Goal: Task Accomplishment & Management: Manage account settings

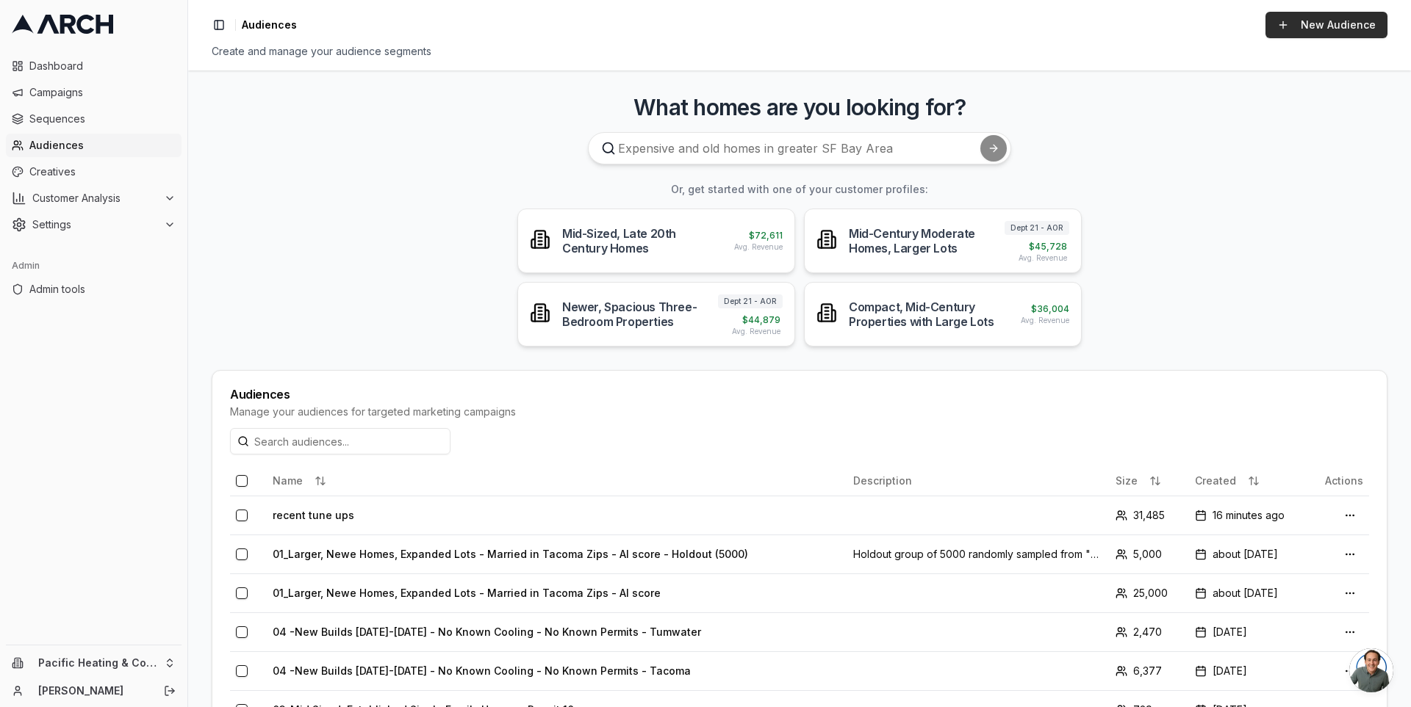
click at [1303, 26] on link "New Audience" at bounding box center [1326, 25] width 122 height 26
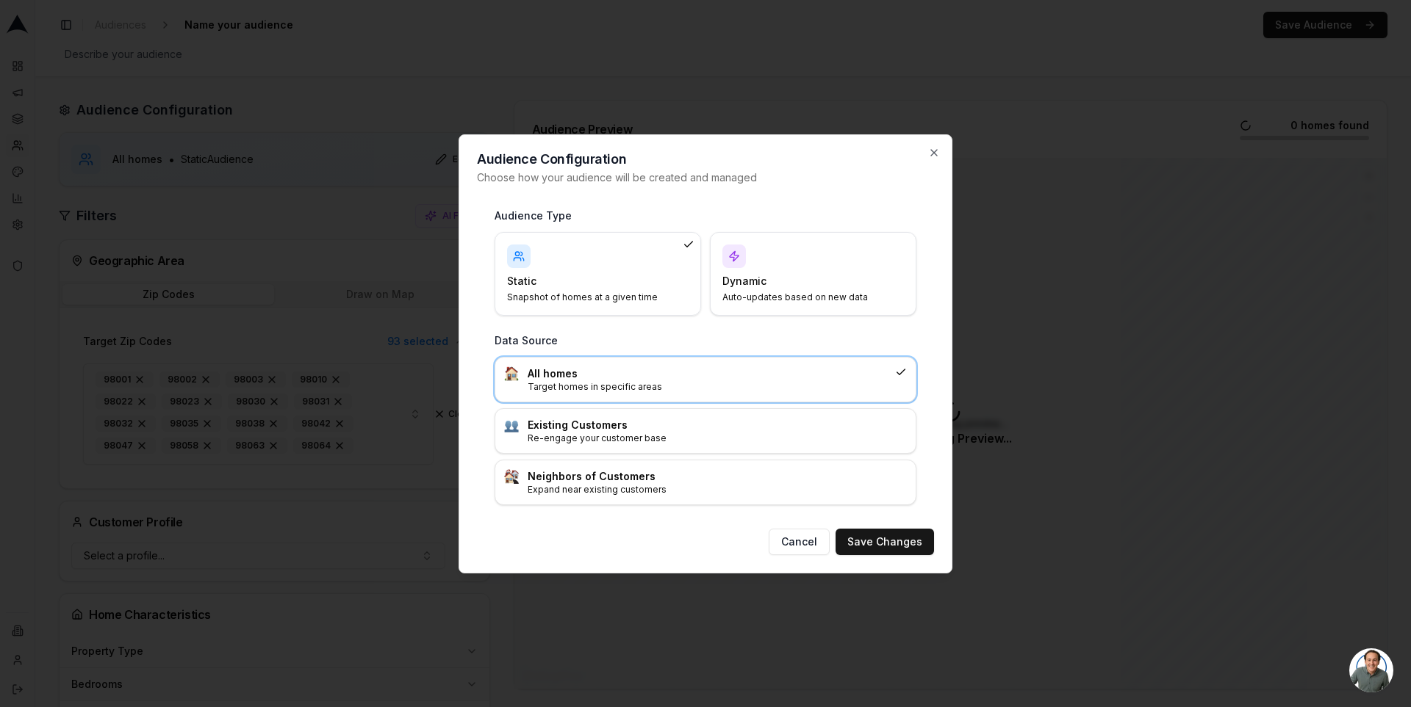
click at [760, 295] on p "Auto-updates based on new data" at bounding box center [804, 298] width 164 height 12
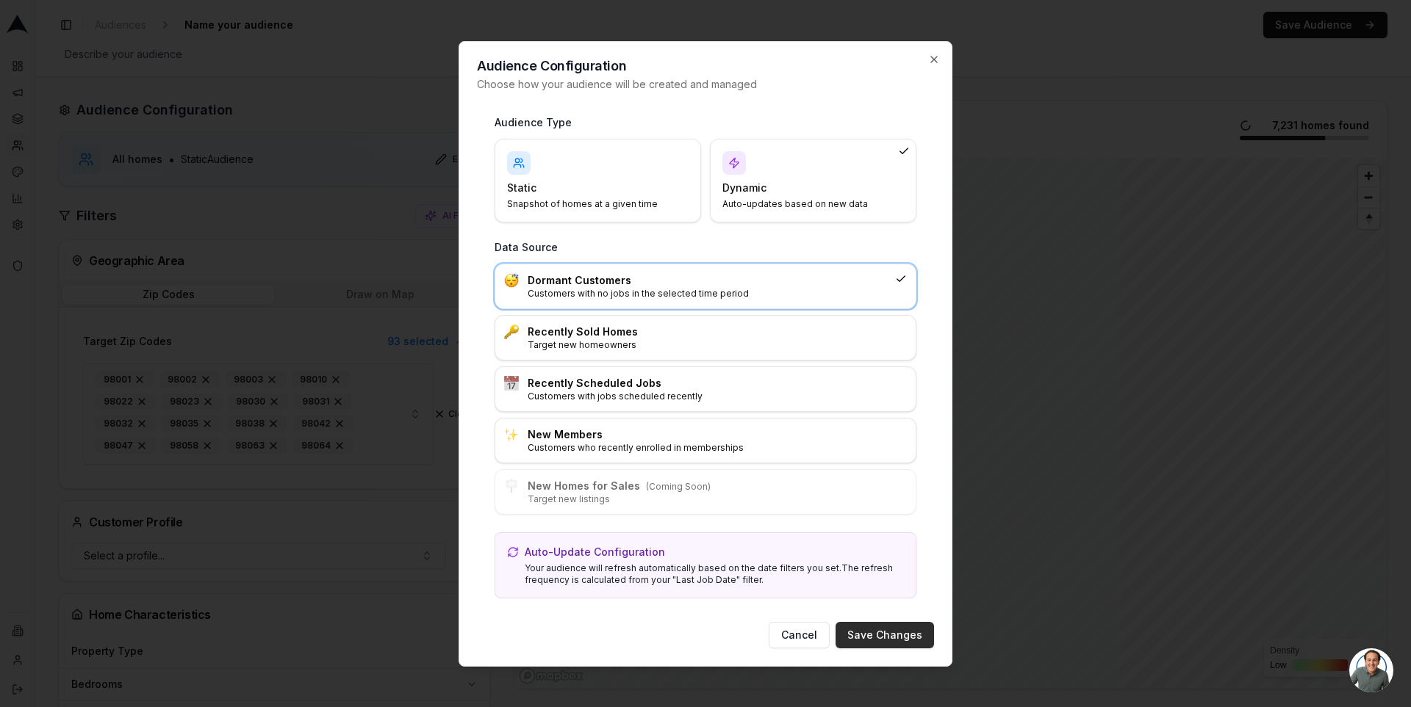
click at [901, 632] on button "Save Changes" at bounding box center [884, 635] width 98 height 26
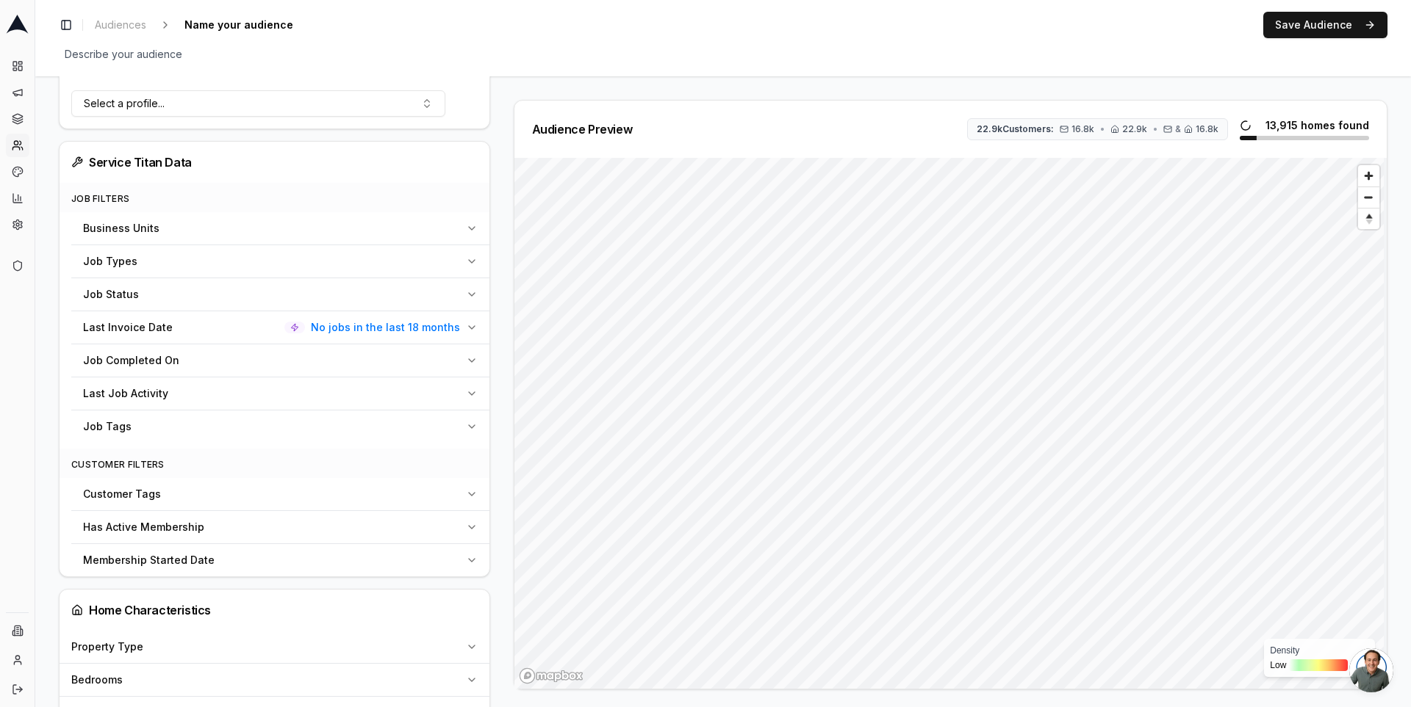
scroll to position [491, 0]
click at [400, 317] on span "No jobs in the last 18 months" at bounding box center [385, 324] width 149 height 15
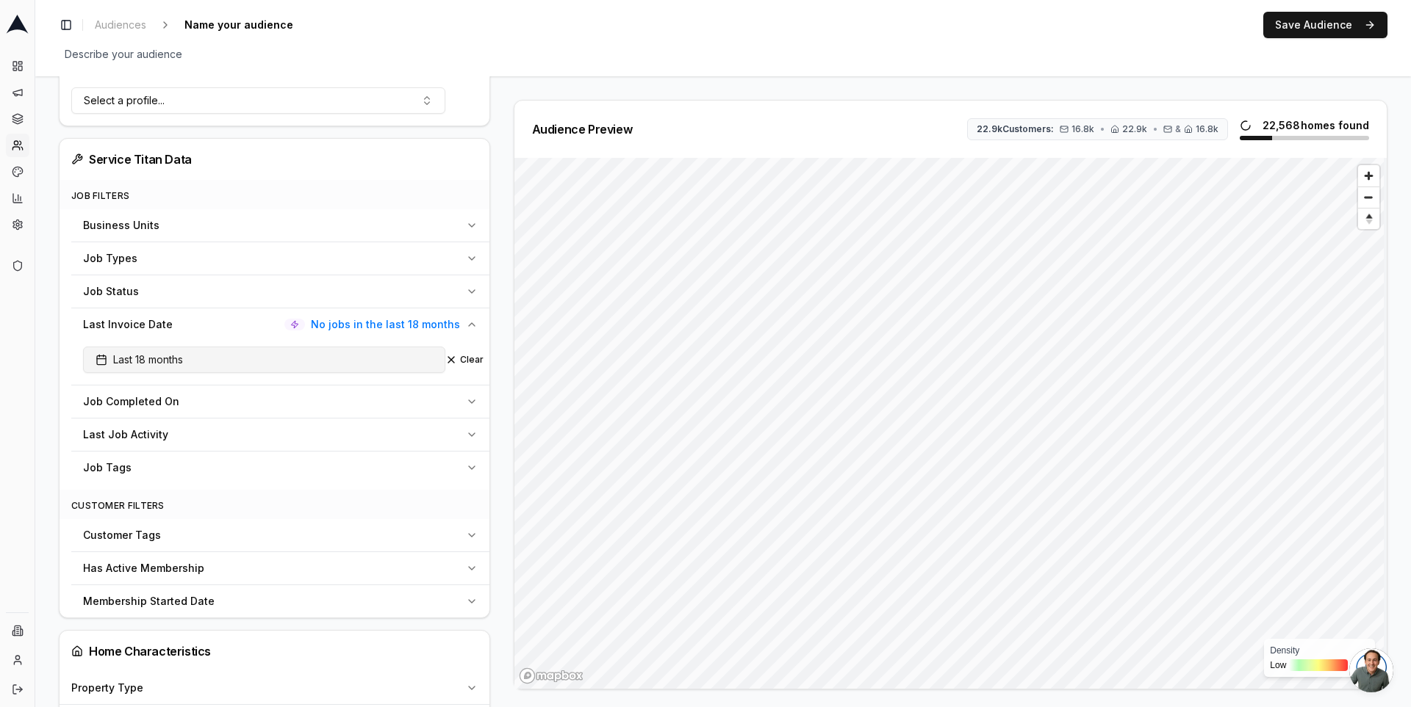
click at [289, 364] on button "Last 18 months" at bounding box center [264, 360] width 362 height 26
type input "60"
click at [490, 336] on div "Audience Configuration Dormant Customers • Dynamic Audience Updates every 30 da…" at bounding box center [280, 564] width 443 height 1910
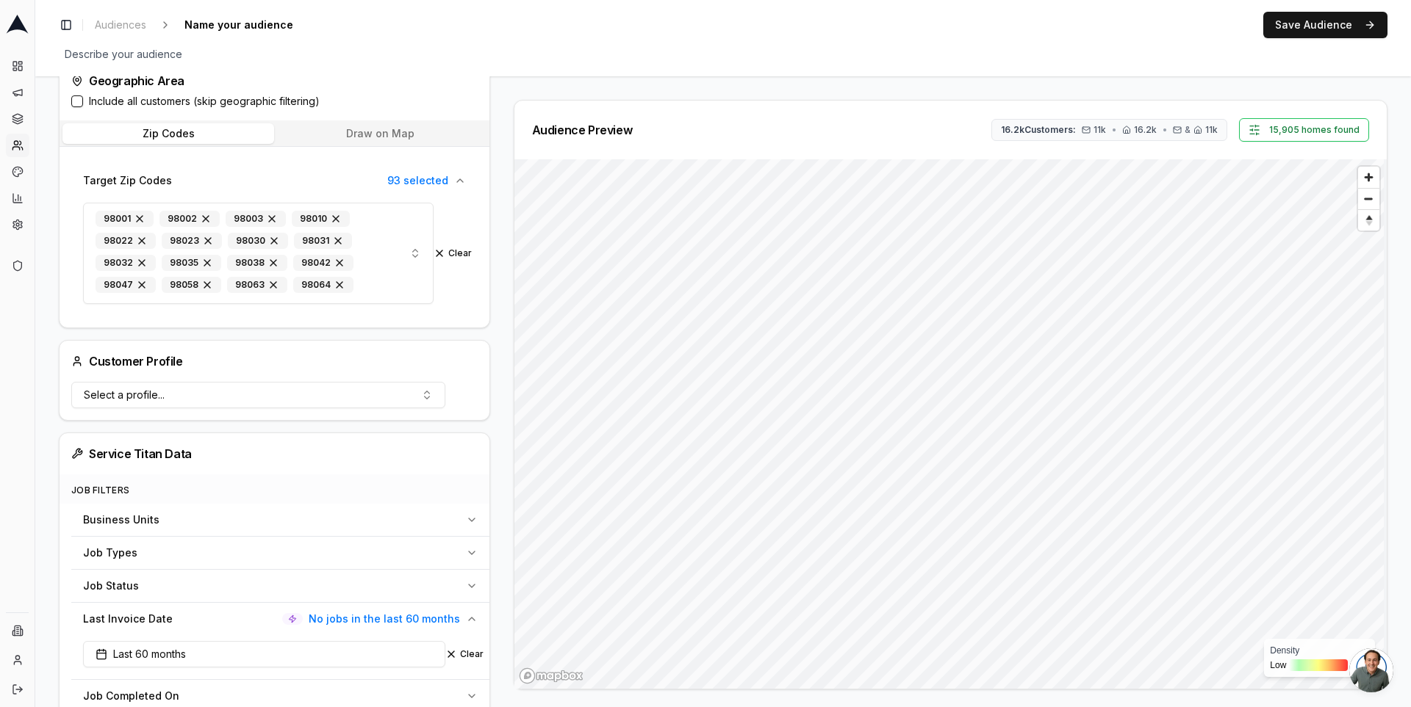
scroll to position [99, 0]
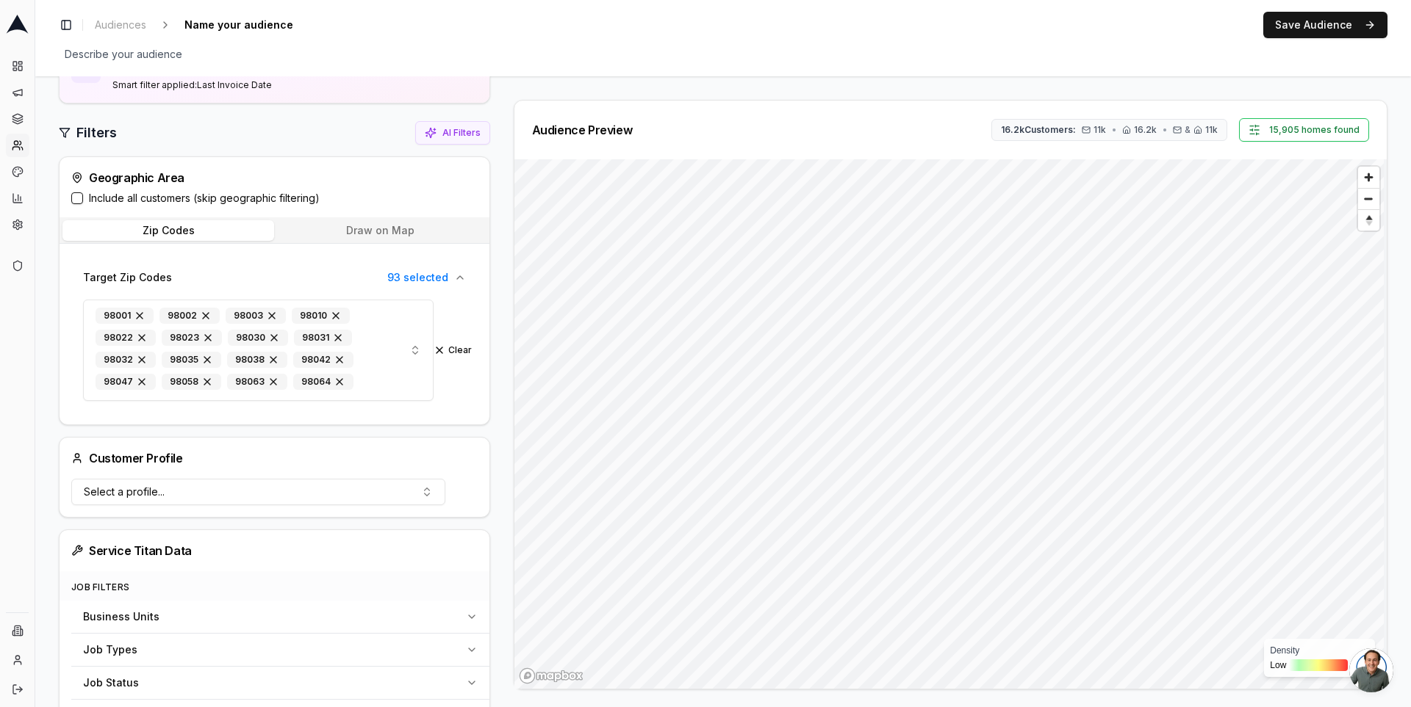
click at [189, 201] on label "Include all customers (skip geographic filtering)" at bounding box center [204, 198] width 231 height 15
click at [83, 201] on button "Include all customers (skip geographic filtering)" at bounding box center [77, 198] width 12 height 12
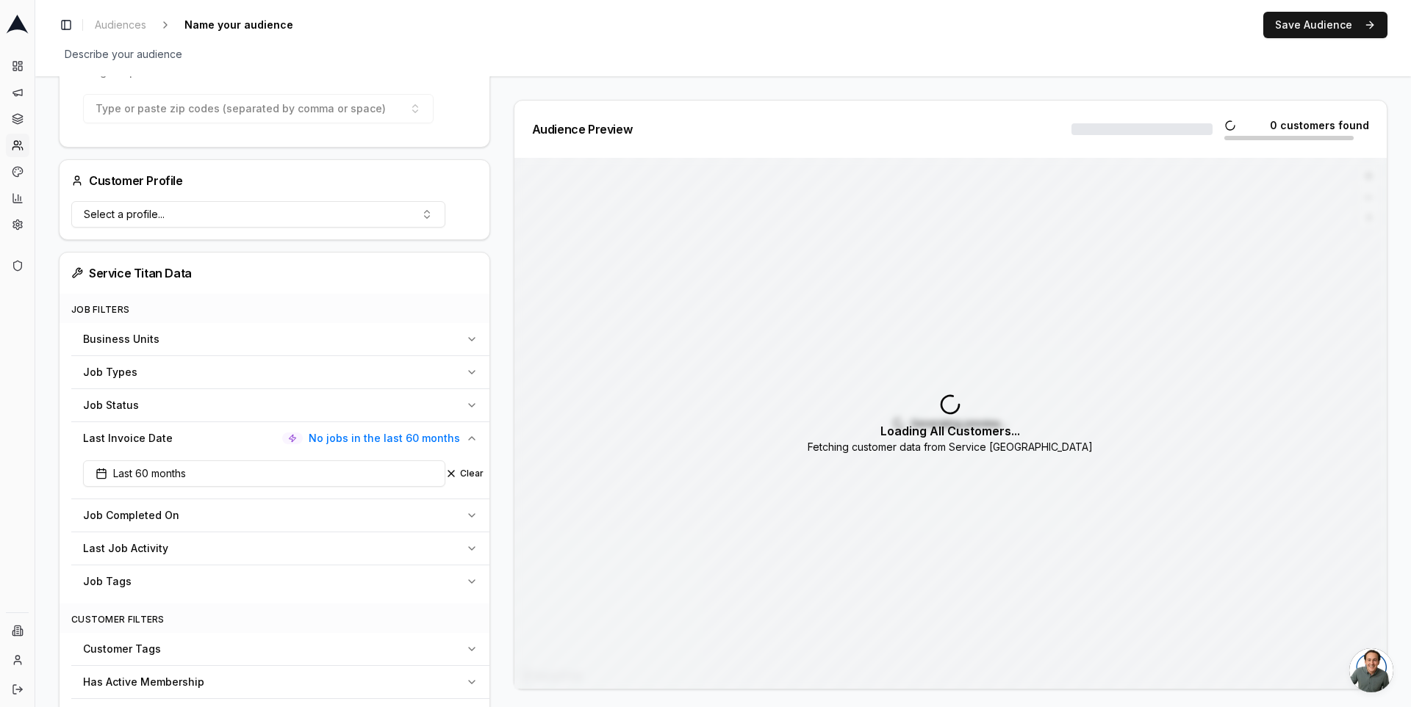
scroll to position [393, 0]
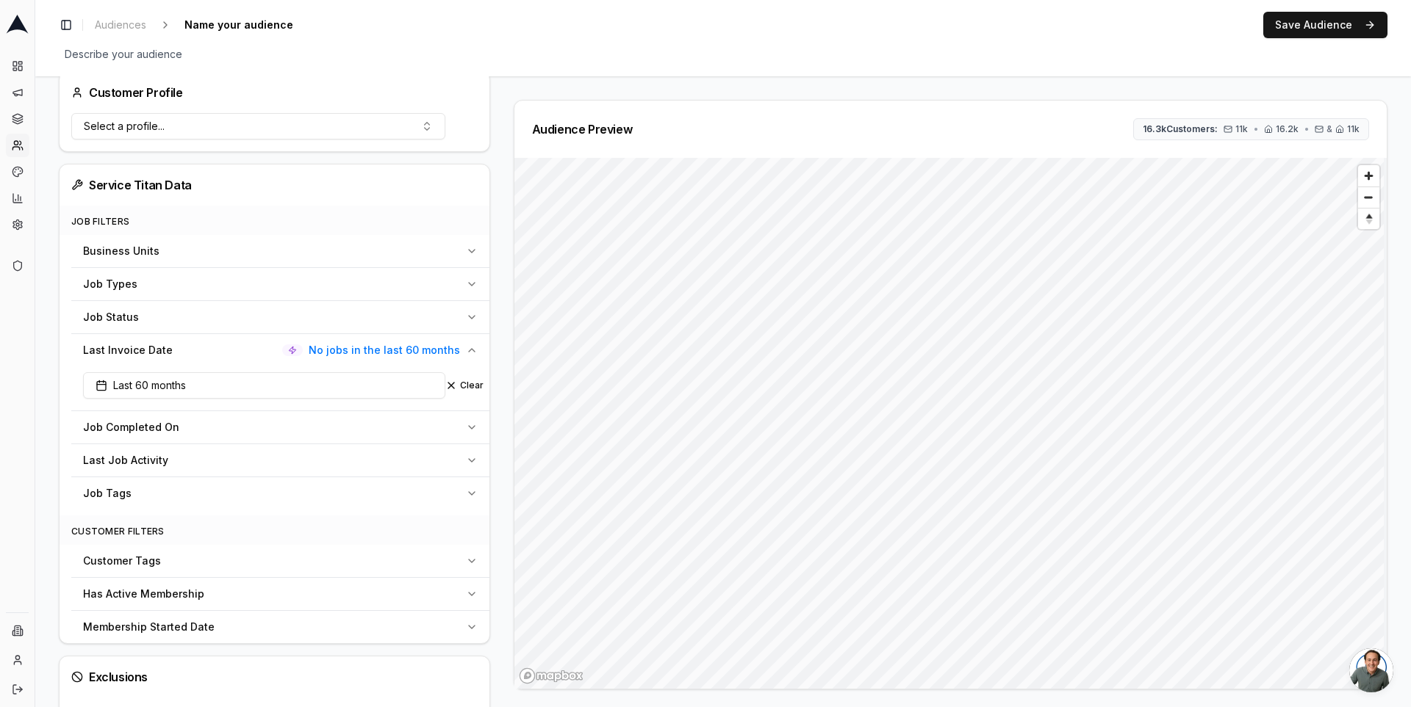
click at [308, 589] on div "Has Active Membership" at bounding box center [271, 594] width 377 height 15
click at [91, 644] on input "No" at bounding box center [89, 646] width 12 height 12
radio input "true"
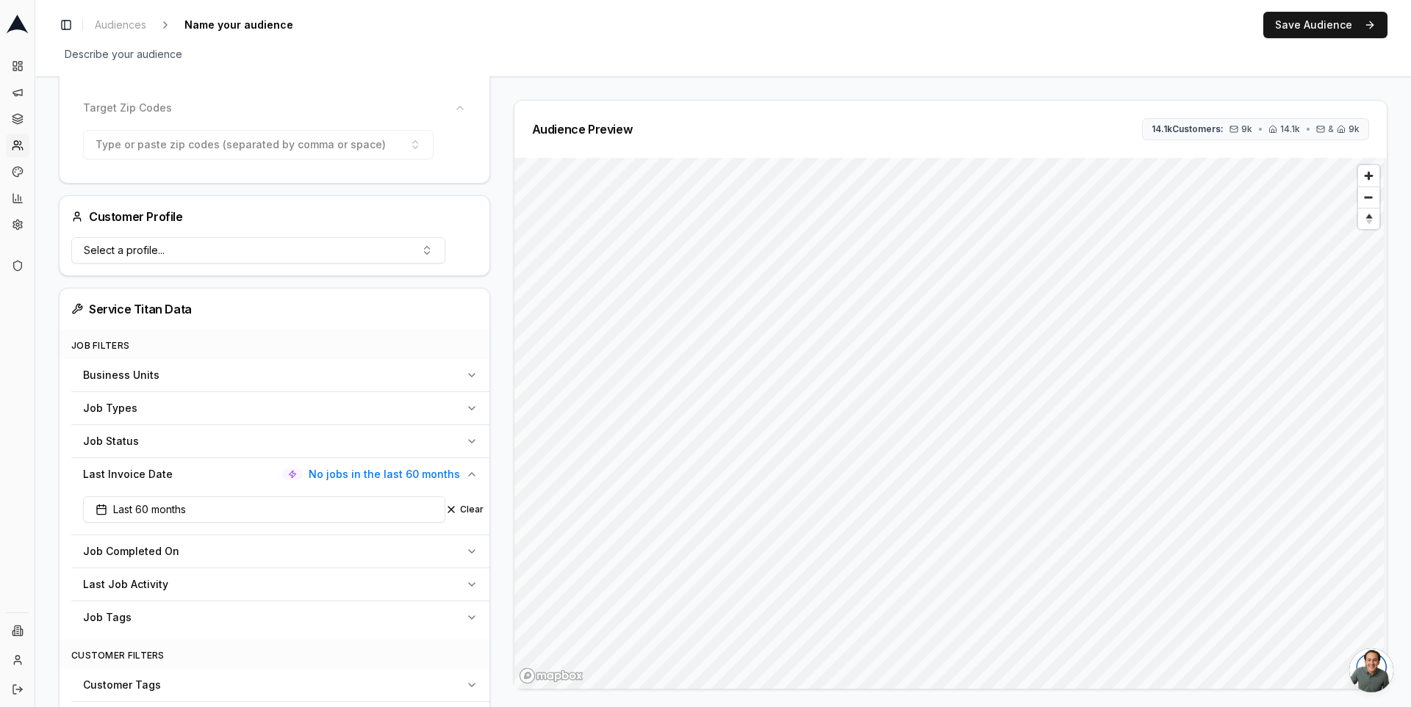
scroll to position [285, 0]
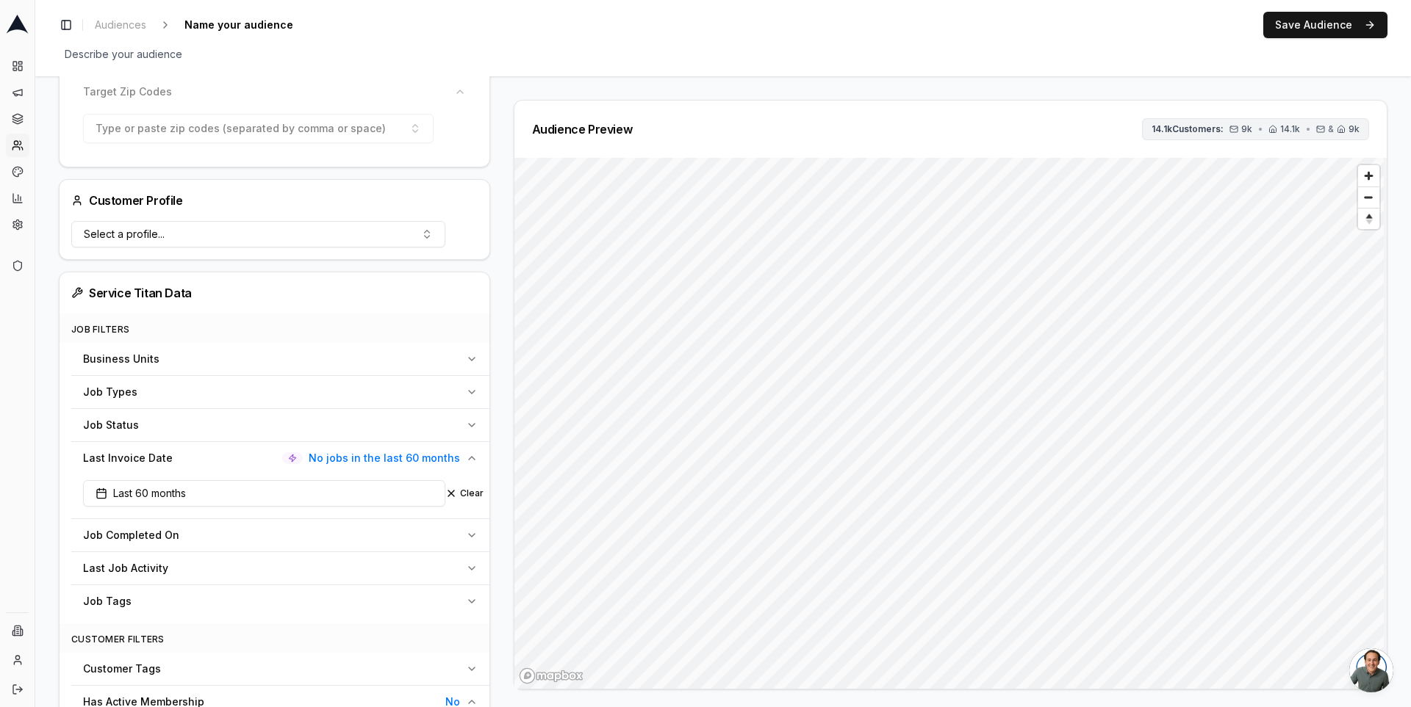
click at [1261, 135] on button "14.1k Customers: 9k • 14.1k • & 9k" at bounding box center [1255, 129] width 227 height 22
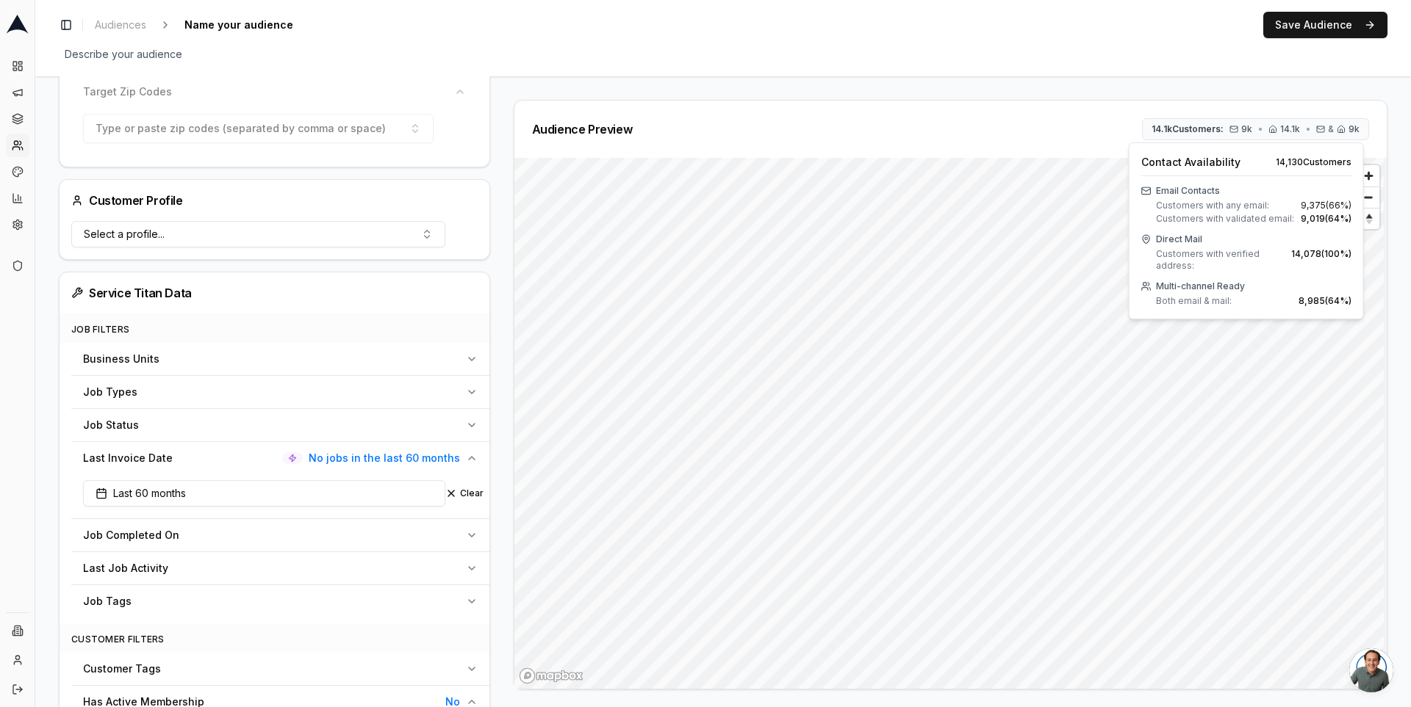
click at [1073, 84] on div "Audience Configuration Dormant Customers • Dynamic Audience Updates every 30 da…" at bounding box center [723, 426] width 1328 height 1222
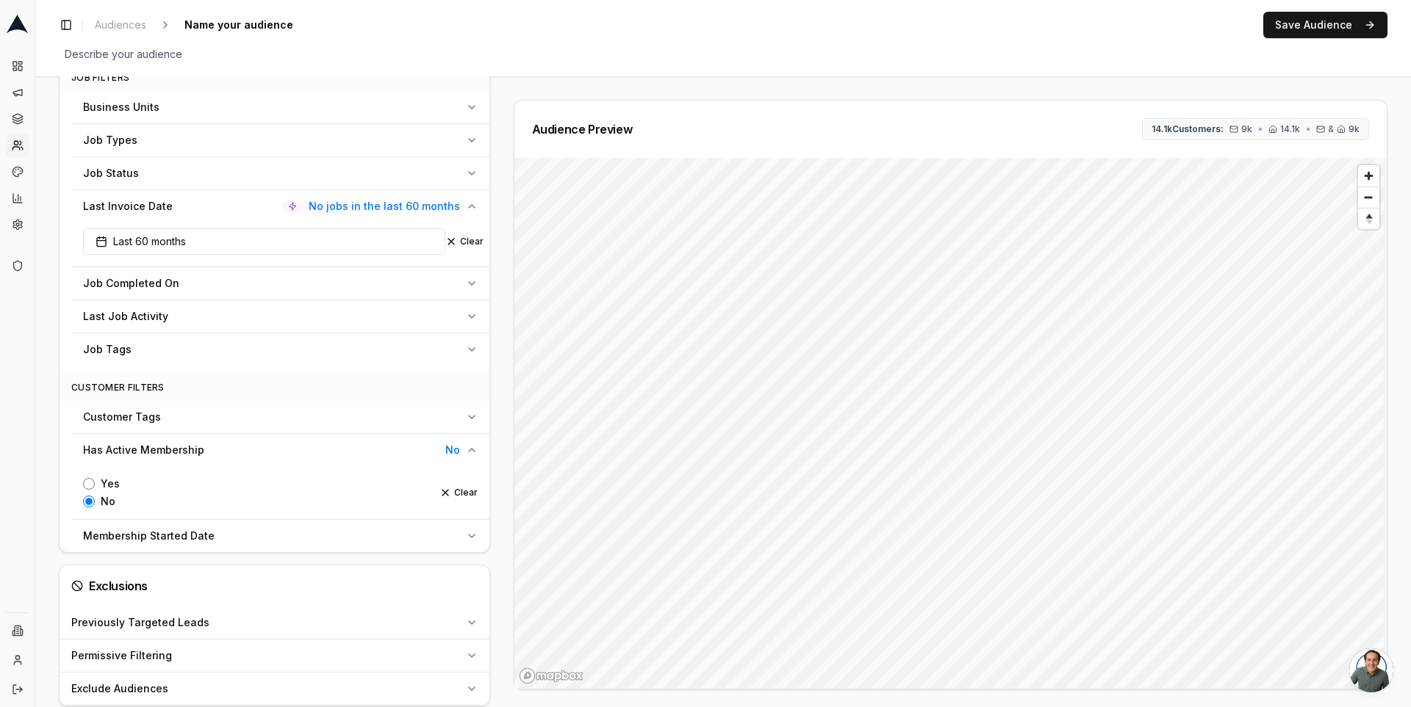
scroll to position [630, 0]
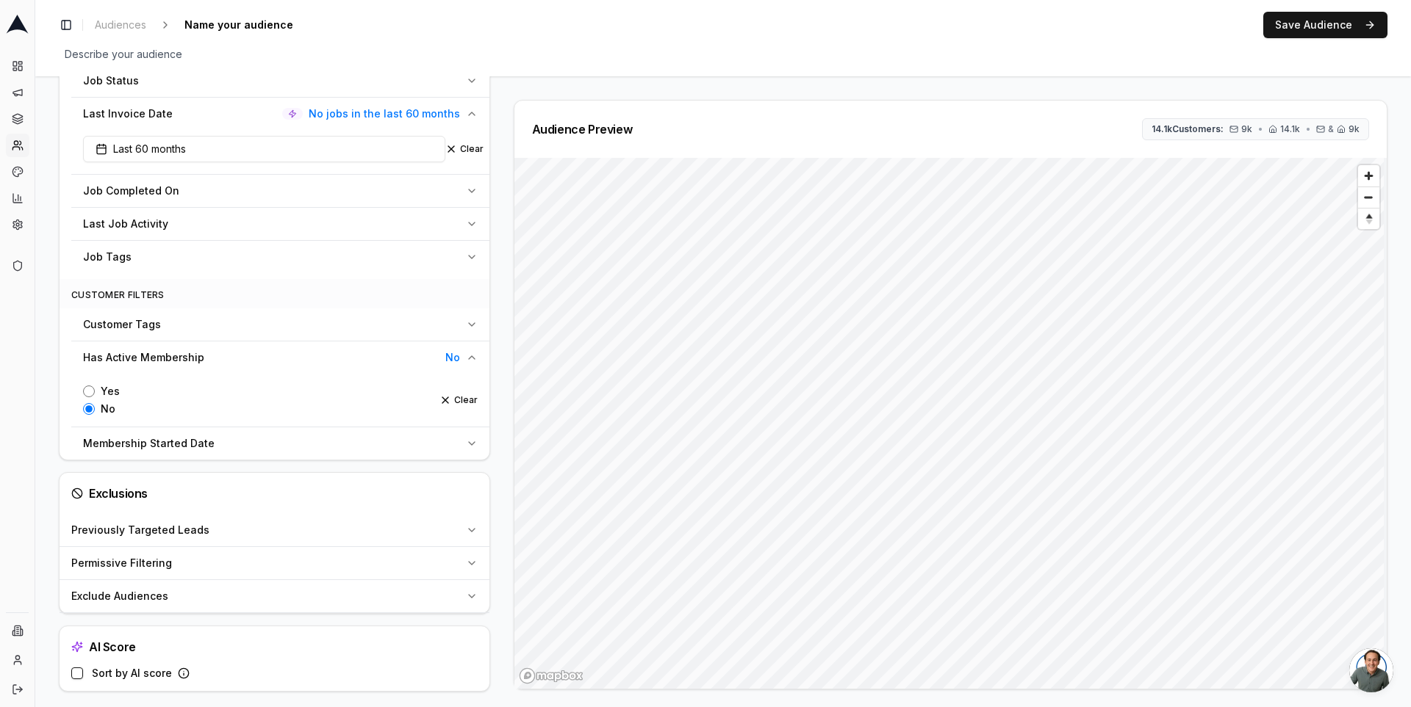
click at [467, 580] on button "Exclude Audiences" at bounding box center [275, 596] width 430 height 32
click at [395, 625] on button "Select audiences to exclude..." at bounding box center [258, 633] width 374 height 29
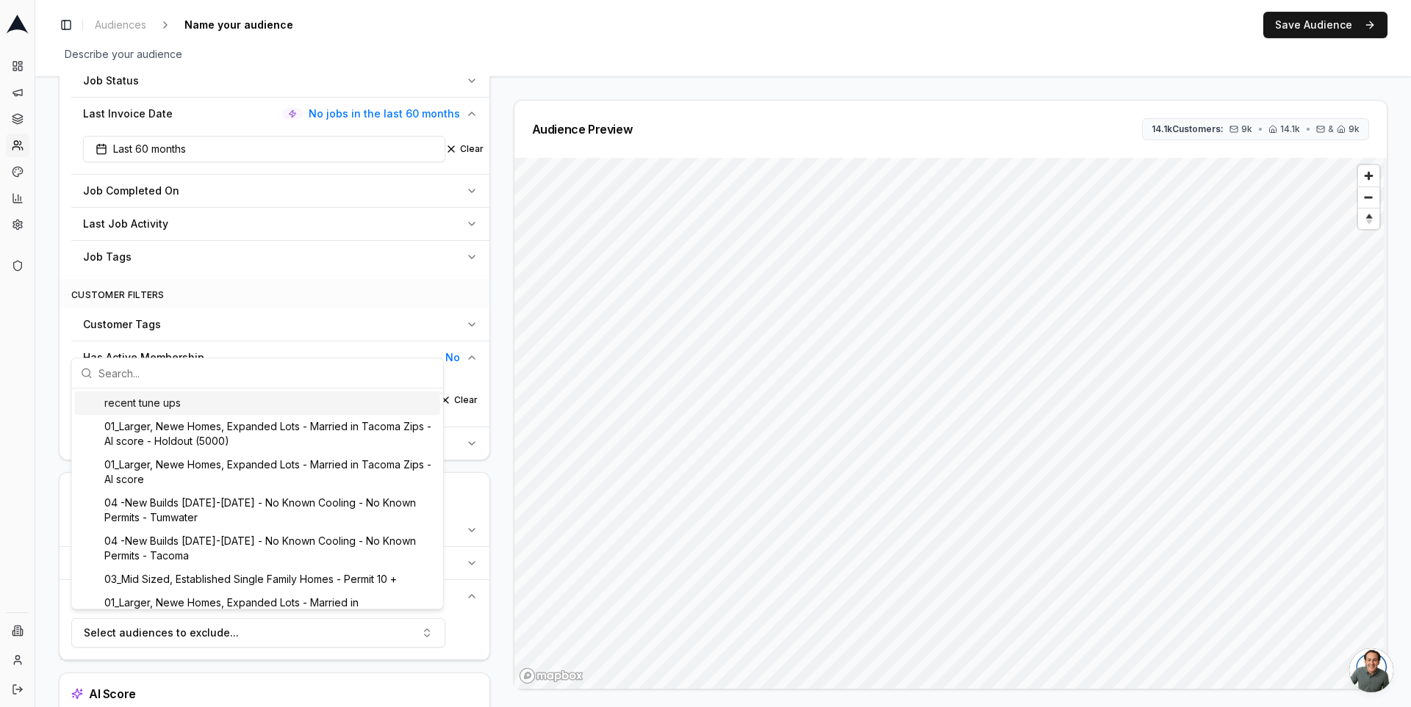
click at [297, 400] on div "recent tune ups" at bounding box center [257, 404] width 365 height 24
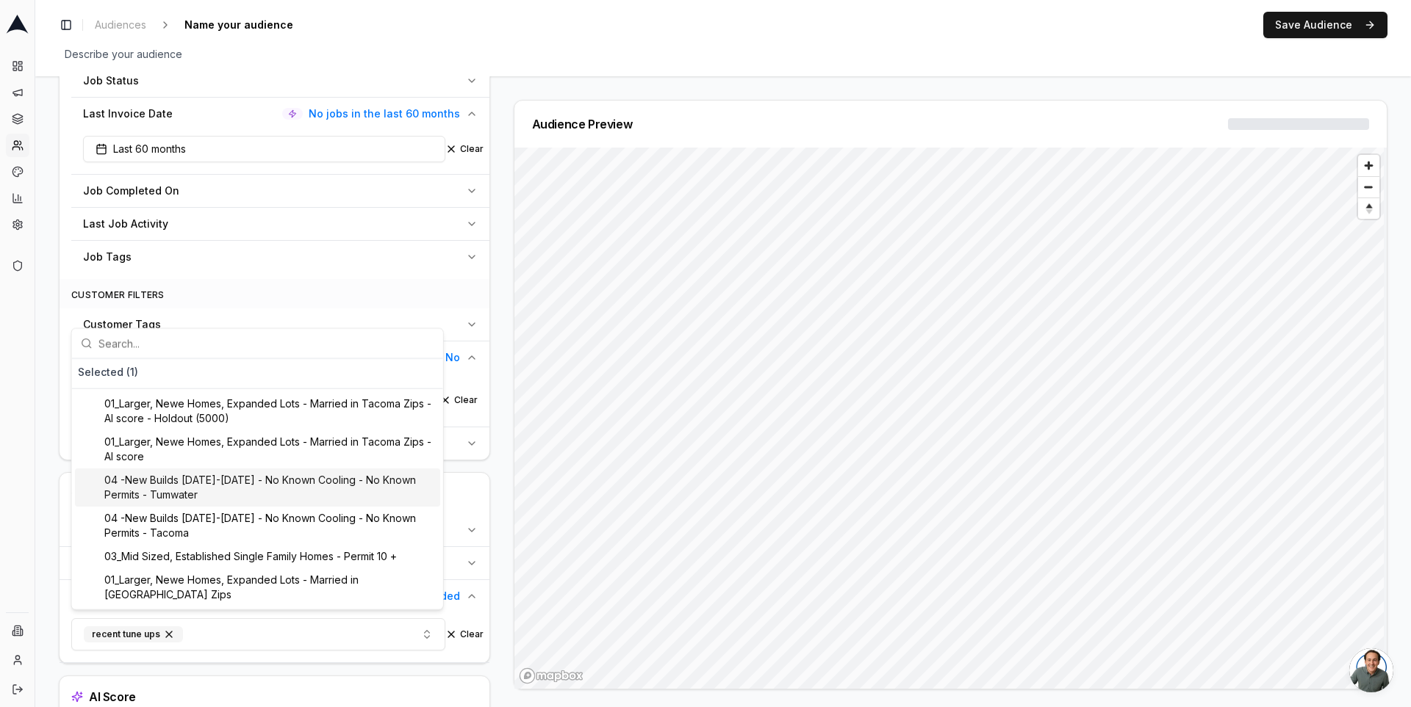
click at [492, 491] on div "Audience Configuration Dormant Customers • Dynamic Audience Updates every 30 da…" at bounding box center [280, 106] width 443 height 1272
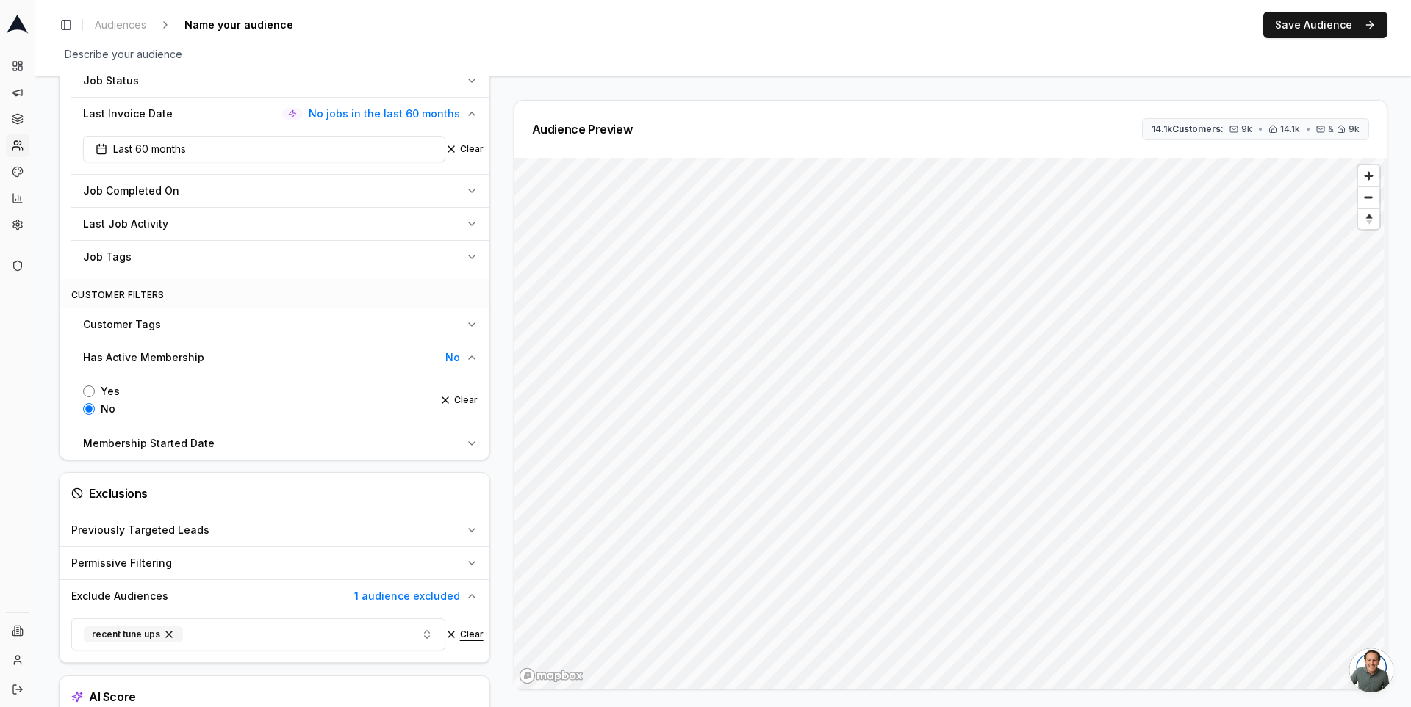
click at [459, 629] on button "Clear" at bounding box center [464, 635] width 38 height 12
click at [350, 623] on button "Select audiences to exclude..." at bounding box center [258, 633] width 374 height 29
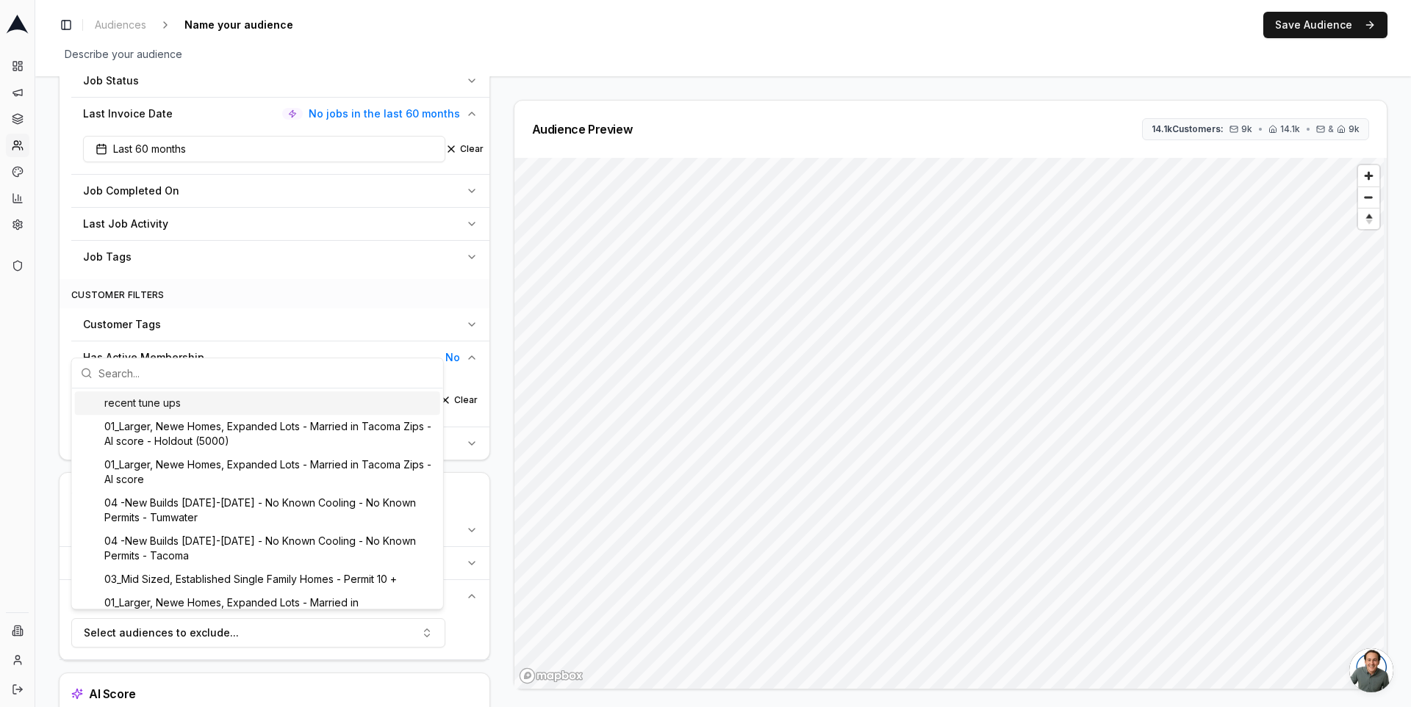
click at [186, 399] on div "recent tune ups" at bounding box center [257, 404] width 365 height 24
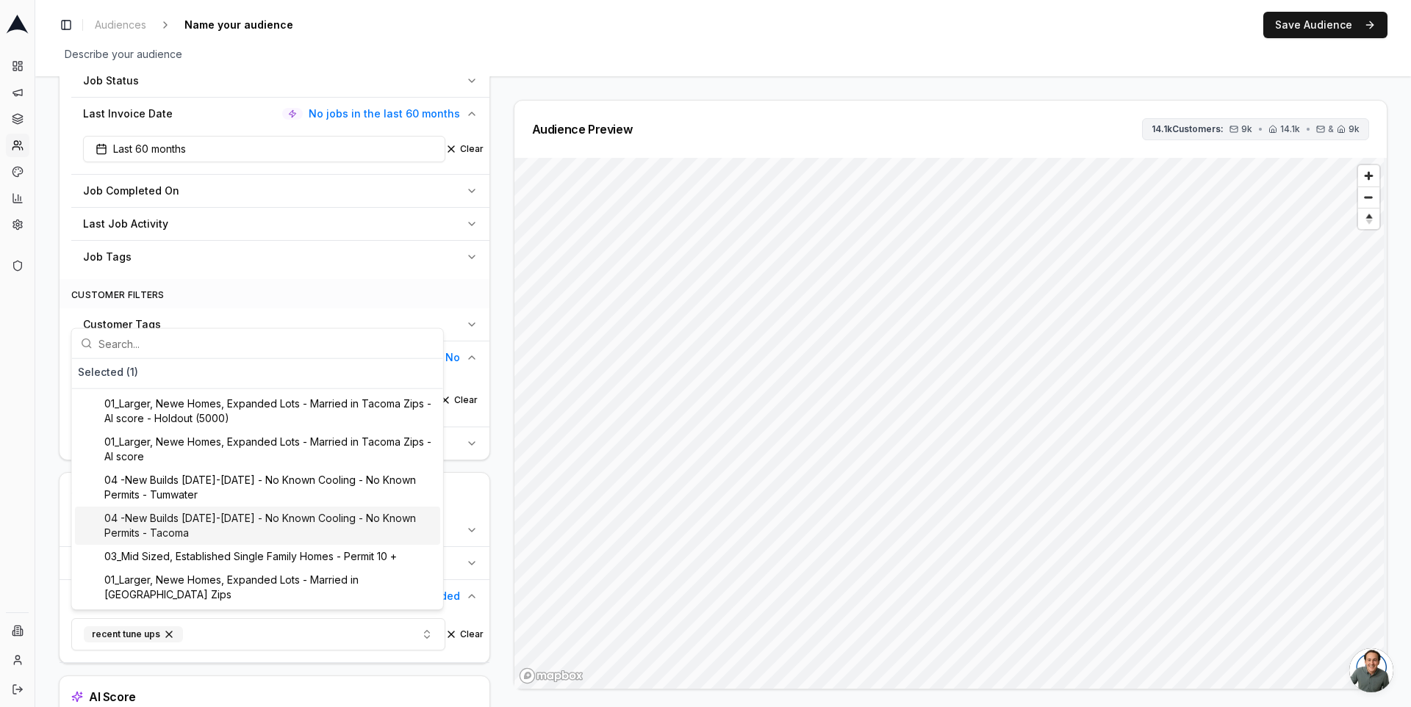
click at [1178, 137] on button "14.1k Customers: 9k • 14.1k • & 9k" at bounding box center [1255, 129] width 227 height 22
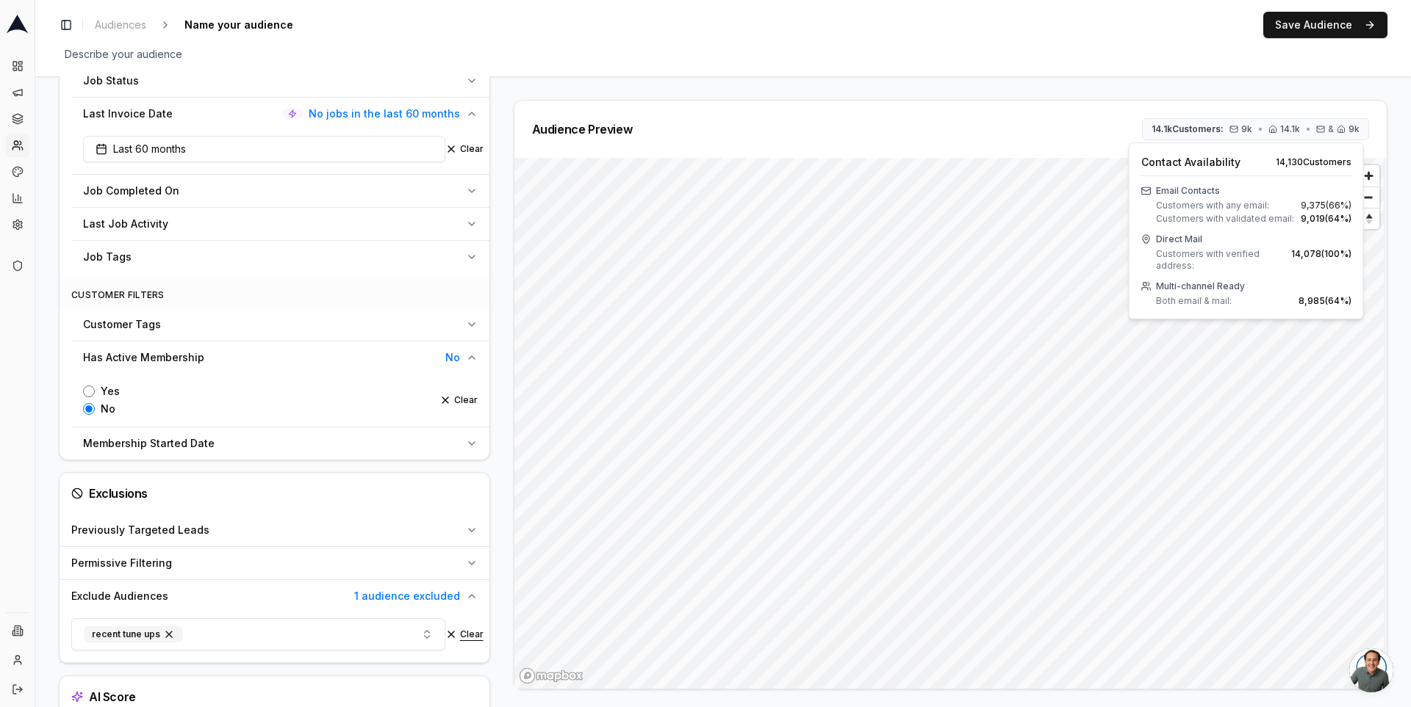
click at [461, 631] on button "Clear" at bounding box center [464, 635] width 38 height 12
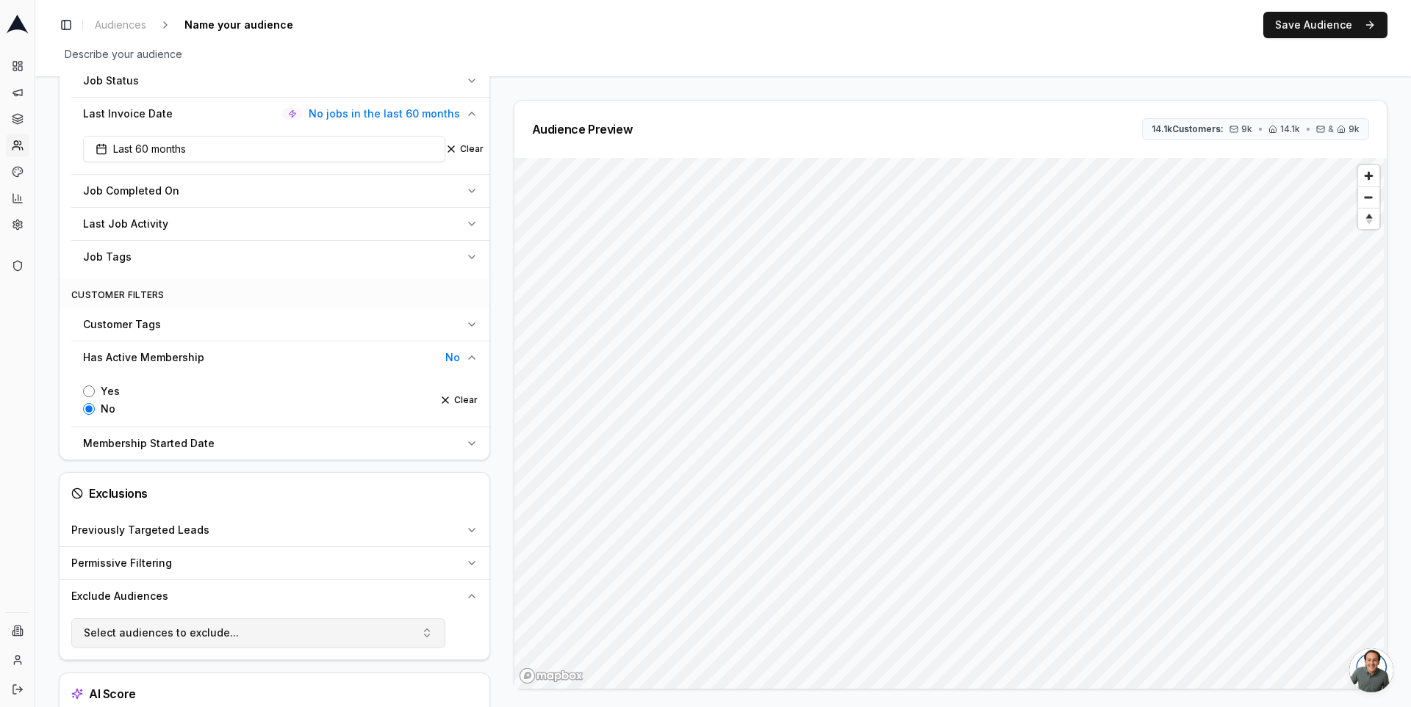
click at [403, 620] on button "Select audiences to exclude..." at bounding box center [258, 633] width 374 height 29
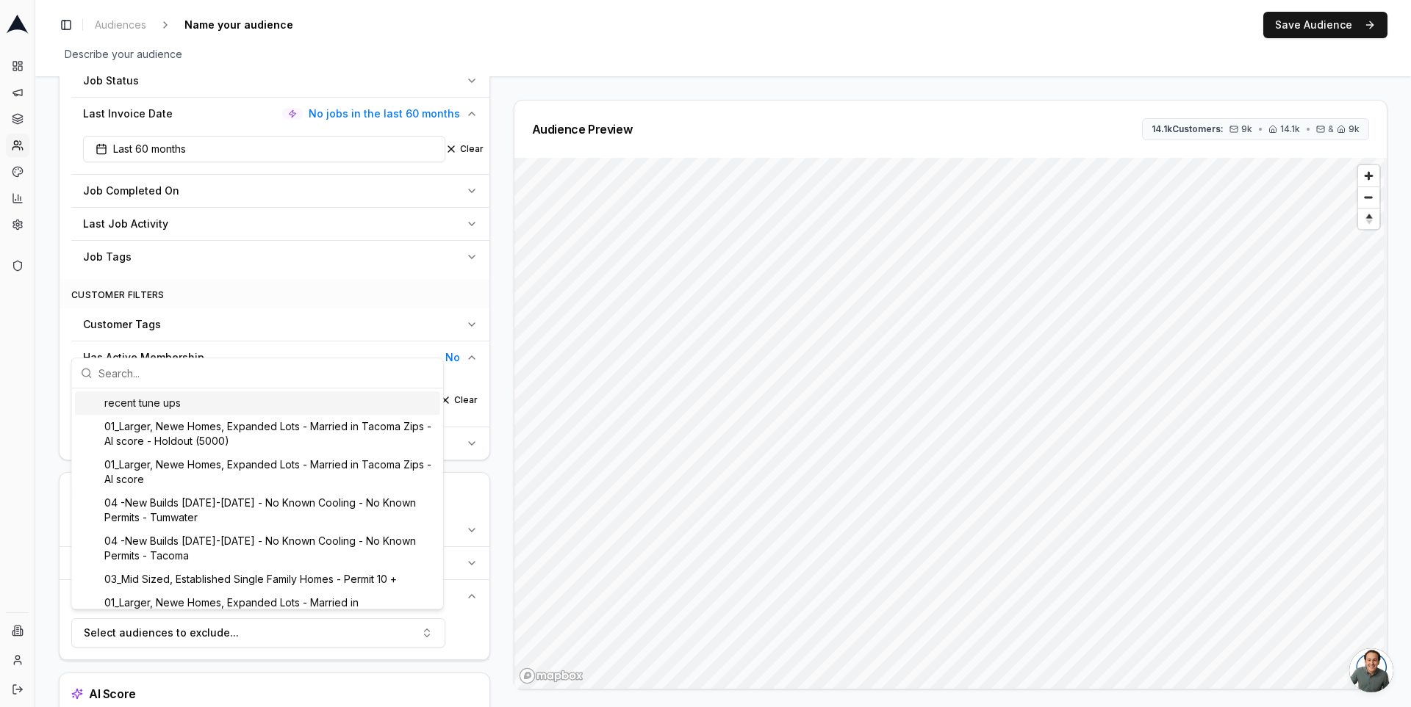
click at [269, 408] on div "recent tune ups" at bounding box center [257, 404] width 365 height 24
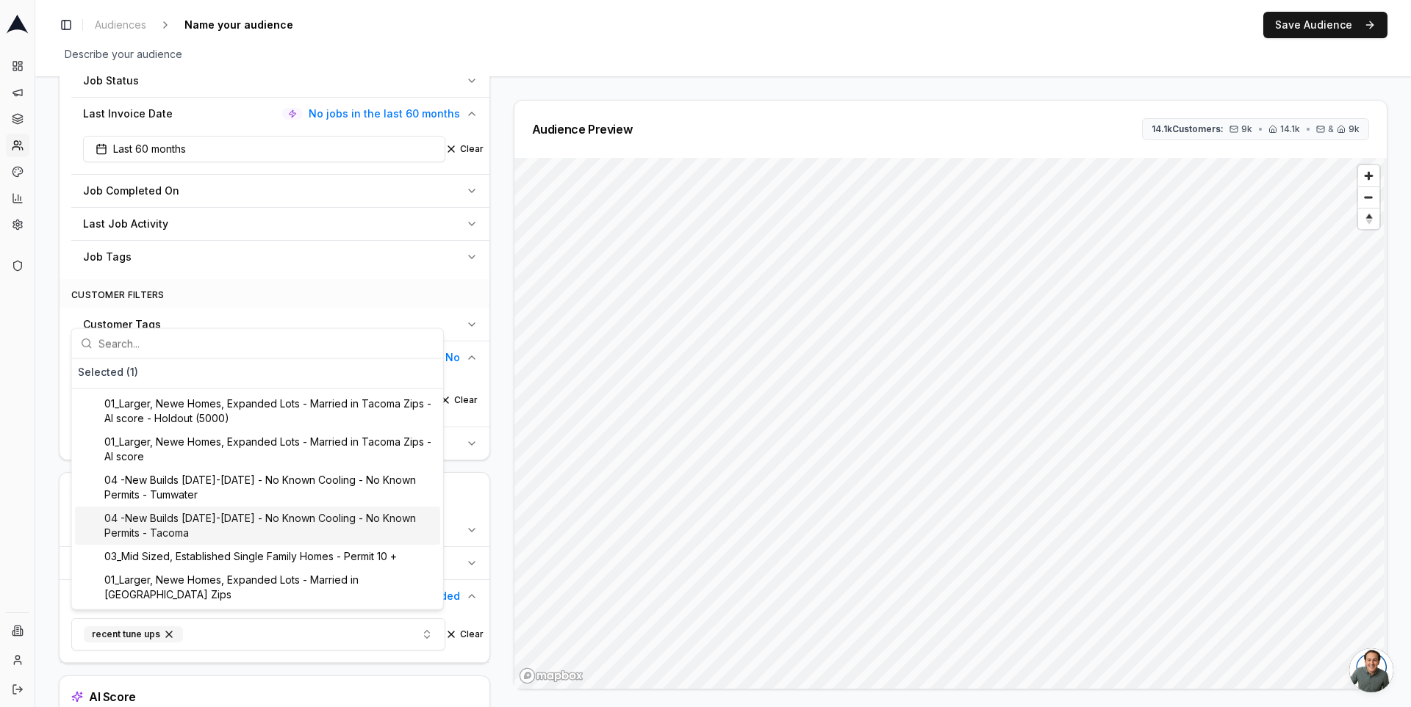
click at [502, 522] on div "Audience Preview 14.1k Customers: 9k • 14.1k • & 9k" at bounding box center [944, 395] width 885 height 590
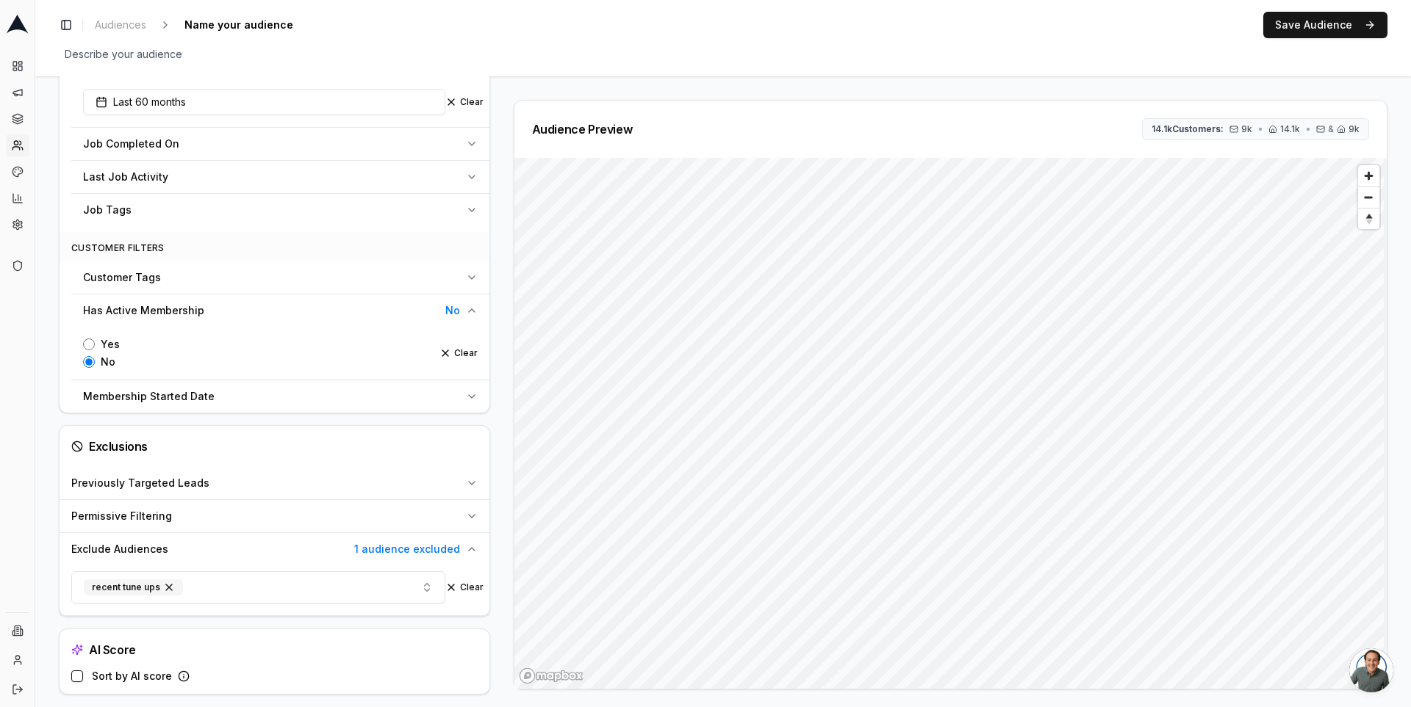
scroll to position [678, 0]
click at [475, 303] on button "Has Active Membership No" at bounding box center [280, 309] width 418 height 32
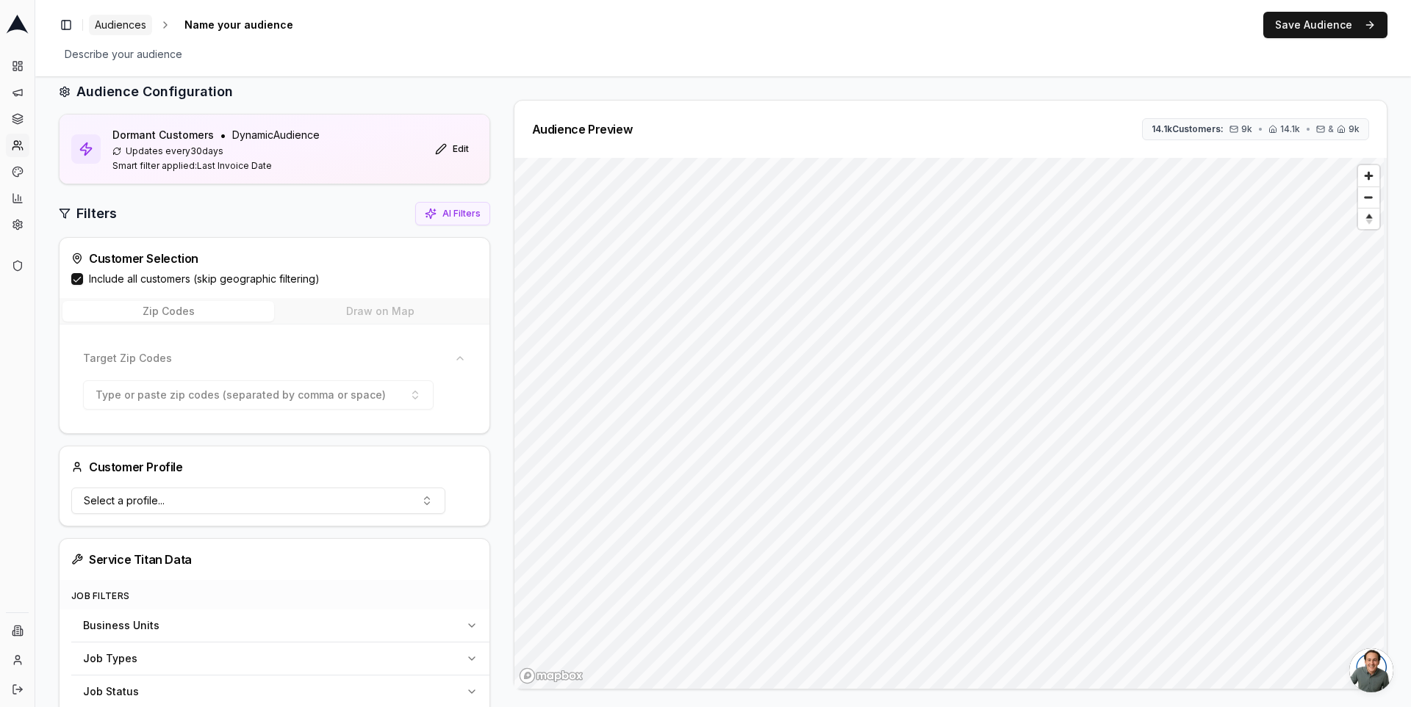
scroll to position [0, 0]
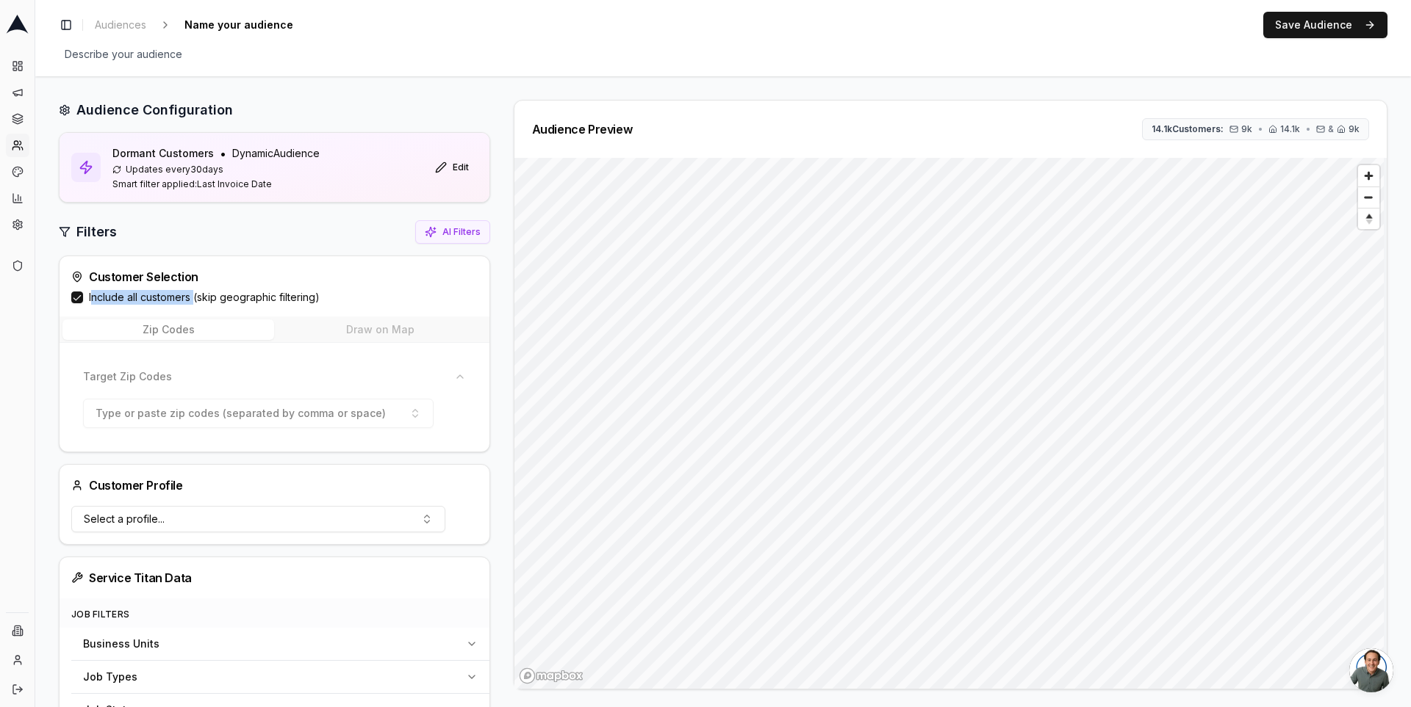
drag, startPoint x: 194, startPoint y: 298, endPoint x: 90, endPoint y: 299, distance: 103.6
click at [90, 299] on label "Include all customers (skip geographic filtering)" at bounding box center [204, 297] width 231 height 15
drag, startPoint x: 331, startPoint y: 300, endPoint x: 86, endPoint y: 297, distance: 244.7
click at [86, 297] on div "Include all customers (skip geographic filtering)" at bounding box center [274, 297] width 406 height 15
copy label "Include all customers (skip geographic filtering)"
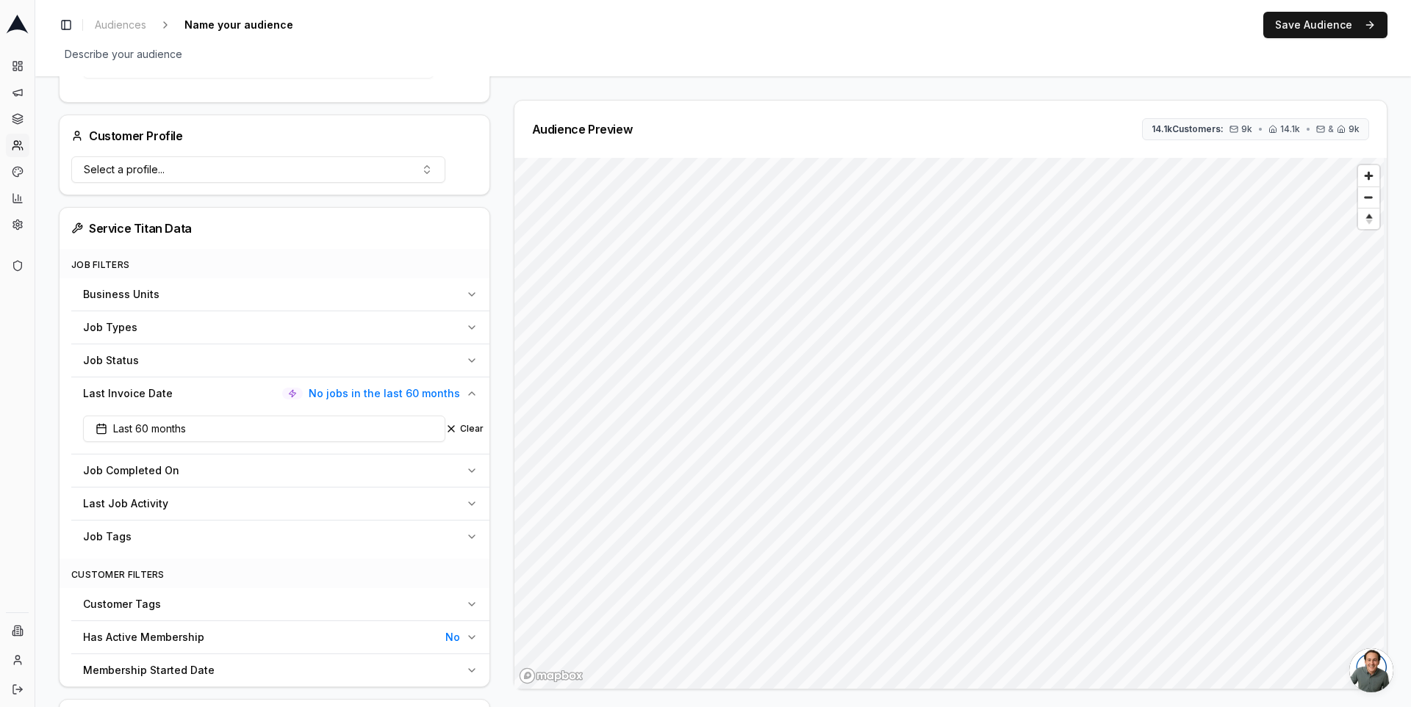
scroll to position [303, 0]
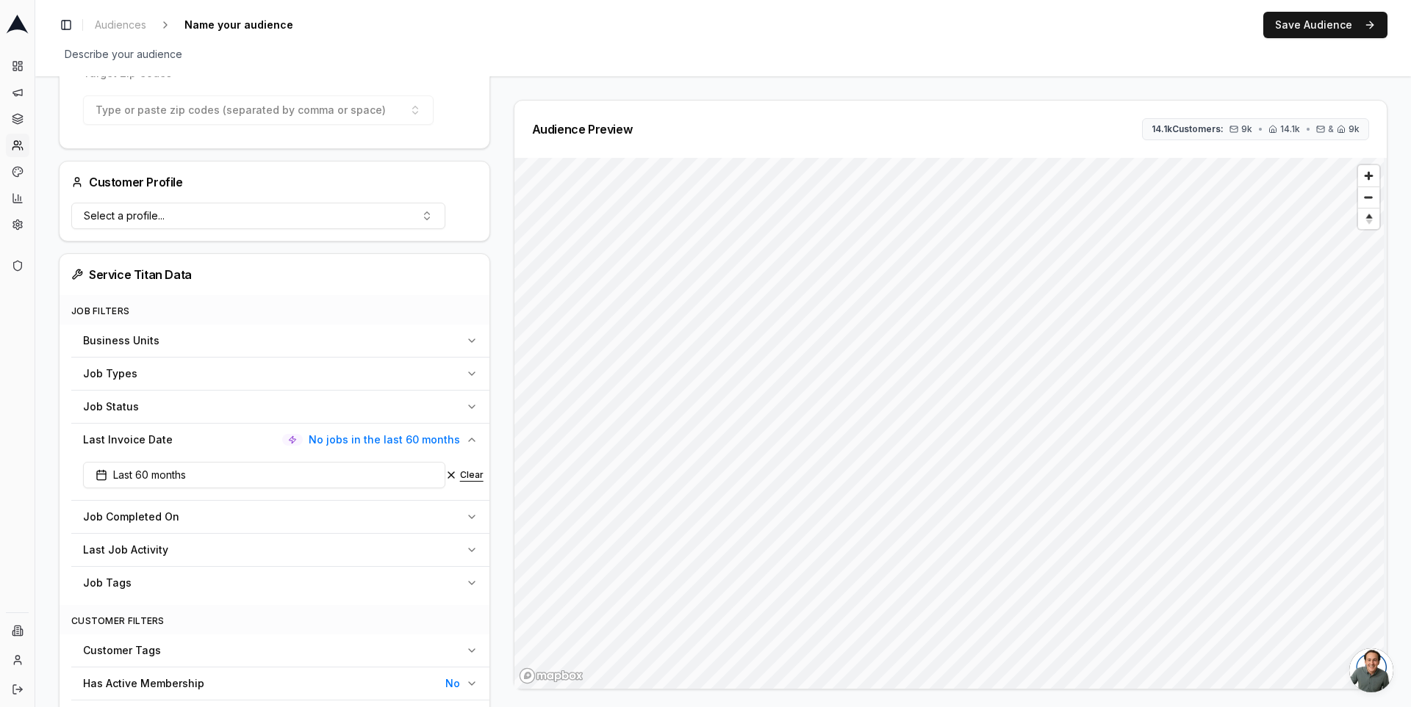
click at [469, 469] on button "Clear" at bounding box center [464, 475] width 38 height 12
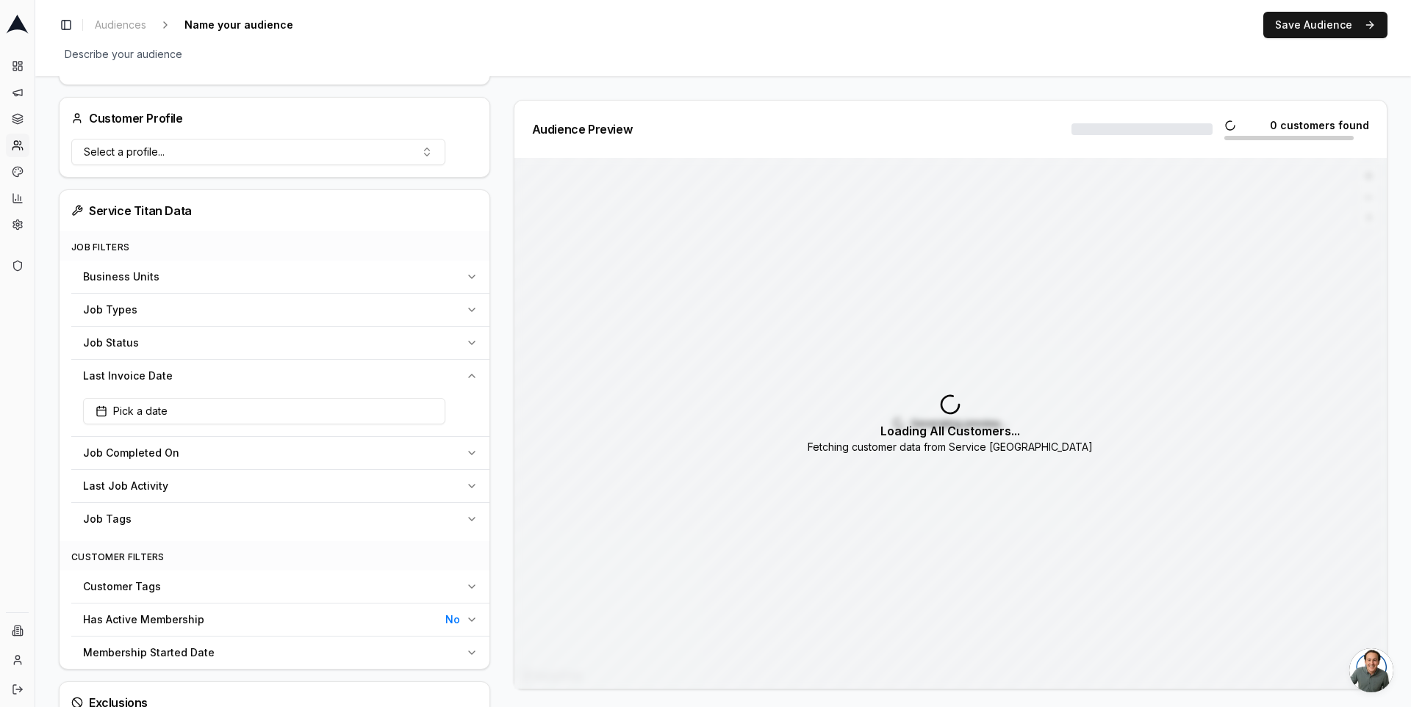
scroll to position [400, 0]
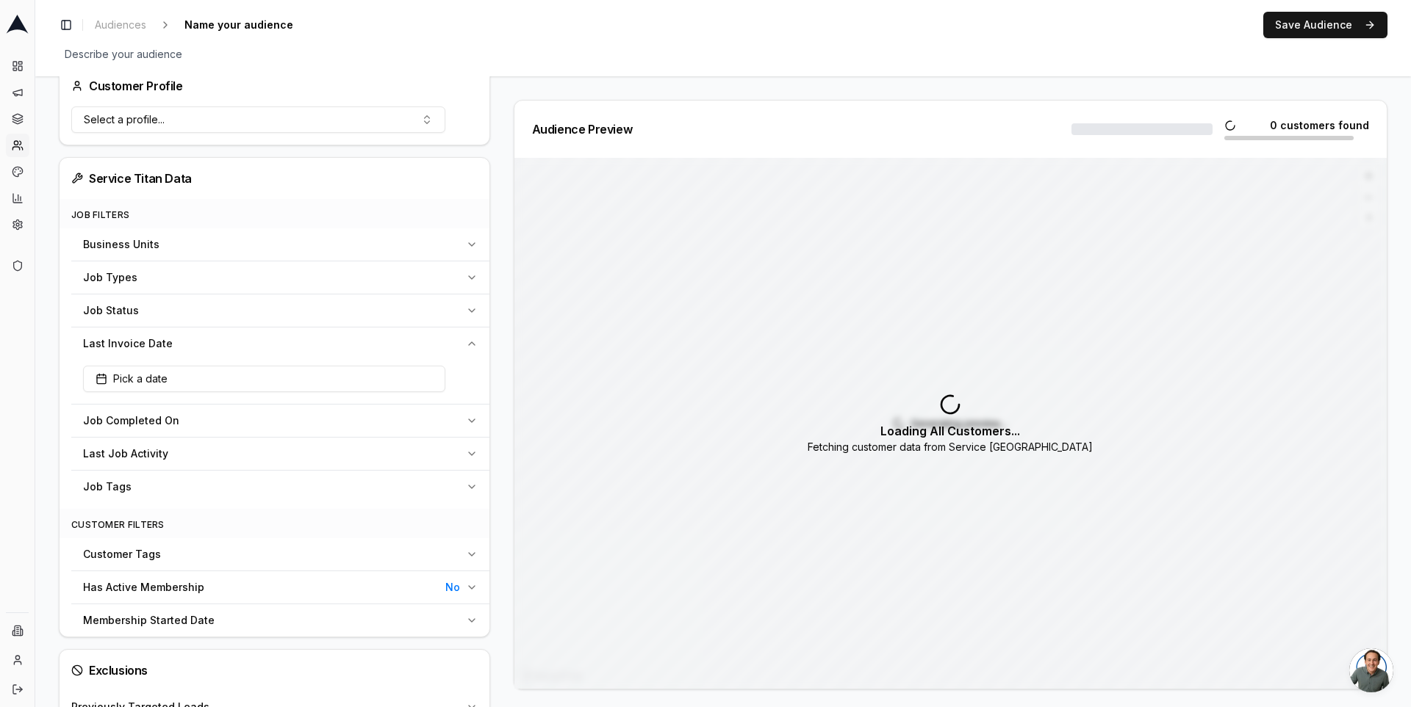
click at [469, 586] on icon "button" at bounding box center [472, 587] width 6 height 3
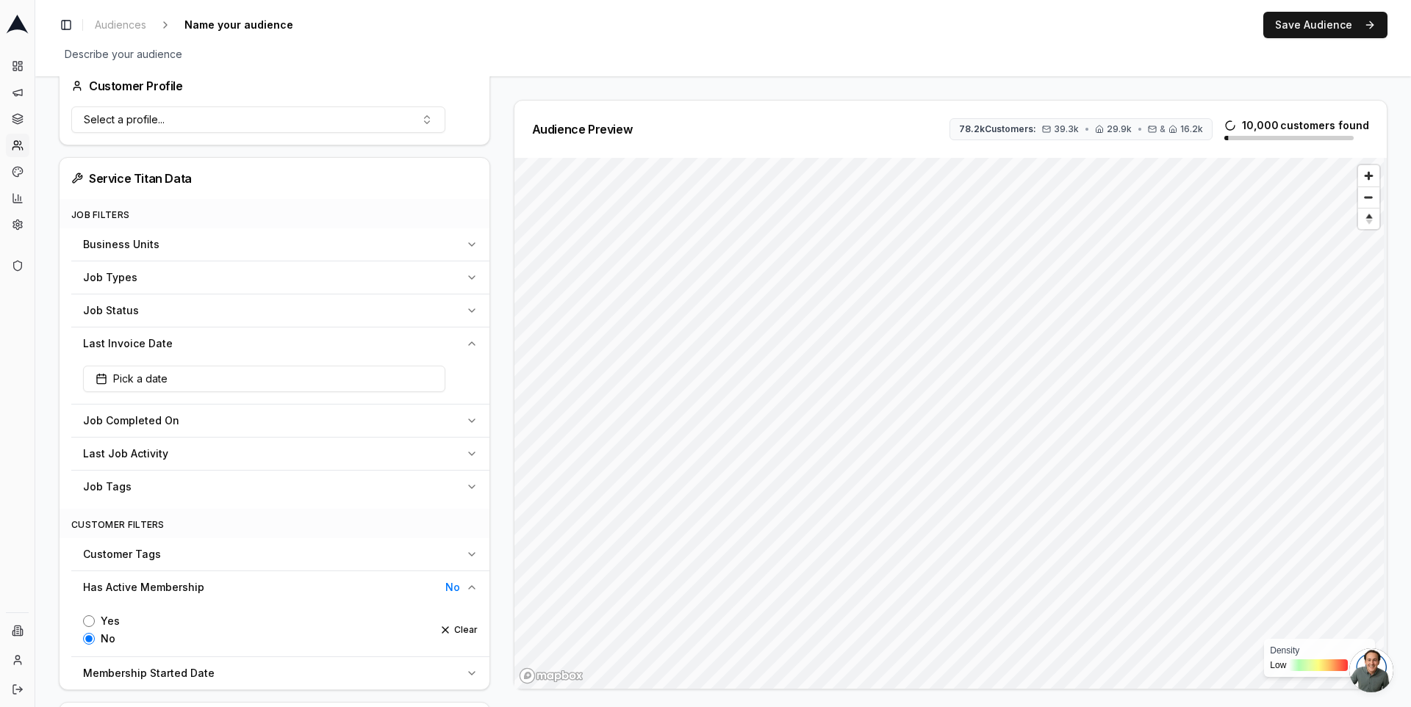
click at [464, 631] on div "Yes No Clear" at bounding box center [280, 627] width 395 height 35
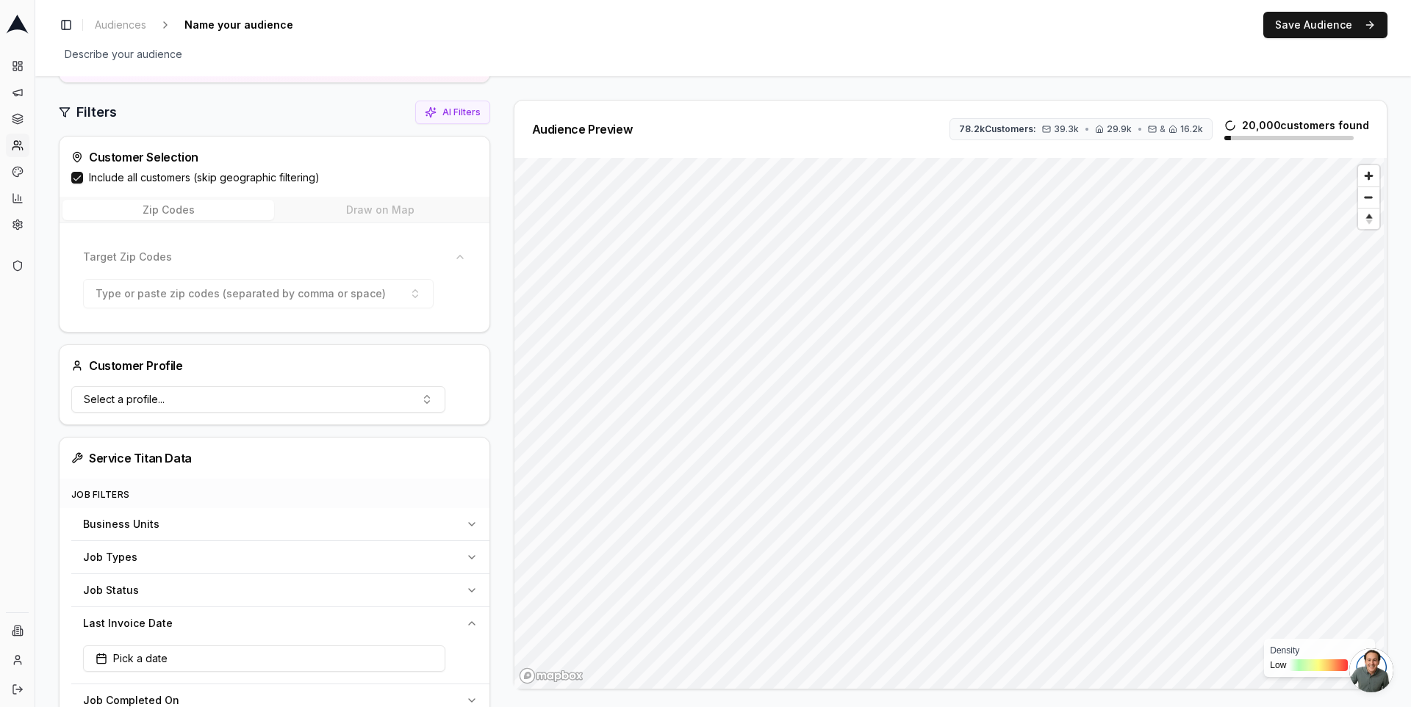
scroll to position [125, 0]
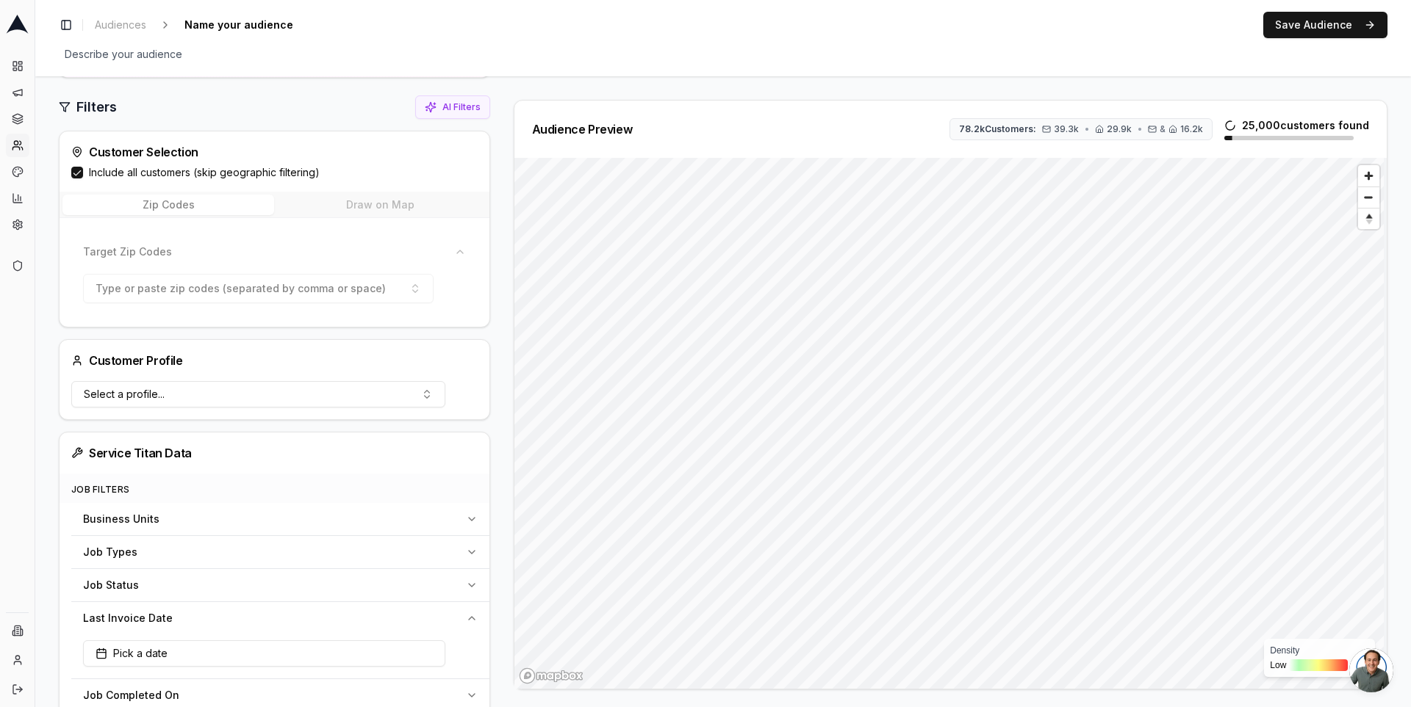
click at [422, 536] on button "Job Types" at bounding box center [280, 552] width 418 height 32
click at [402, 512] on div "Business Units" at bounding box center [271, 519] width 377 height 15
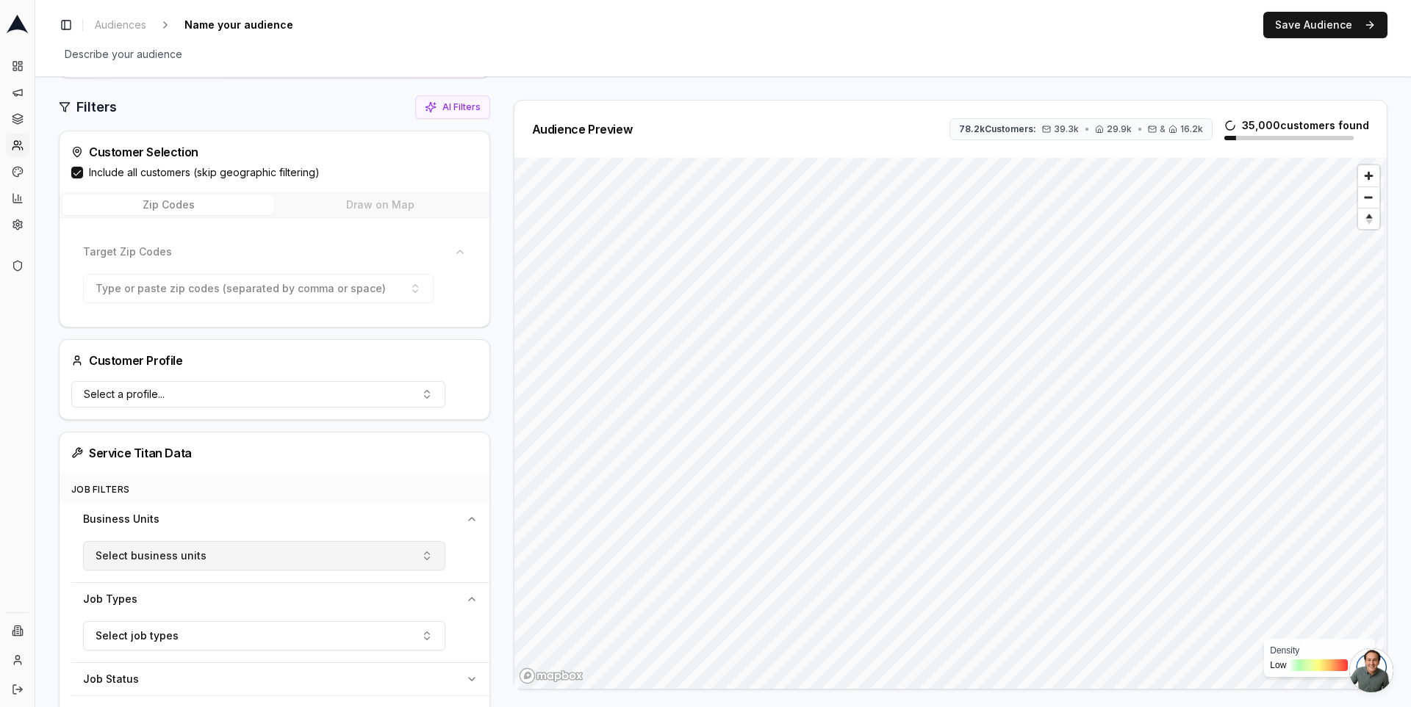
click at [346, 541] on button "Select business units" at bounding box center [264, 555] width 362 height 29
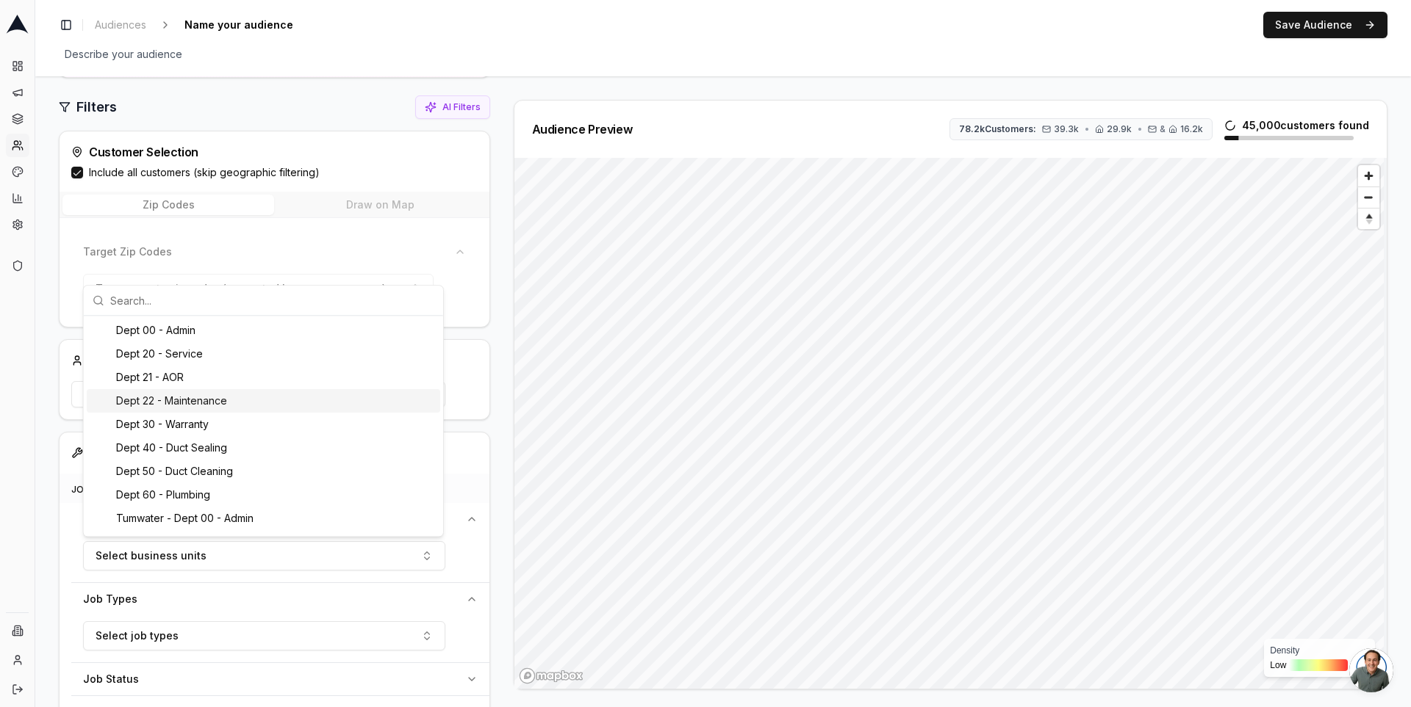
click at [314, 397] on div "Dept 22 - Maintenance" at bounding box center [263, 401] width 353 height 24
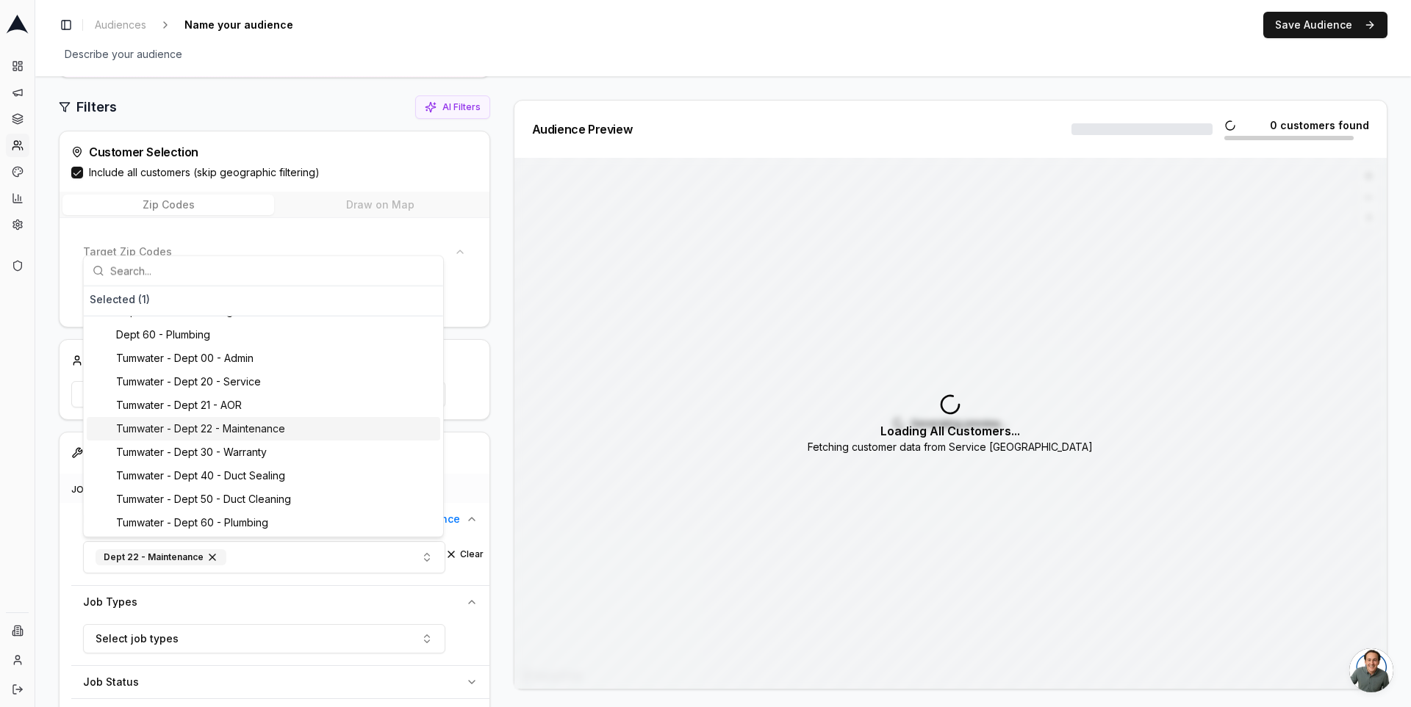
click at [303, 429] on div "Tumwater - Dept 22 - Maintenance" at bounding box center [263, 429] width 353 height 24
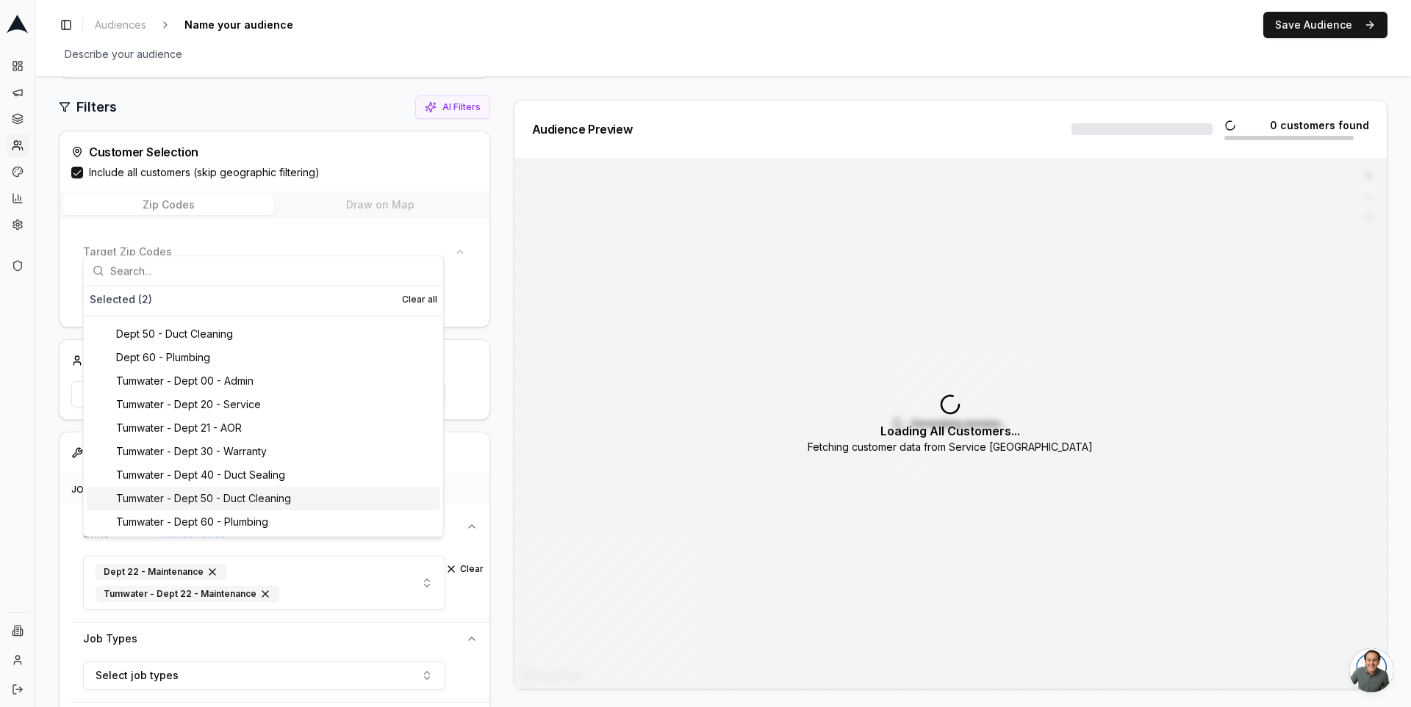
click at [502, 515] on div "Audience Preview 0 customers found Generating preview... Loading All Customers.…" at bounding box center [944, 395] width 885 height 590
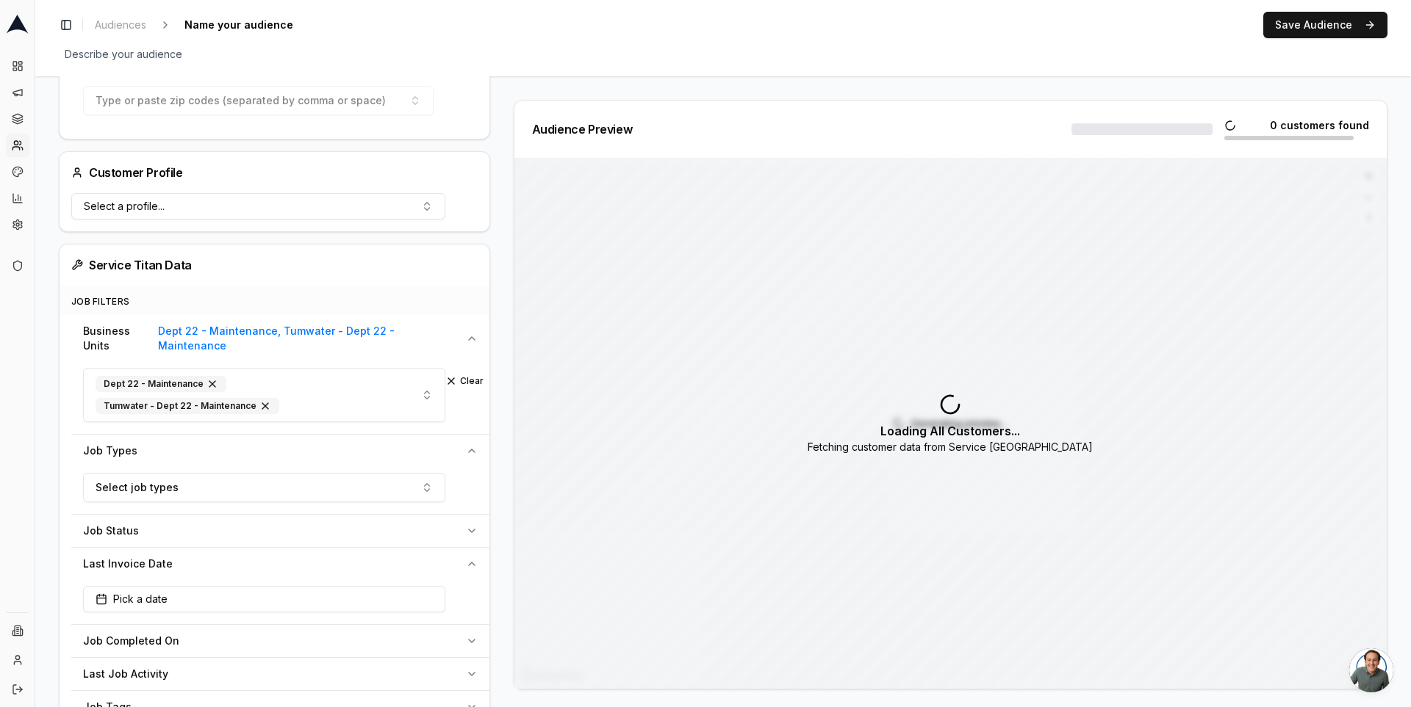
scroll to position [409, 0]
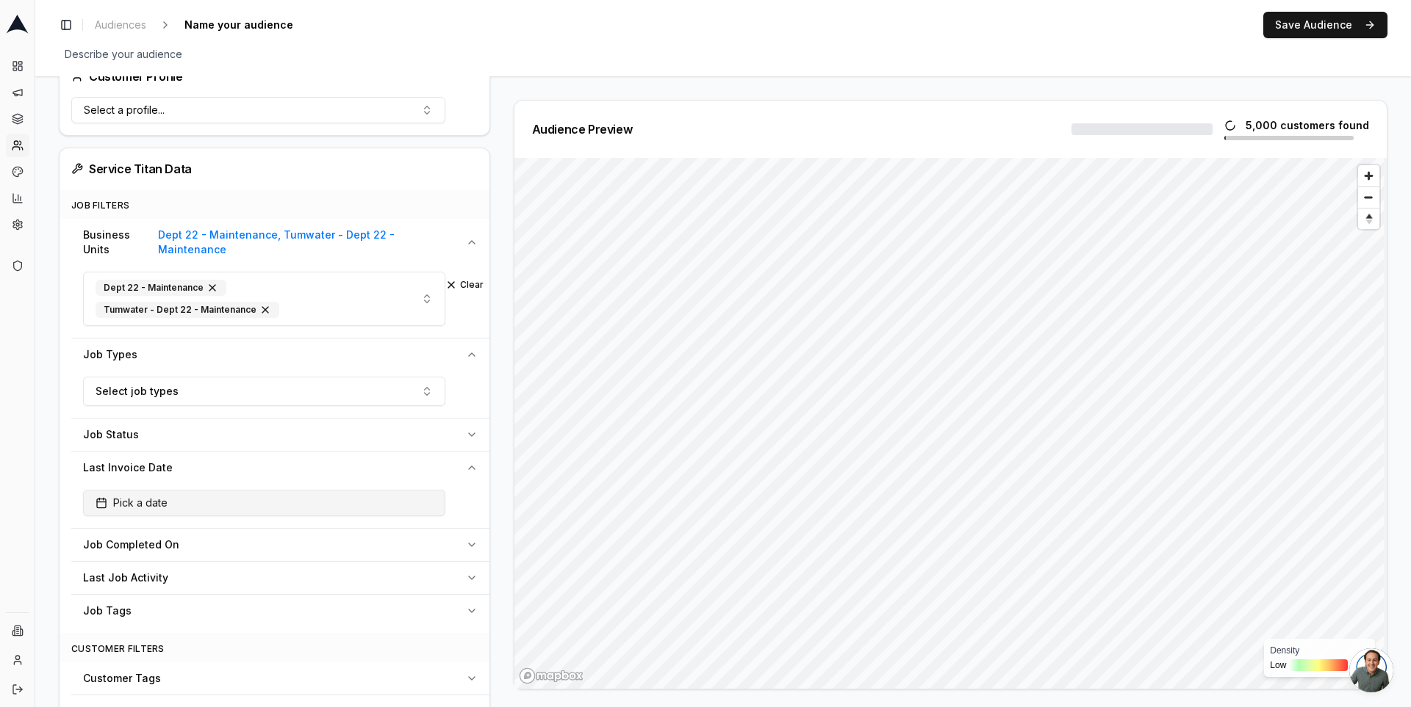
click at [433, 490] on button "Pick a date" at bounding box center [264, 503] width 362 height 26
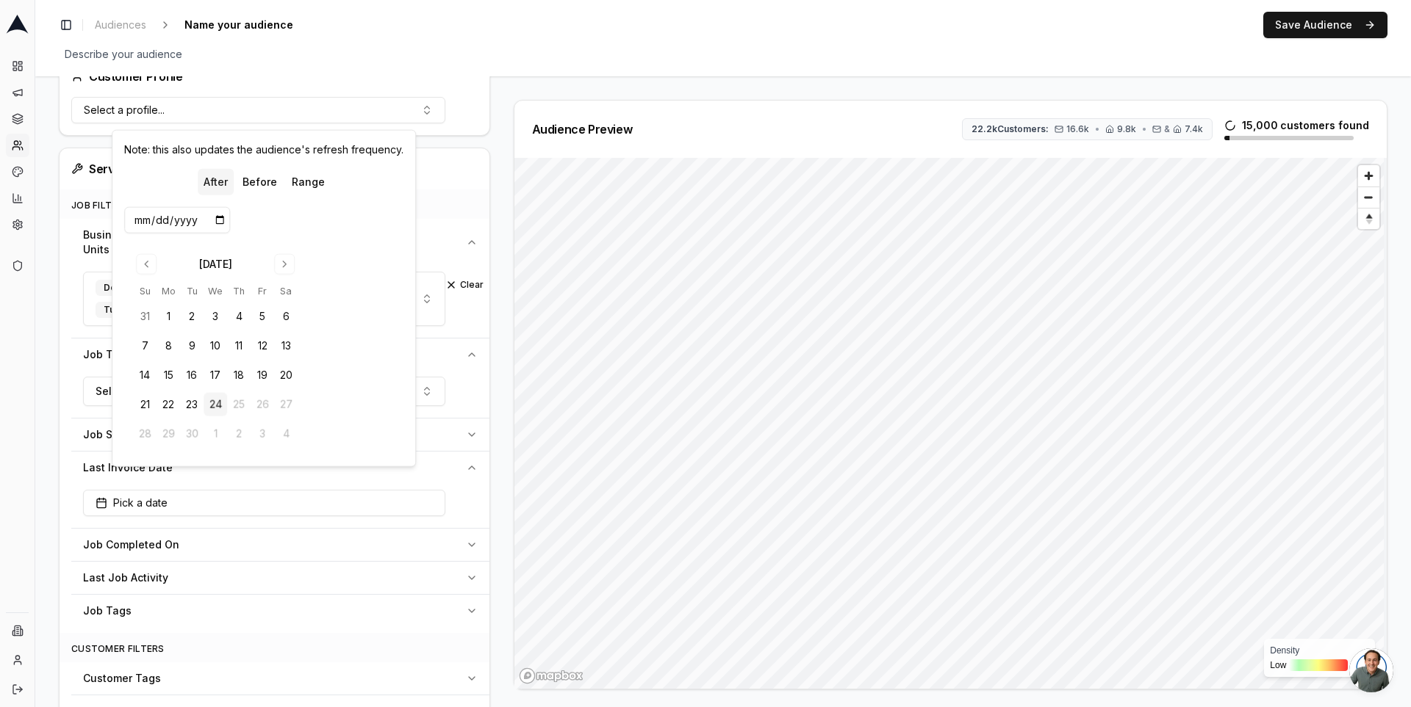
click at [480, 371] on div "Select job types" at bounding box center [280, 394] width 418 height 47
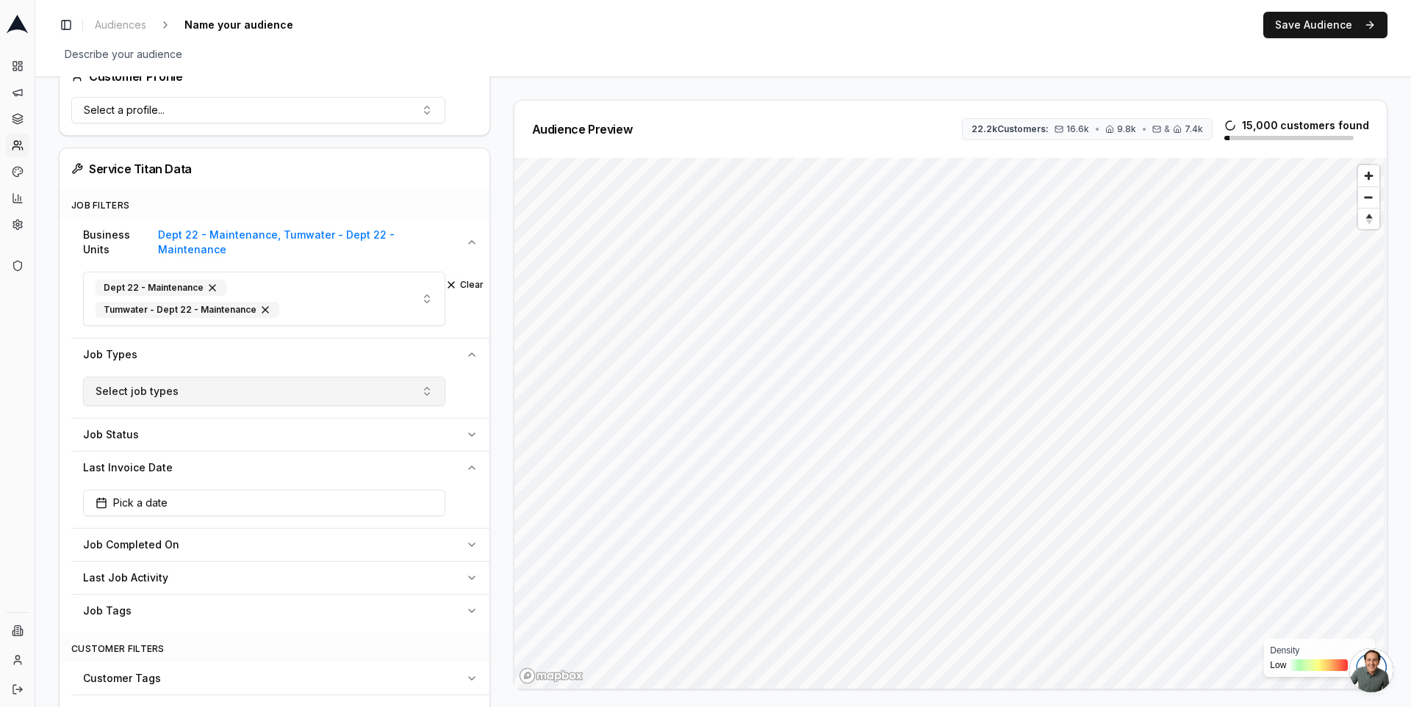
click at [396, 377] on button "Select job types" at bounding box center [264, 391] width 362 height 29
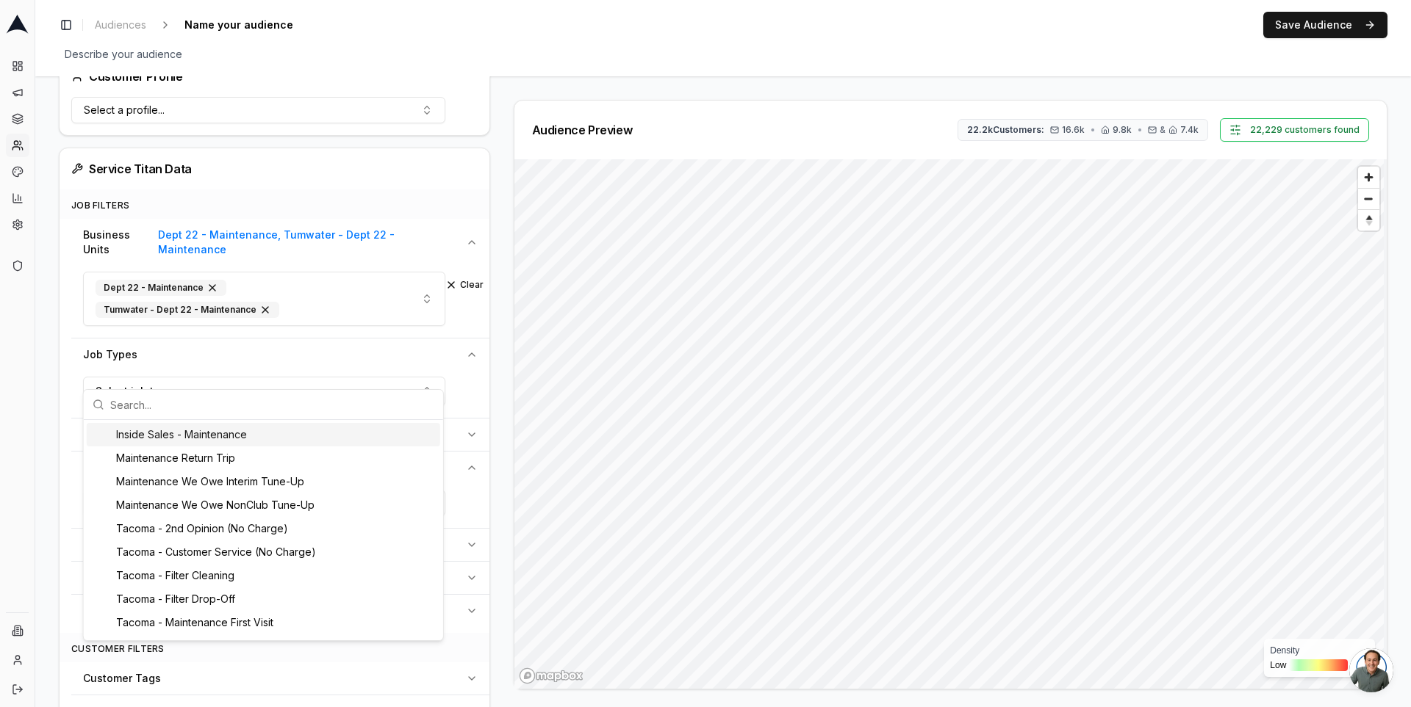
click at [502, 358] on div "Audience Preview 22.2k Customers: 16.6k • 9.8k • & 7.4k 22,229 customers found …" at bounding box center [944, 395] width 885 height 590
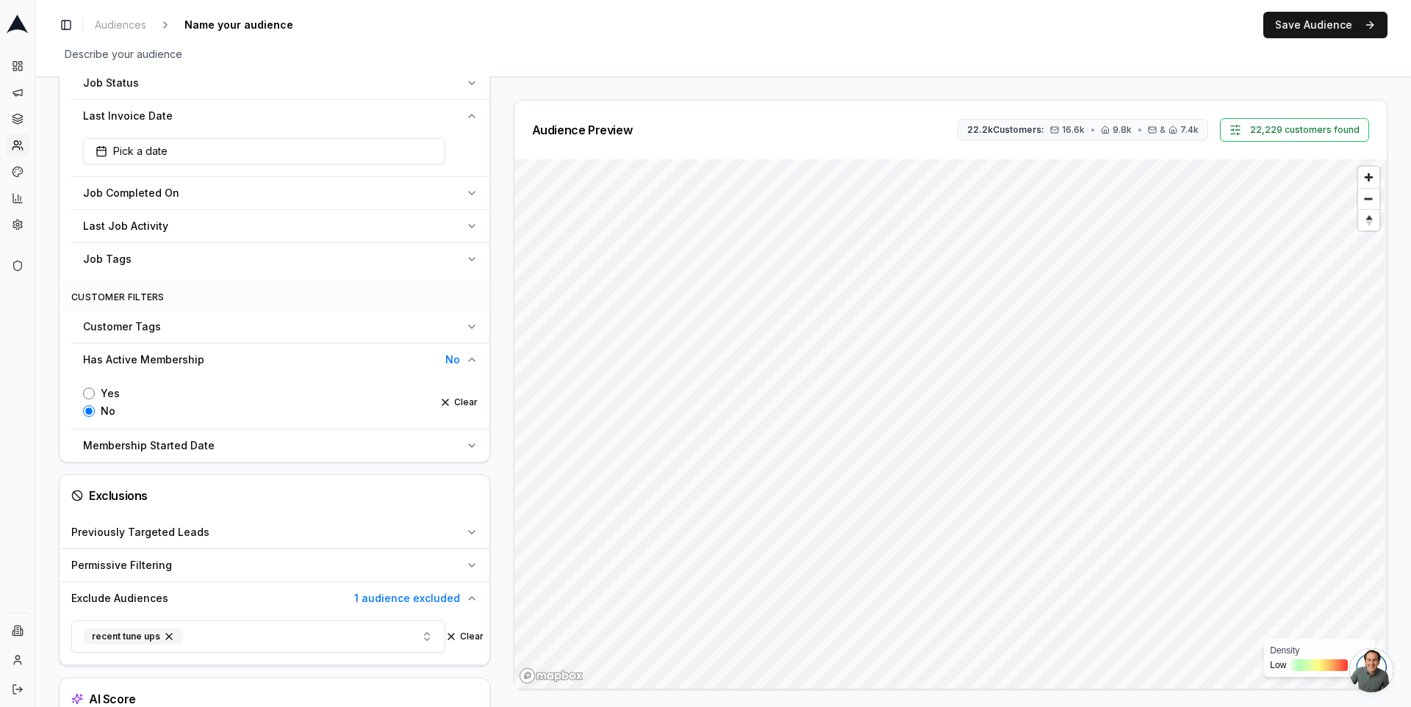
scroll to position [795, 0]
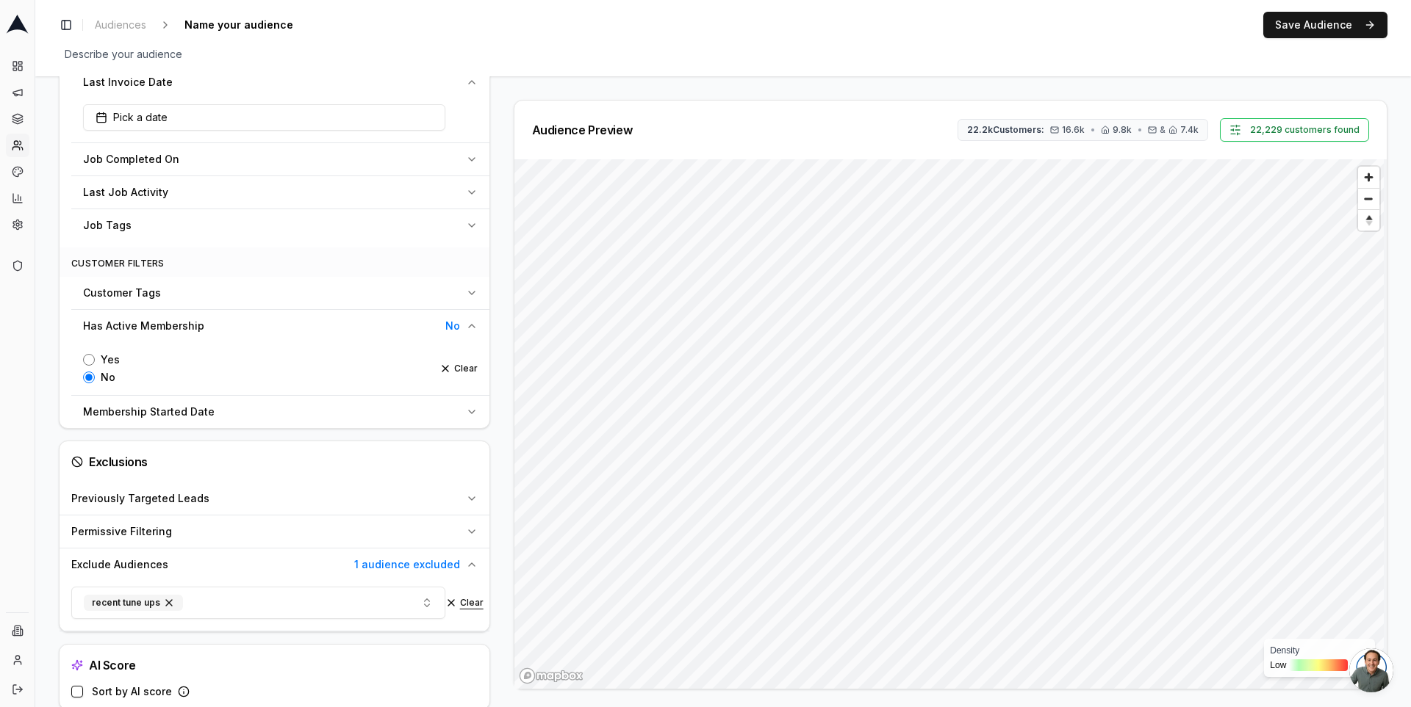
click at [455, 597] on button "Clear" at bounding box center [464, 603] width 38 height 12
click at [414, 588] on button "Select audiences to exclude..." at bounding box center [258, 602] width 374 height 29
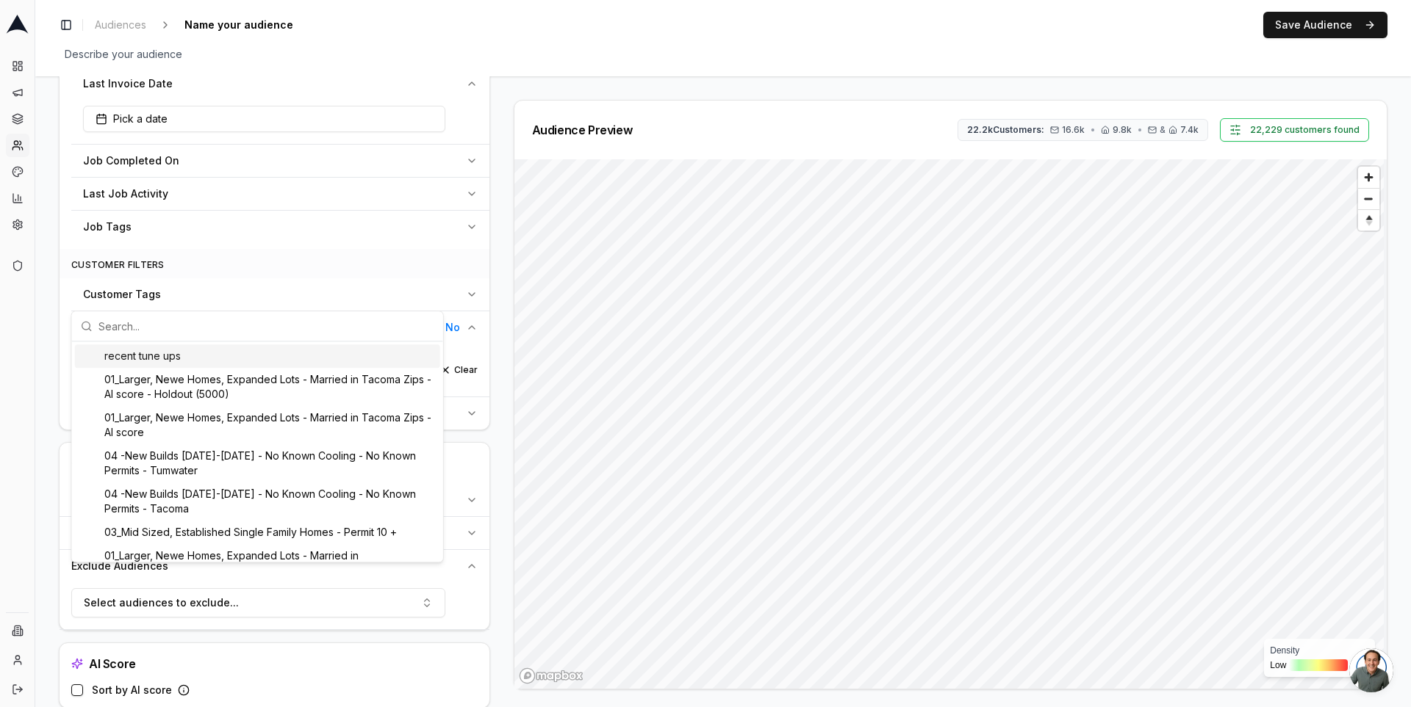
click at [502, 350] on div "Audience Preview 22.2k Customers: 16.6k • 9.8k • & 7.4k 22,229 customers found …" at bounding box center [944, 395] width 885 height 590
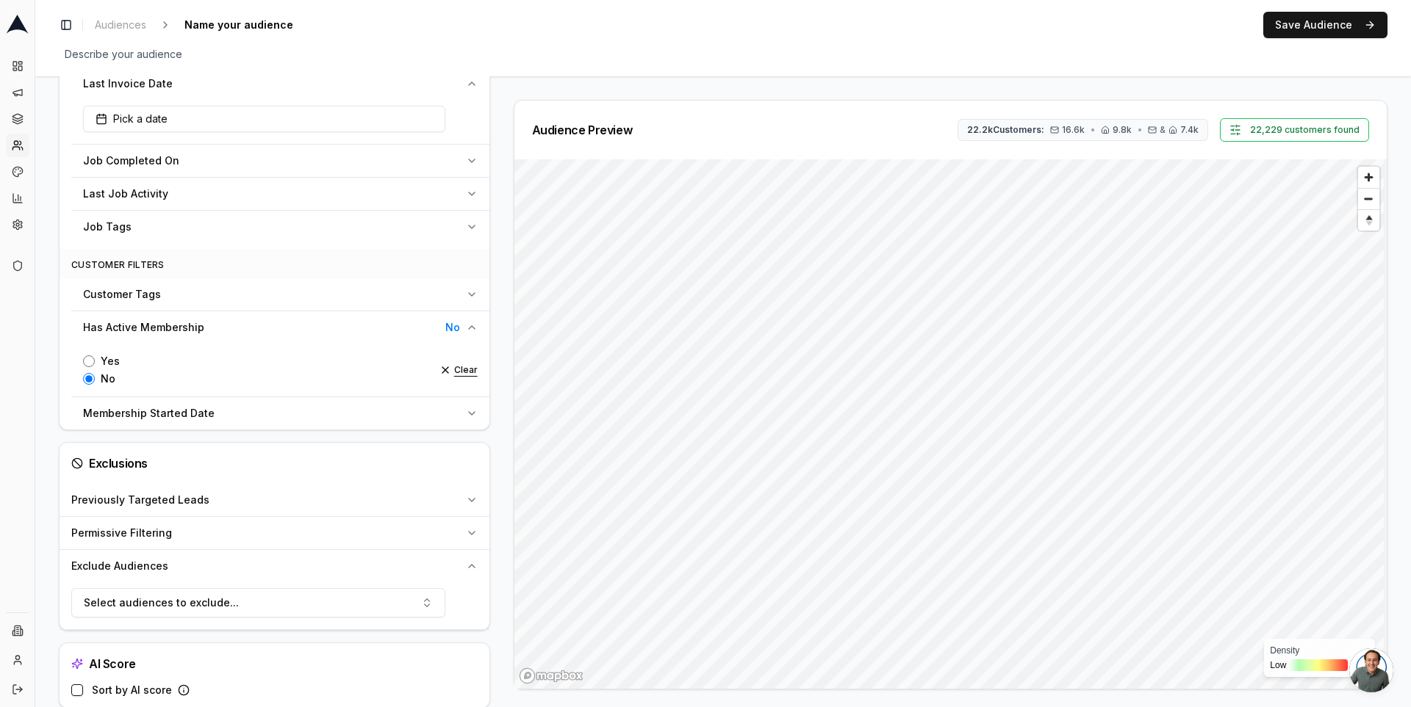
click at [451, 364] on button "Clear" at bounding box center [458, 370] width 38 height 12
click at [344, 588] on button "Select audiences to exclude..." at bounding box center [258, 602] width 374 height 29
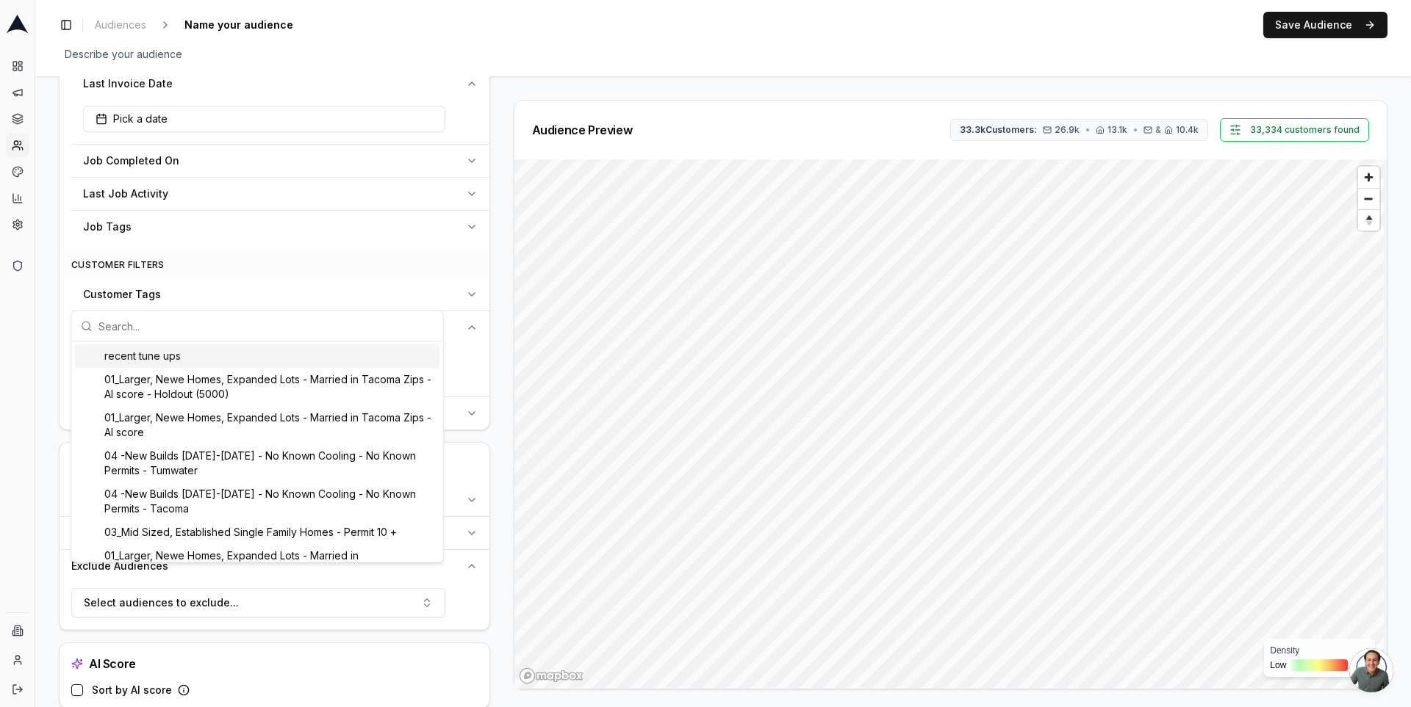
click at [256, 361] on div "recent tune ups" at bounding box center [257, 357] width 365 height 24
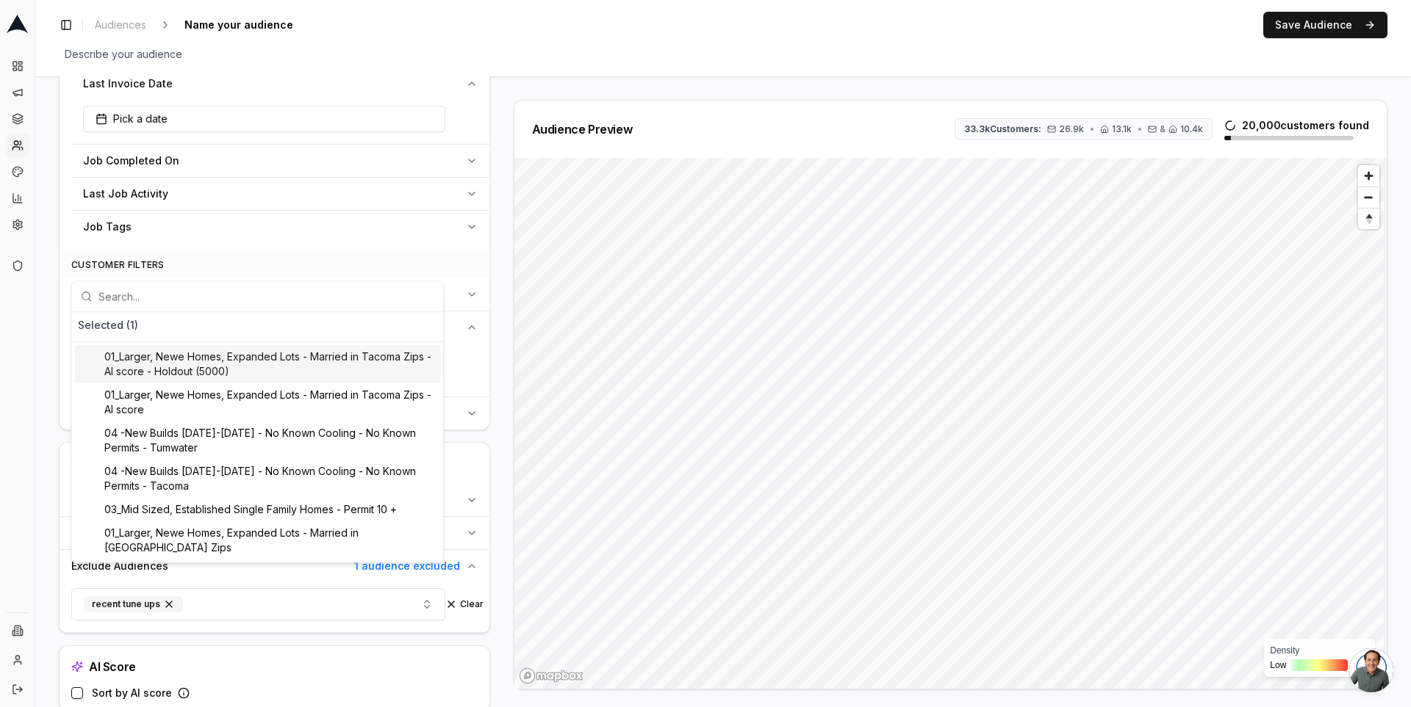
click at [497, 307] on div "Audience Configuration Dormant Customers • Dynamic Audience Updates every 30 da…" at bounding box center [280, 8] width 443 height 1405
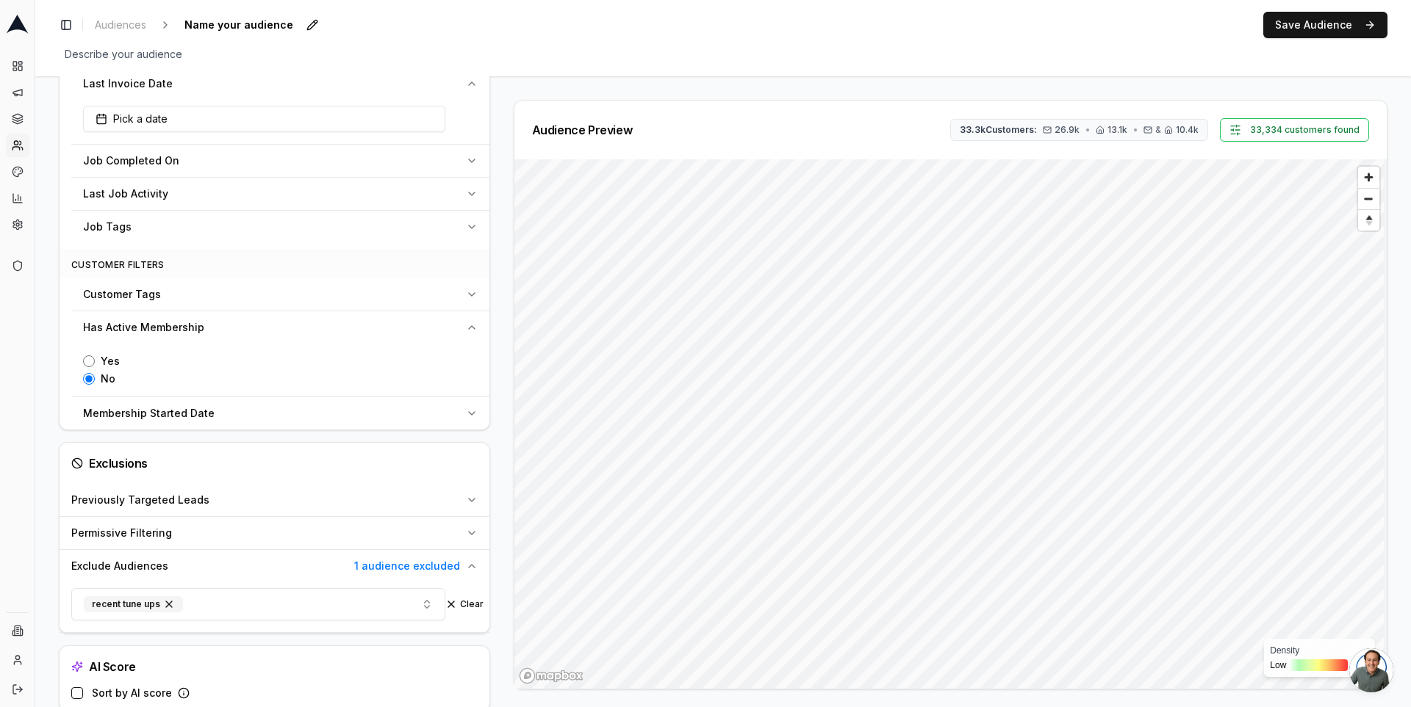
click at [271, 26] on span "Name your audience" at bounding box center [239, 25] width 120 height 21
type input "exclude"
click at [336, 19] on div "Toggle Sidebar Audiences exclude Edit Save Audience" at bounding box center [723, 25] width 1328 height 26
click at [1298, 31] on button "Save Audience" at bounding box center [1325, 25] width 124 height 26
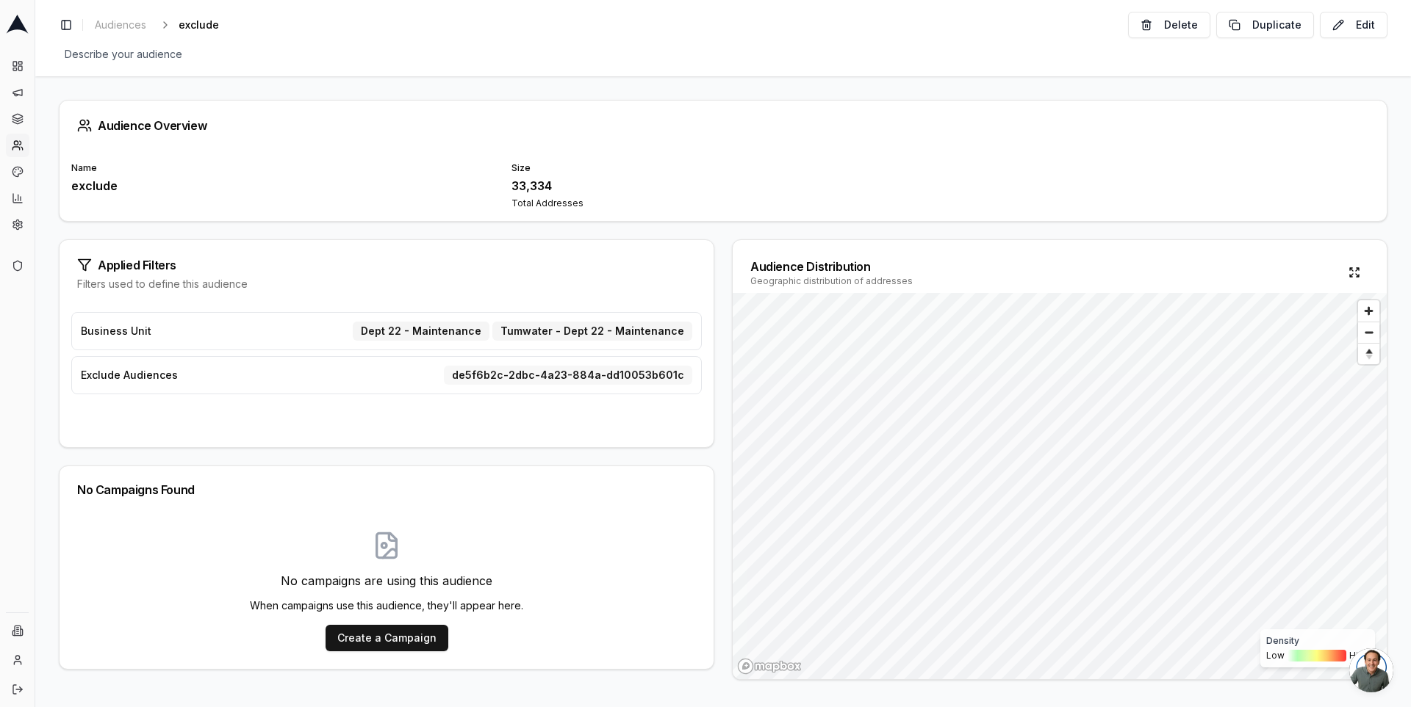
click at [473, 369] on div "de5f6b2c-2dbc-4a23-884a-dd10053b601c" at bounding box center [568, 375] width 248 height 19
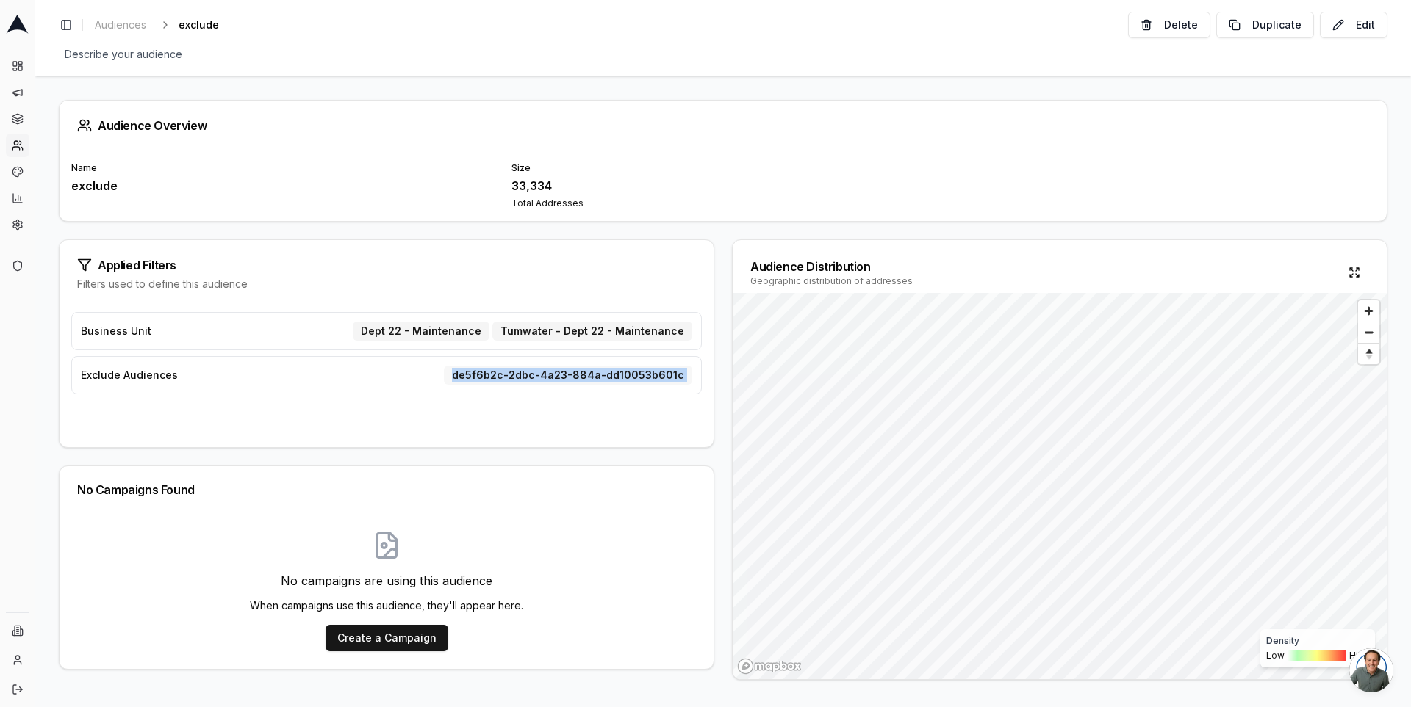
click at [483, 375] on div "de5f6b2c-2dbc-4a23-884a-dd10053b601c" at bounding box center [568, 375] width 248 height 19
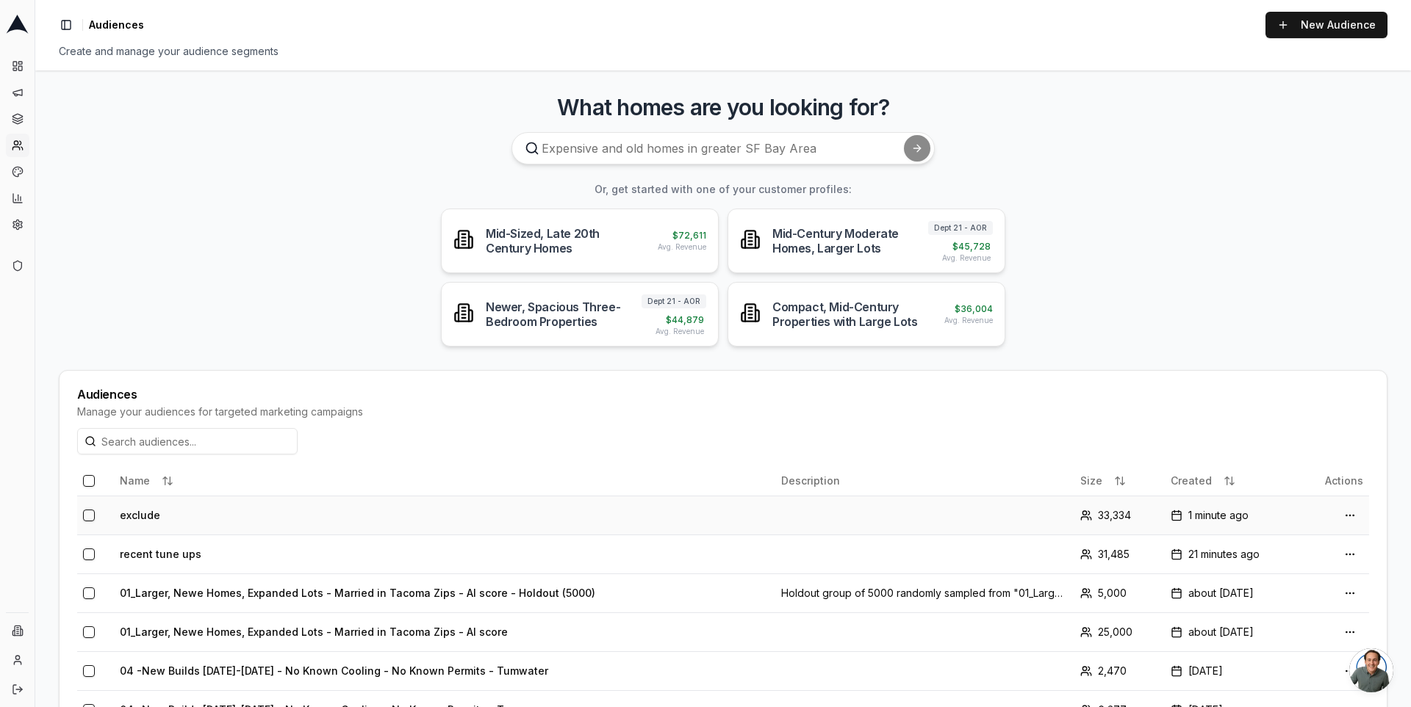
click at [84, 514] on button "button" at bounding box center [89, 516] width 12 height 12
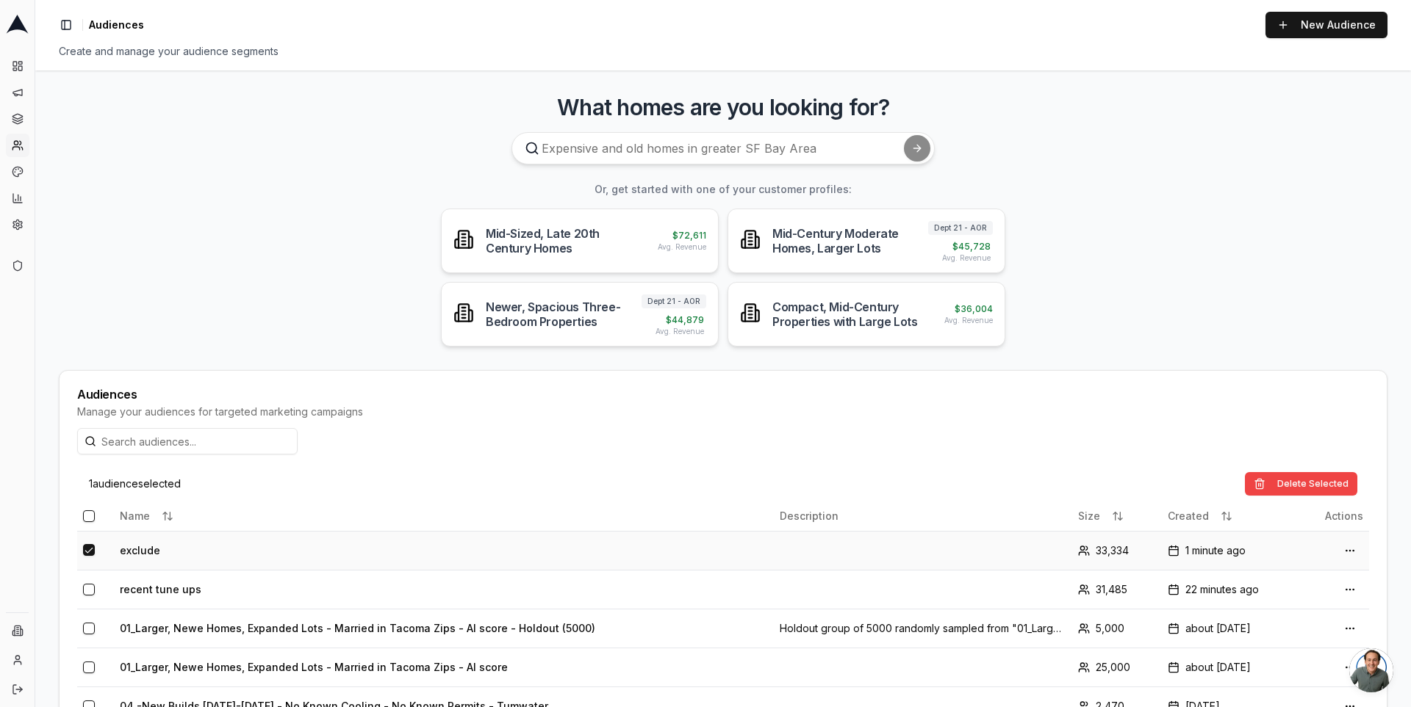
click at [84, 514] on button "button" at bounding box center [89, 517] width 12 height 12
click at [89, 516] on button "button" at bounding box center [89, 516] width 12 height 12
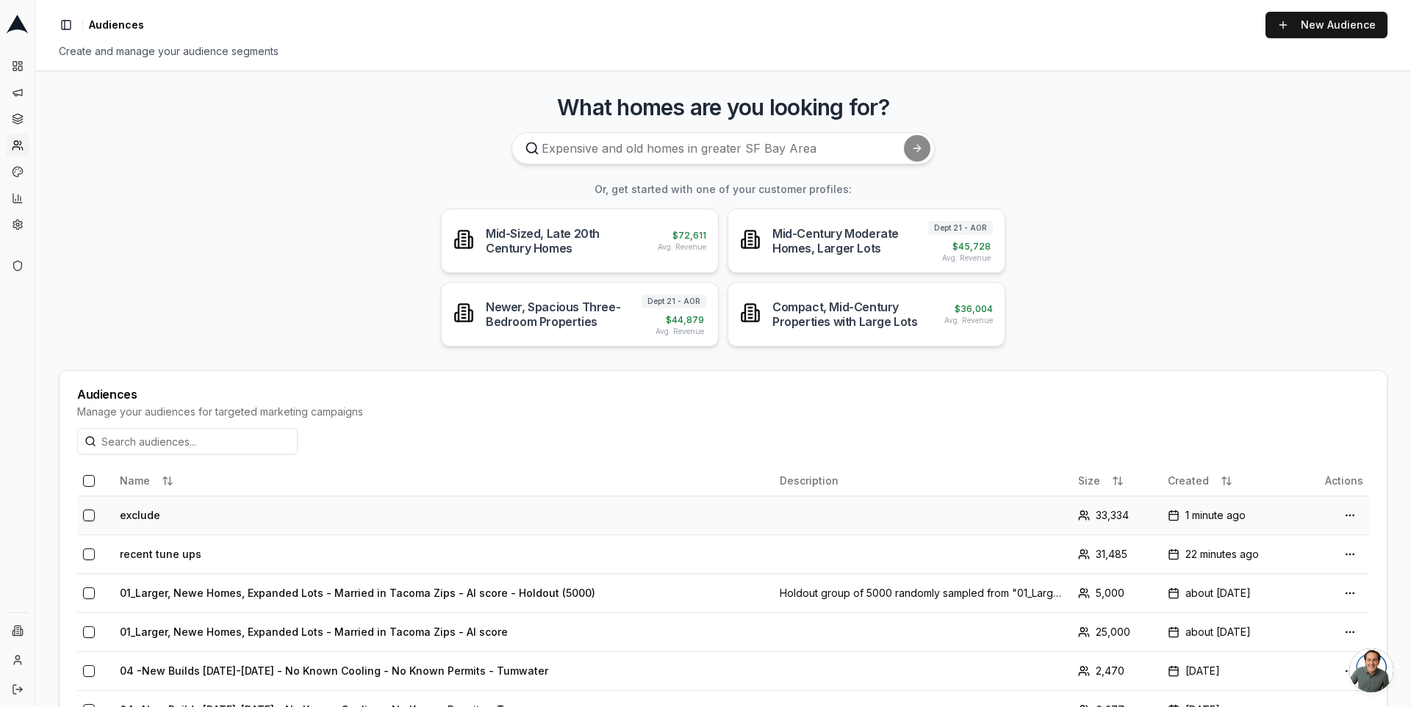
click at [89, 514] on button "button" at bounding box center [89, 516] width 12 height 12
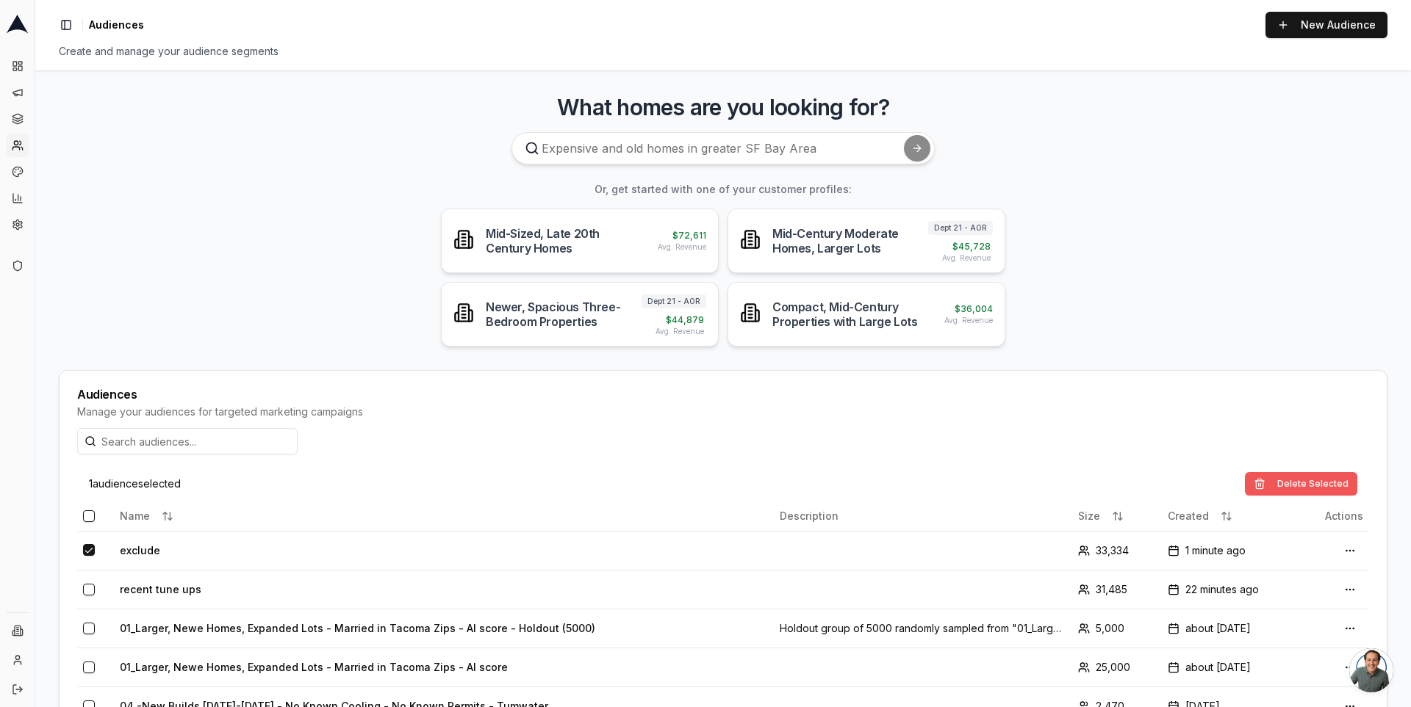
click at [1316, 476] on button "Delete Selected" at bounding box center [1300, 484] width 112 height 24
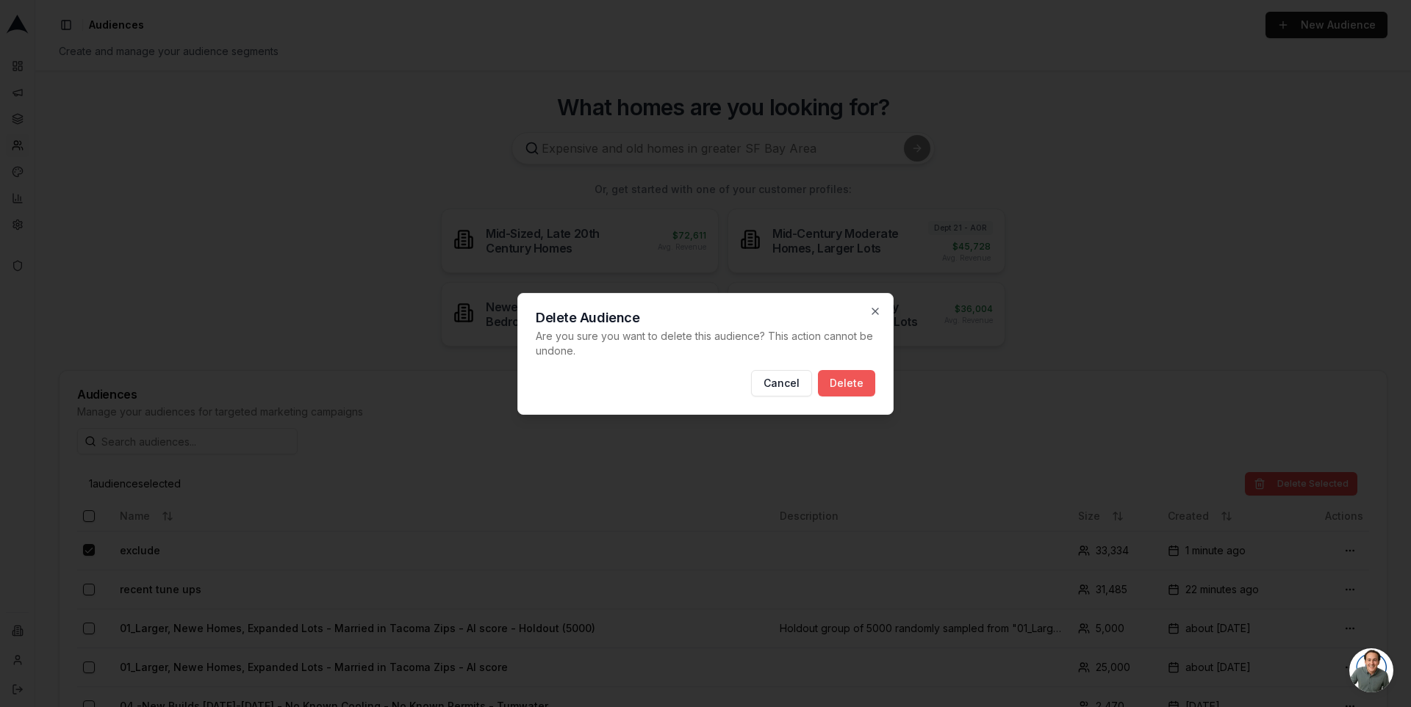
click at [837, 376] on button "Delete" at bounding box center [846, 383] width 57 height 26
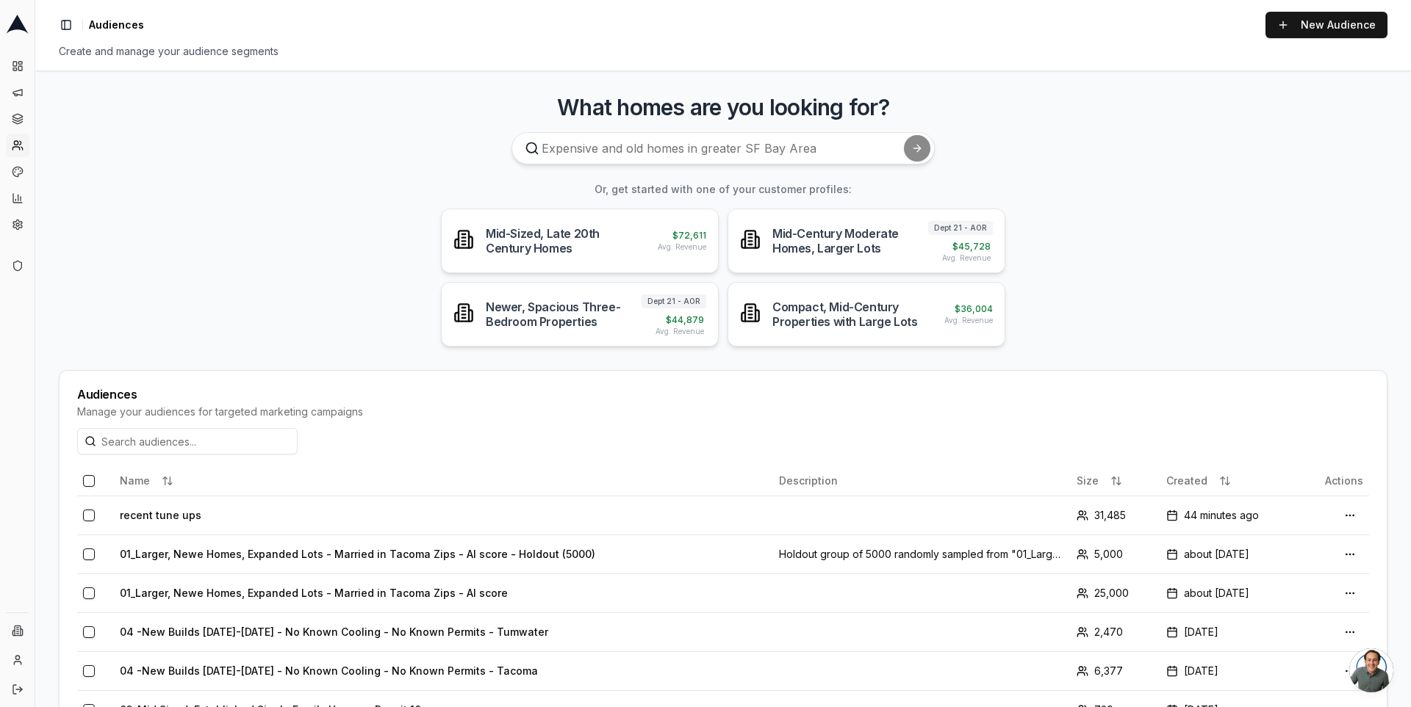
click at [640, 62] on div "Toggle Sidebar Audiences New Audience Create and manage your audience segments" at bounding box center [722, 35] width 1375 height 71
click at [576, 112] on h3 "What homes are you looking for?" at bounding box center [723, 107] width 1328 height 26
click at [598, 115] on h3 "What homes are you looking for?" at bounding box center [723, 107] width 1328 height 26
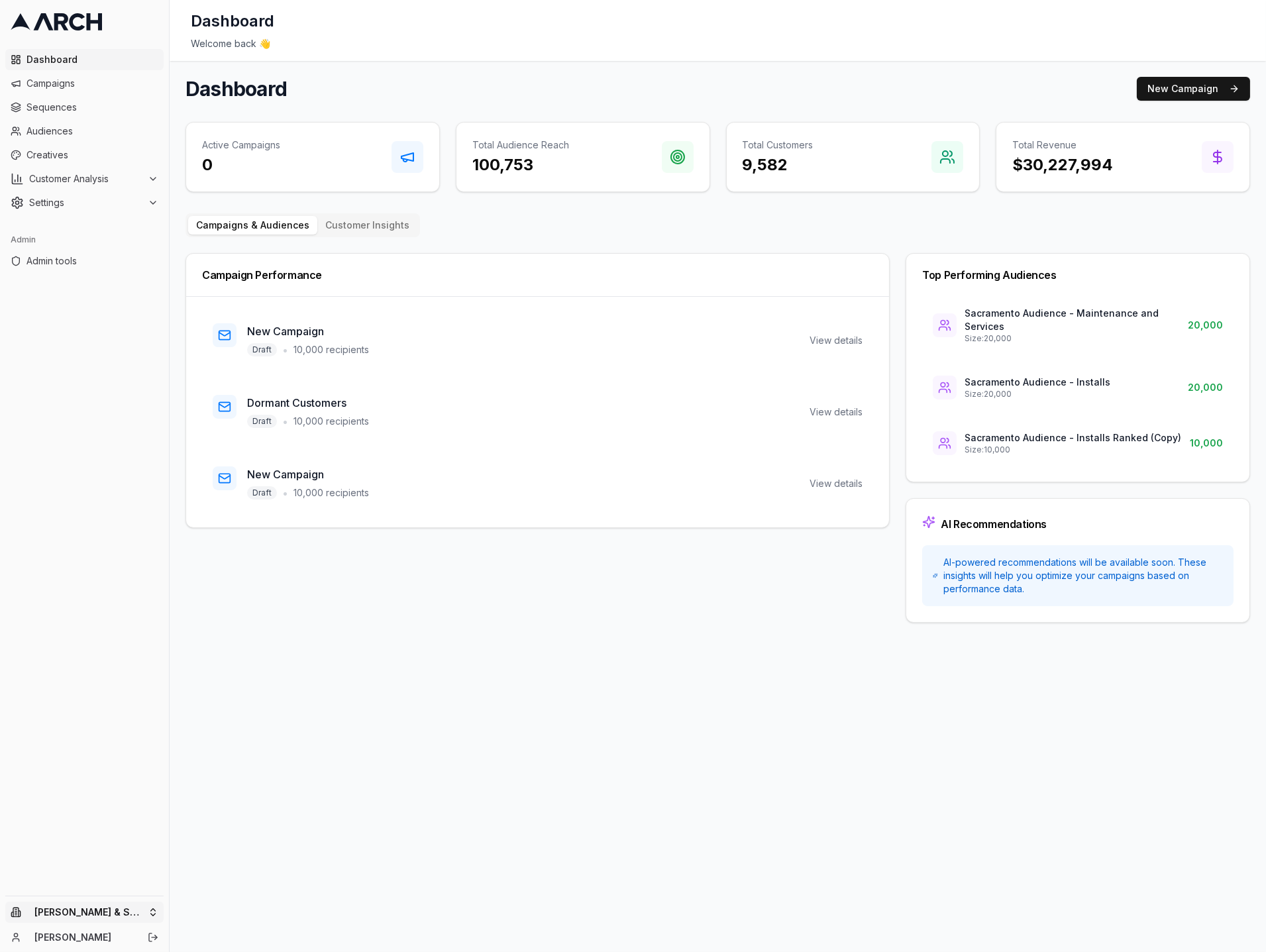
click at [156, 907] on html "Dashboard Campaigns Sequences Audiences Creatives Customer Analysis Settings Ad…" at bounding box center [633, 476] width 1266 height 952
click at [235, 702] on input "text" at bounding box center [253, 706] width 120 height 26
type input "servic"
click at [248, 740] on div "Service Professionals" at bounding box center [245, 740] width 146 height 22
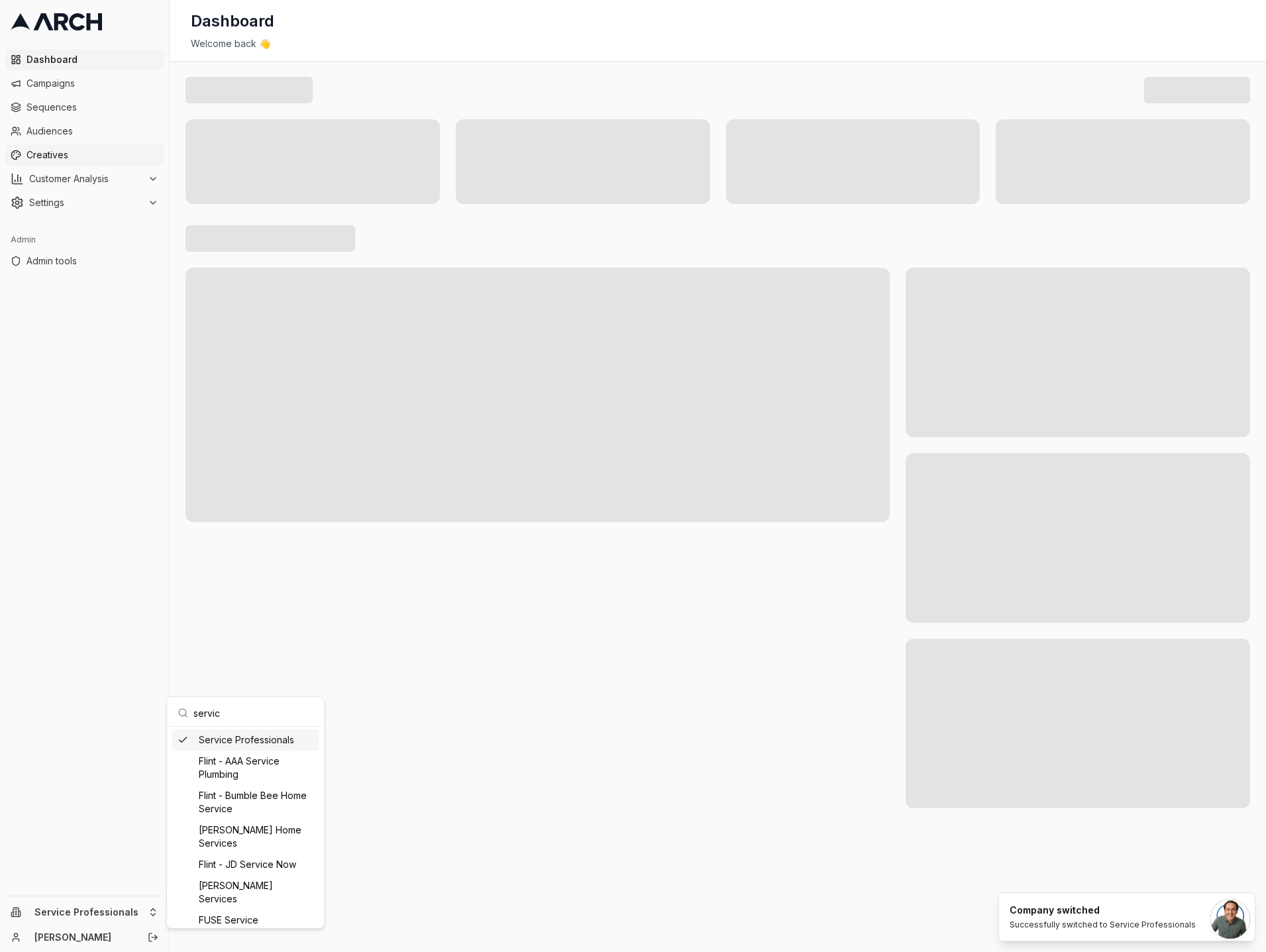
click at [93, 151] on span "Creatives" at bounding box center [92, 155] width 132 height 14
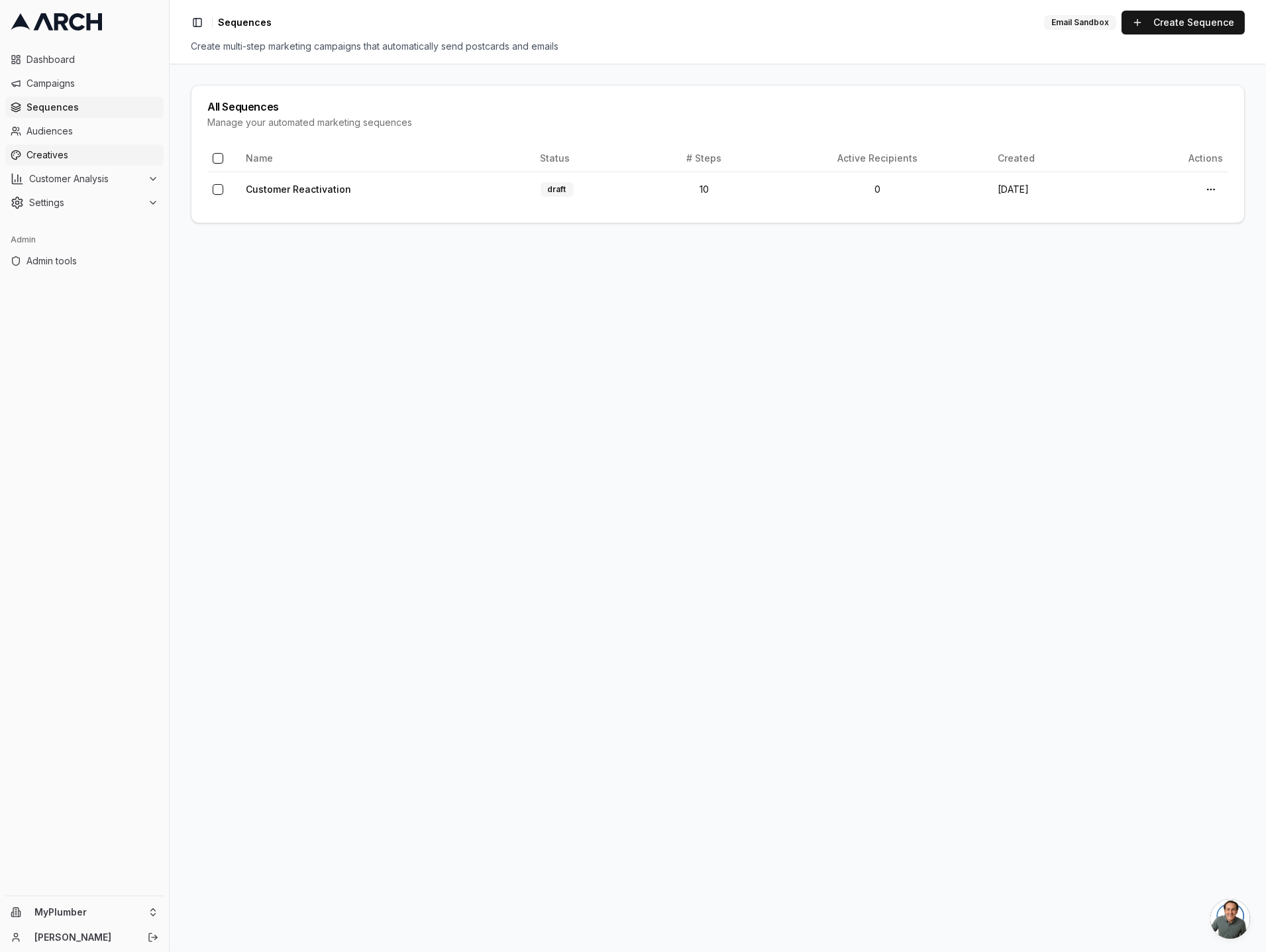
click at [91, 151] on span "Creatives" at bounding box center [92, 155] width 132 height 14
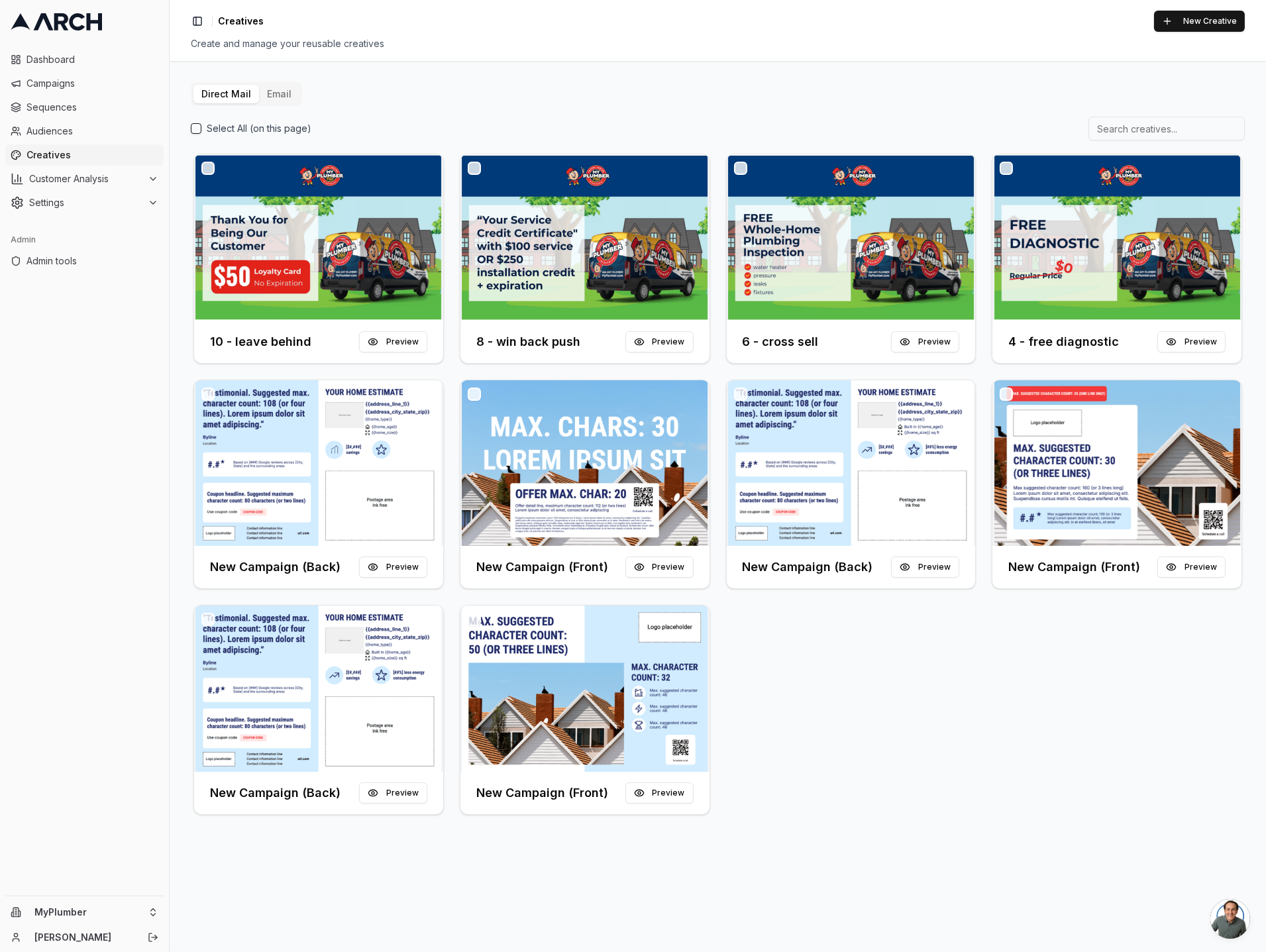
click at [276, 93] on button "Email" at bounding box center [279, 94] width 41 height 19
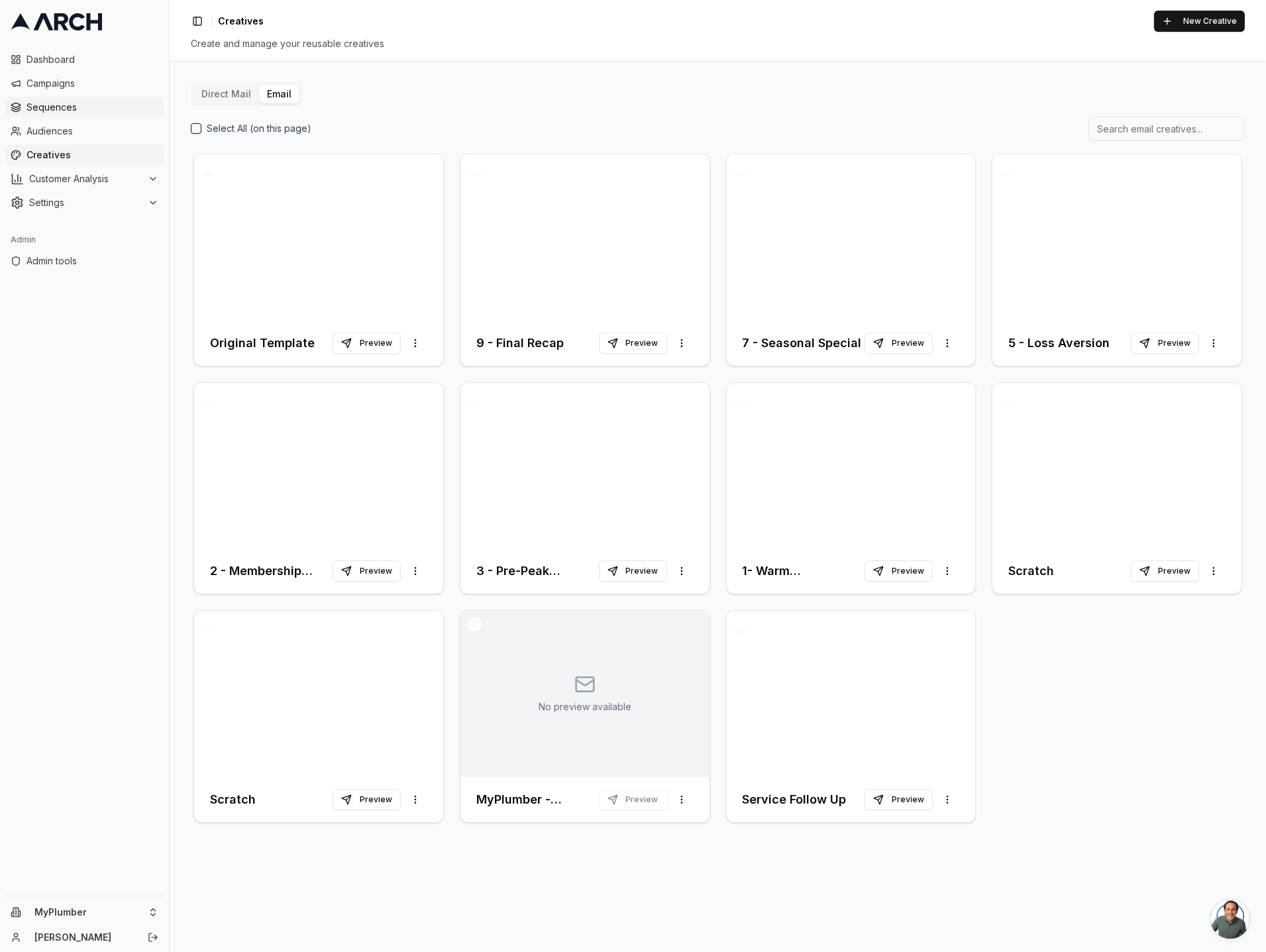
click at [98, 103] on span "Sequences" at bounding box center [92, 107] width 132 height 14
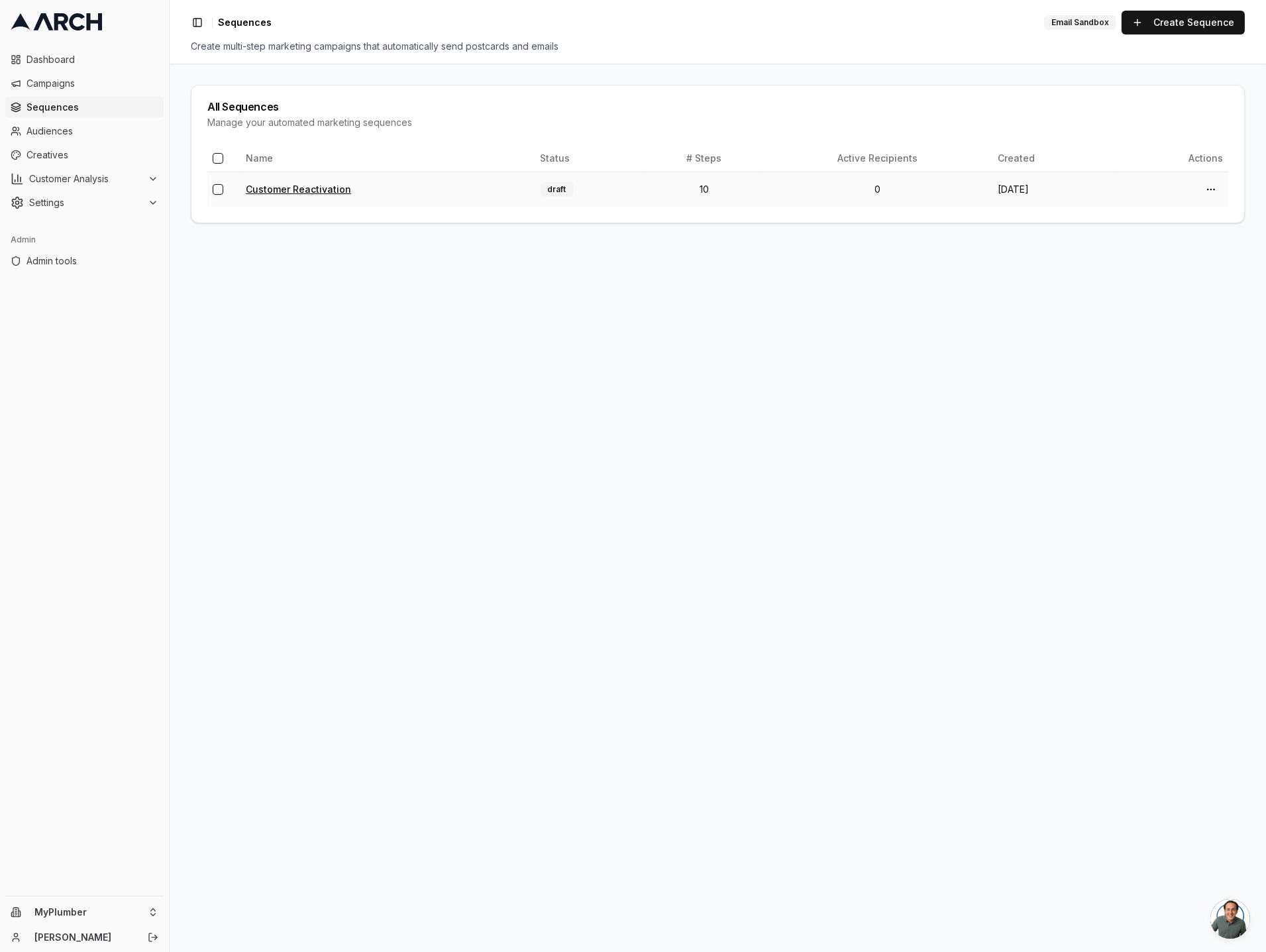
click at [307, 189] on link "Customer Reactivation" at bounding box center [298, 188] width 106 height 11
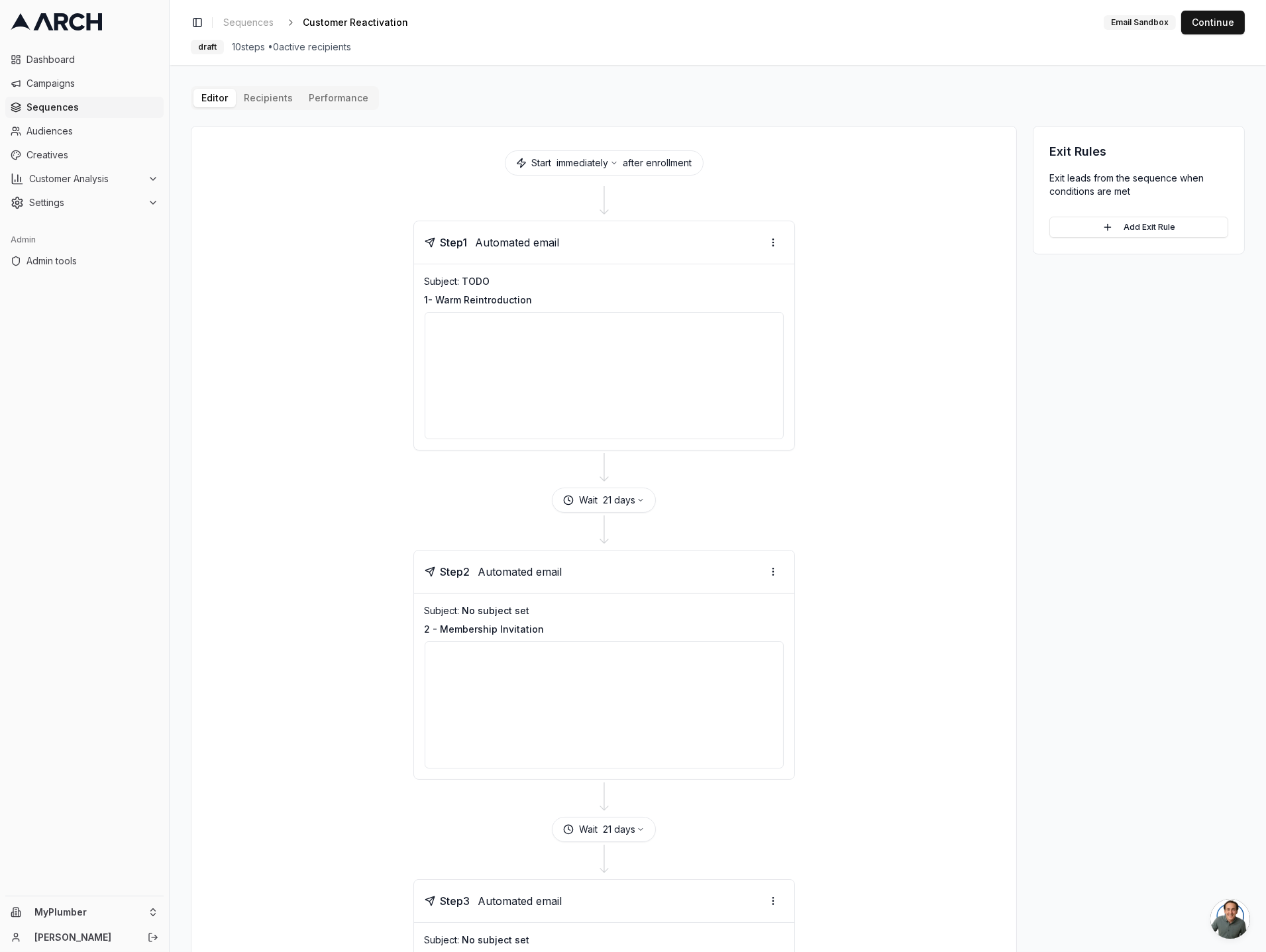
click at [524, 345] on div at bounding box center [604, 375] width 359 height 127
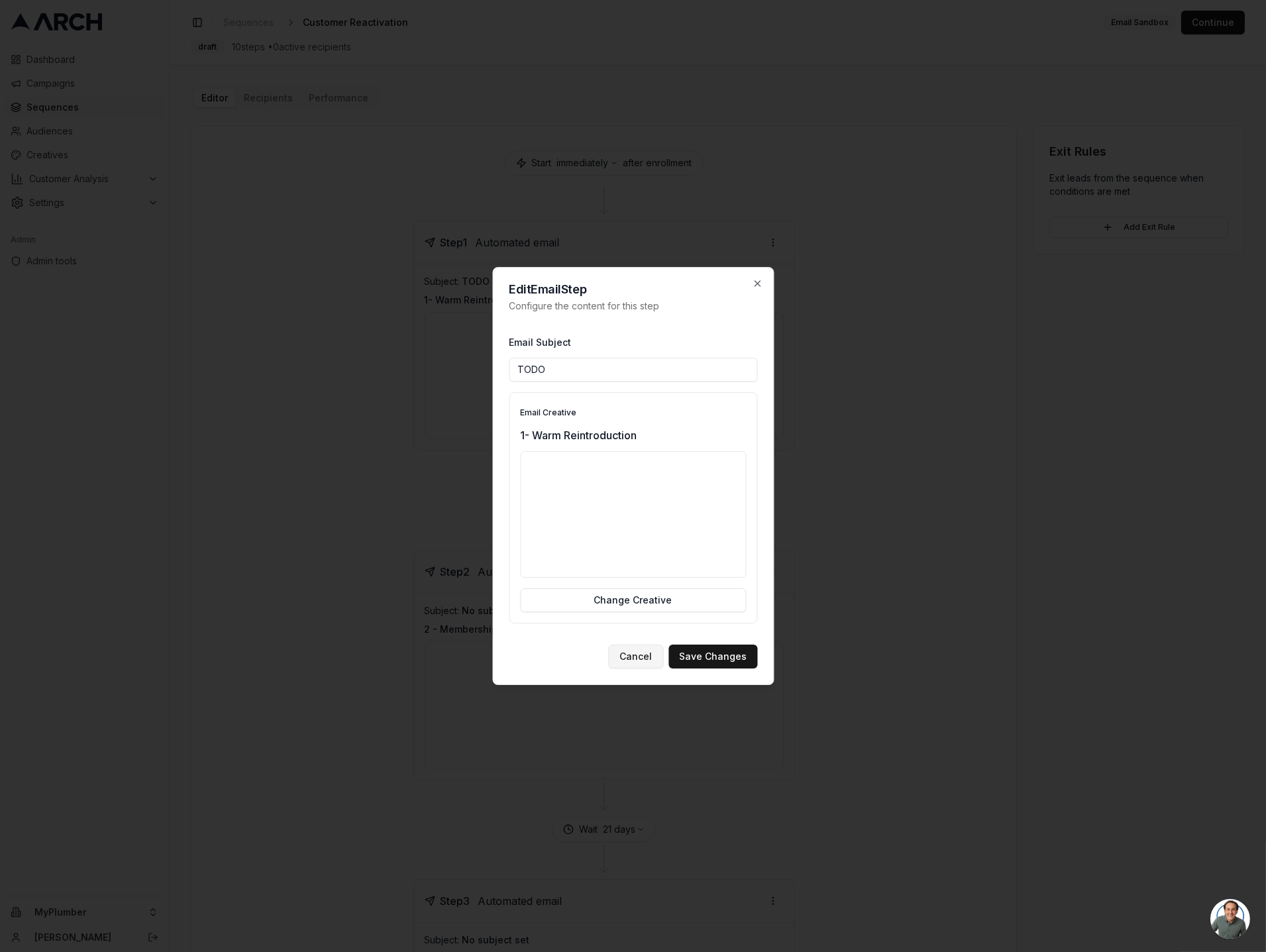
click at [625, 650] on button "Cancel" at bounding box center [635, 656] width 55 height 23
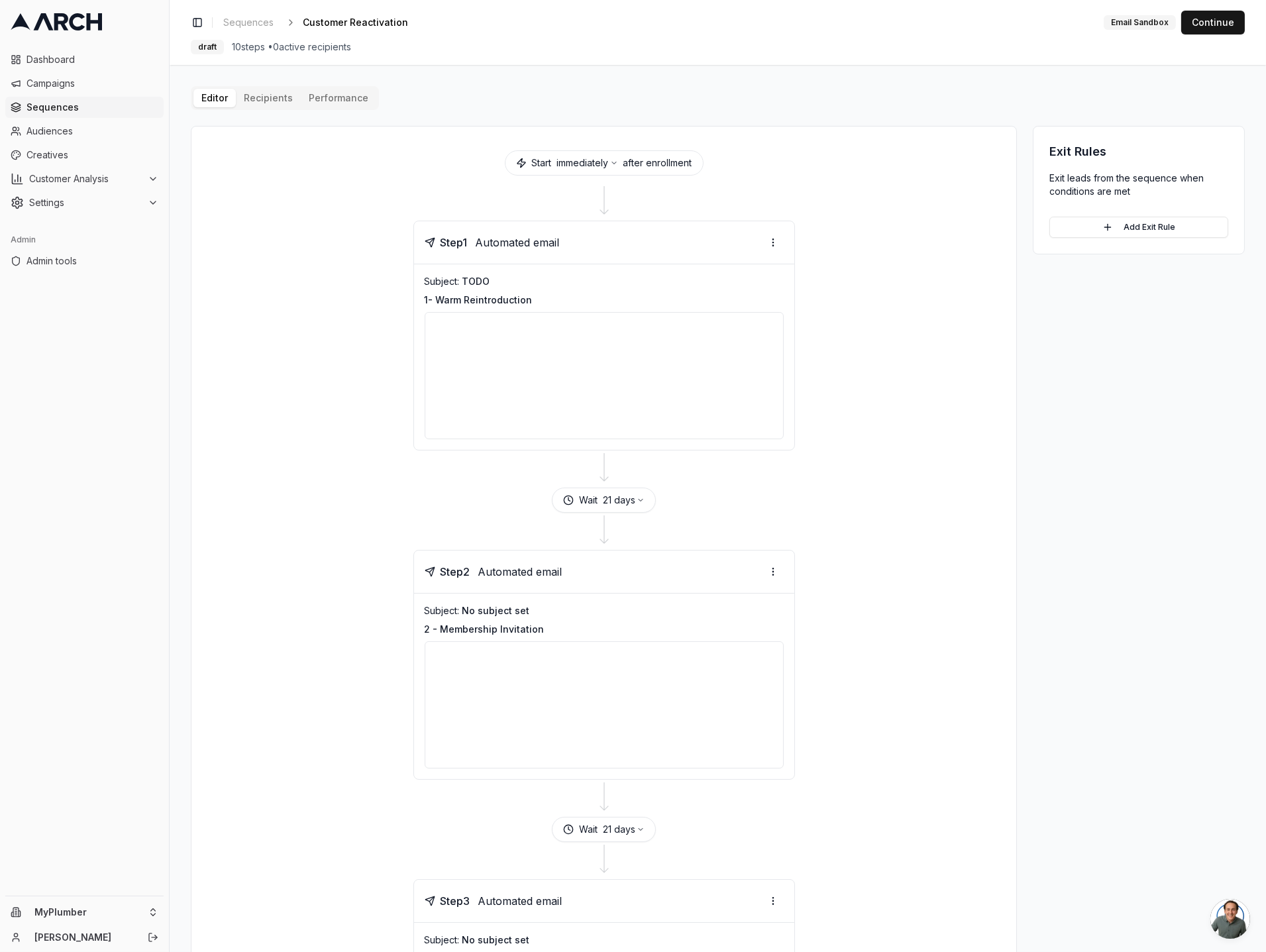
click at [353, 348] on div "Step 1 Automated email Subject: TODO 1- Warm Reintroduction" at bounding box center [603, 335] width 793 height 230
click at [75, 159] on span "Creatives" at bounding box center [92, 155] width 132 height 14
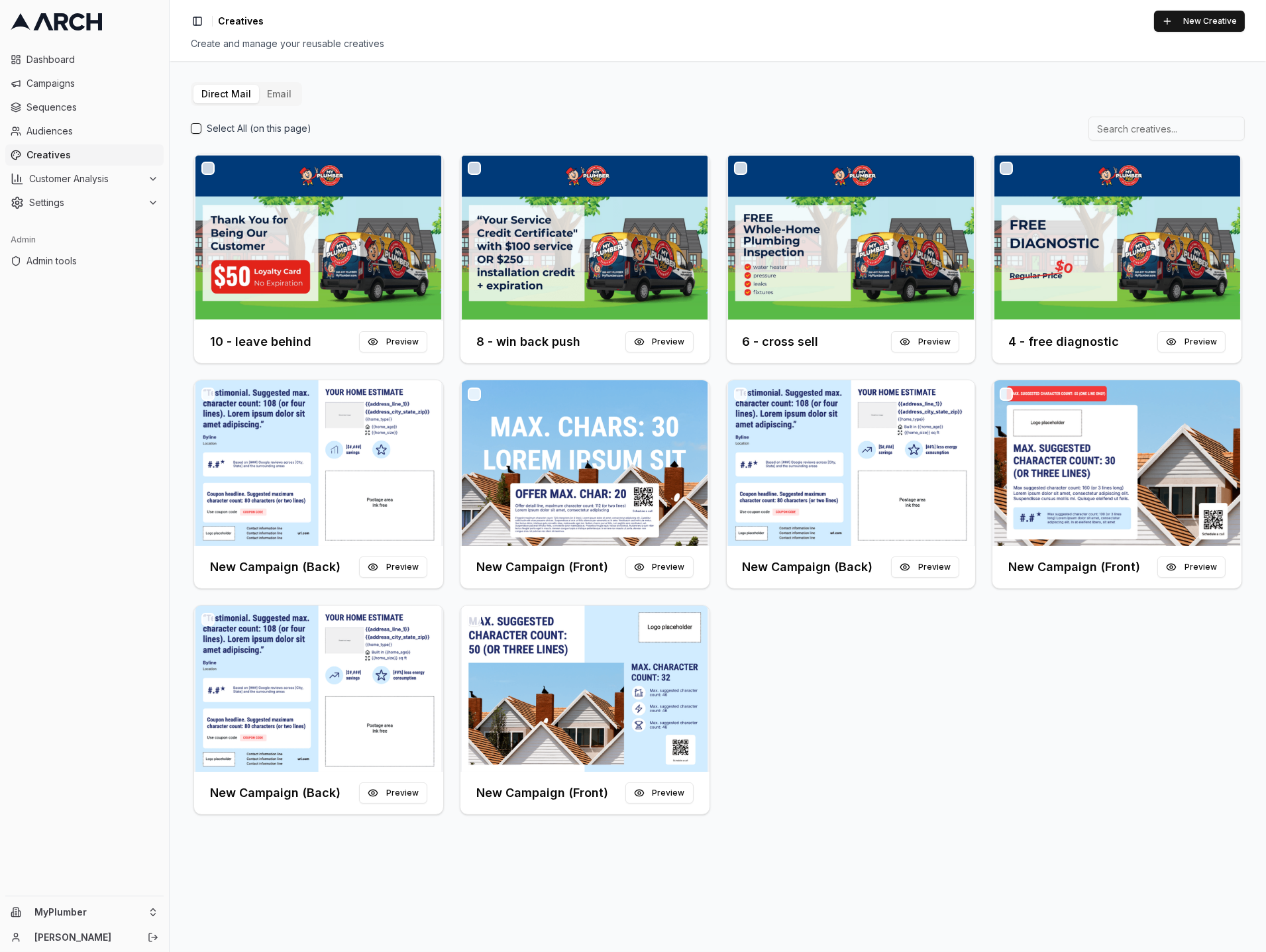
click at [280, 97] on button "Email" at bounding box center [279, 94] width 41 height 19
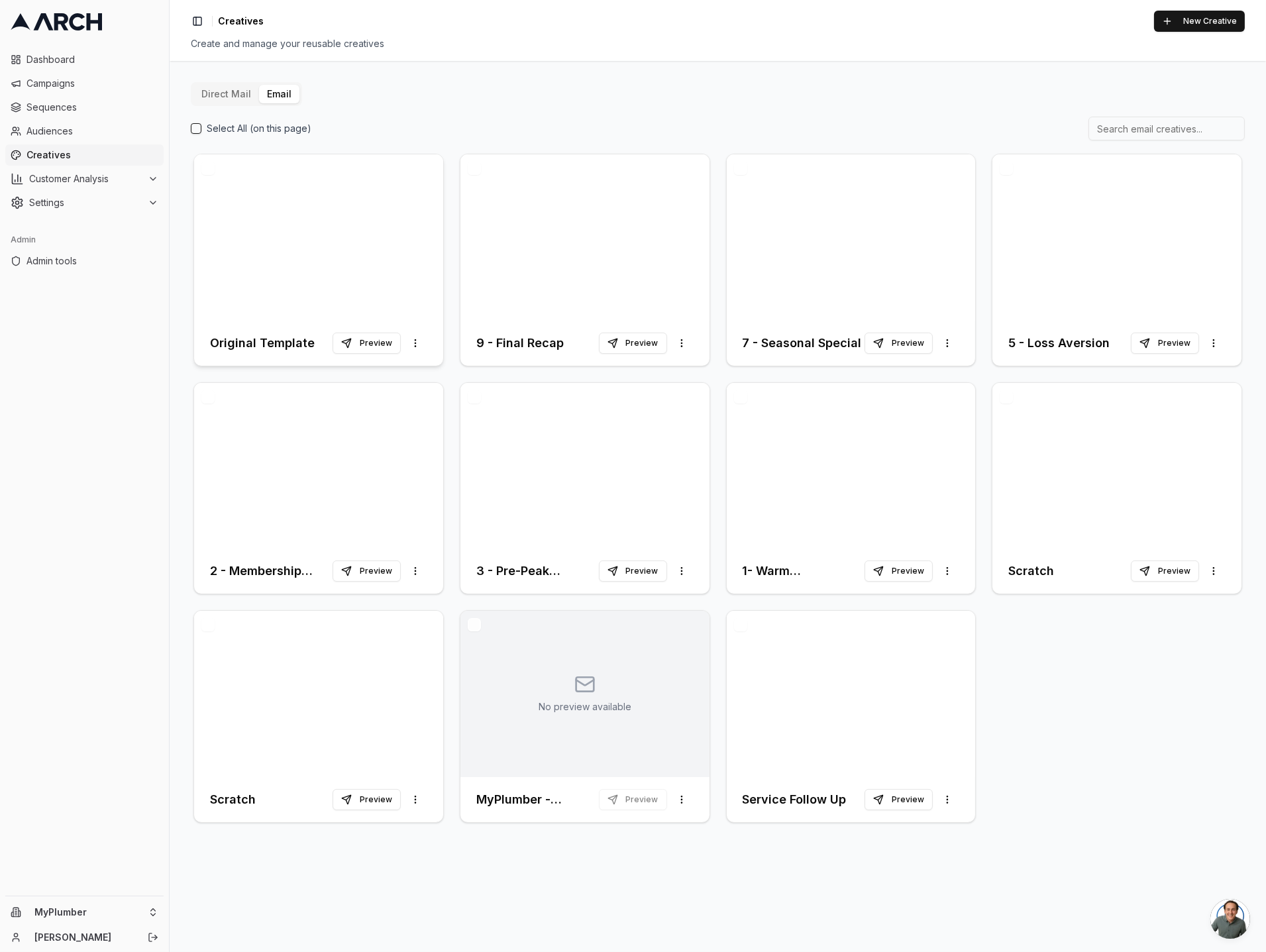
click at [313, 228] on div at bounding box center [318, 237] width 249 height 166
click at [436, 116] on div "Select All (on this page)" at bounding box center [718, 128] width 1054 height 23
click at [314, 243] on div at bounding box center [318, 237] width 249 height 166
click at [520, 270] on div at bounding box center [585, 237] width 249 height 166
click at [448, 398] on div "Original Template Preview More options 9 - Final Recap Preview More options 7 -…" at bounding box center [718, 488] width 1054 height 674
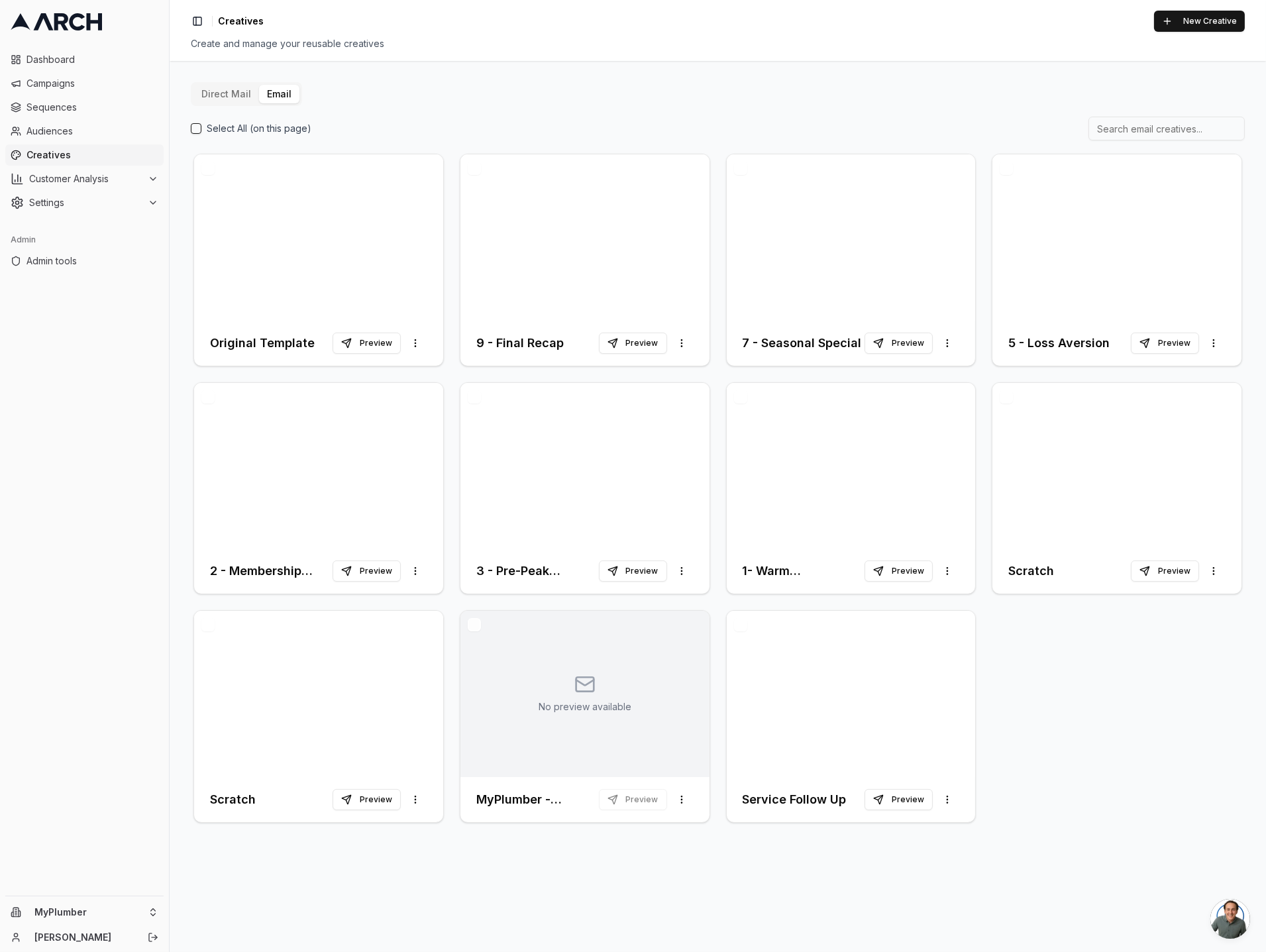
click at [724, 377] on div "Original Template Preview More options 9 - Final Recap Preview More options 7 -…" at bounding box center [718, 488] width 1054 height 674
click at [814, 458] on div at bounding box center [851, 466] width 249 height 166
click at [451, 371] on div "Original Template Preview More options 9 - Final Recap Preview More options 7 -…" at bounding box center [718, 488] width 1054 height 674
click at [518, 279] on div at bounding box center [585, 237] width 249 height 166
click at [447, 362] on div "Original Template Preview More options 9 - Final Recap Preview More options 7 -…" at bounding box center [718, 488] width 1054 height 674
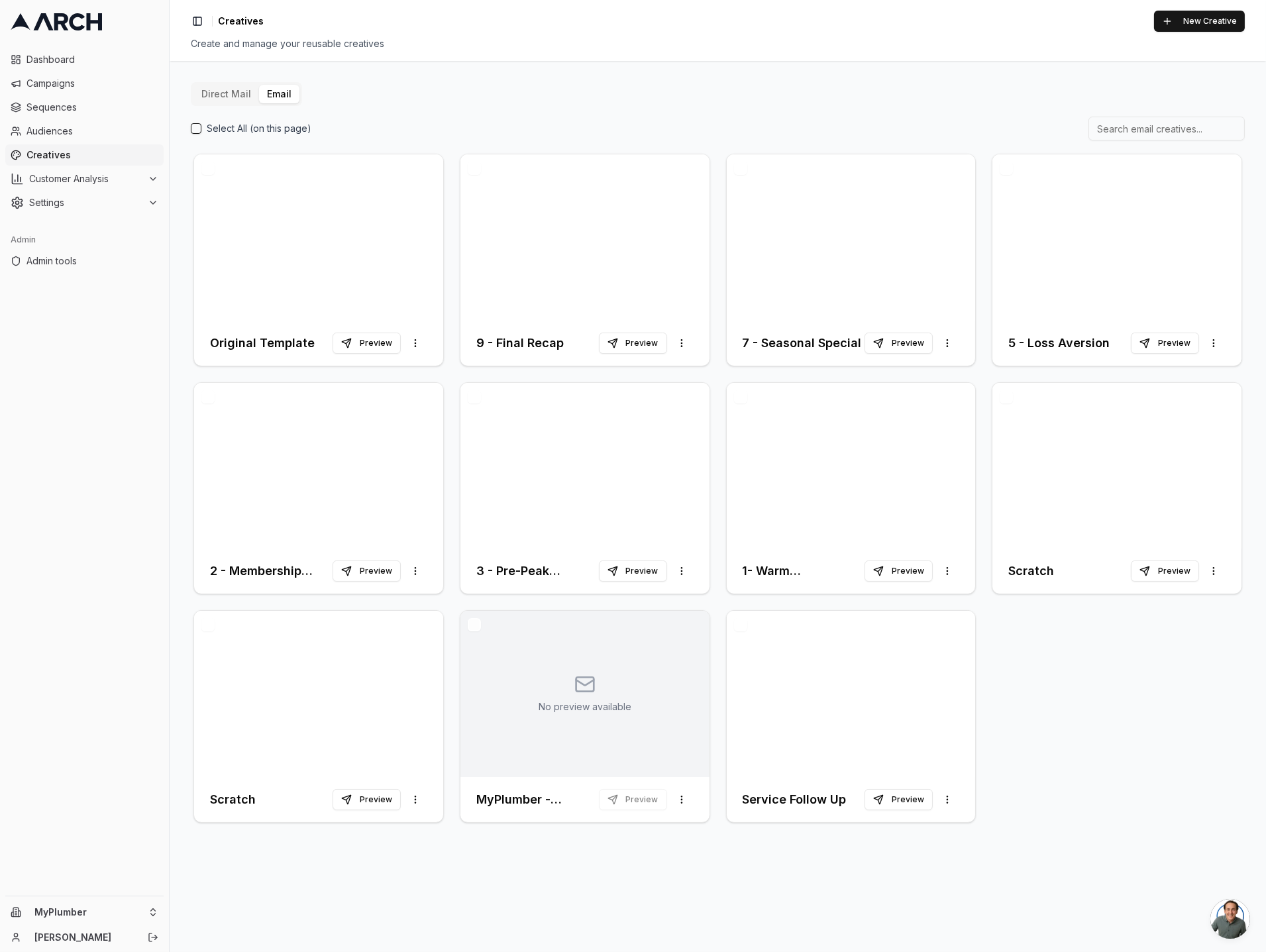
click at [448, 490] on div "Original Template Preview More options 9 - Final Recap Preview More options 7 -…" at bounding box center [718, 488] width 1054 height 674
